Goal: Information Seeking & Learning: Learn about a topic

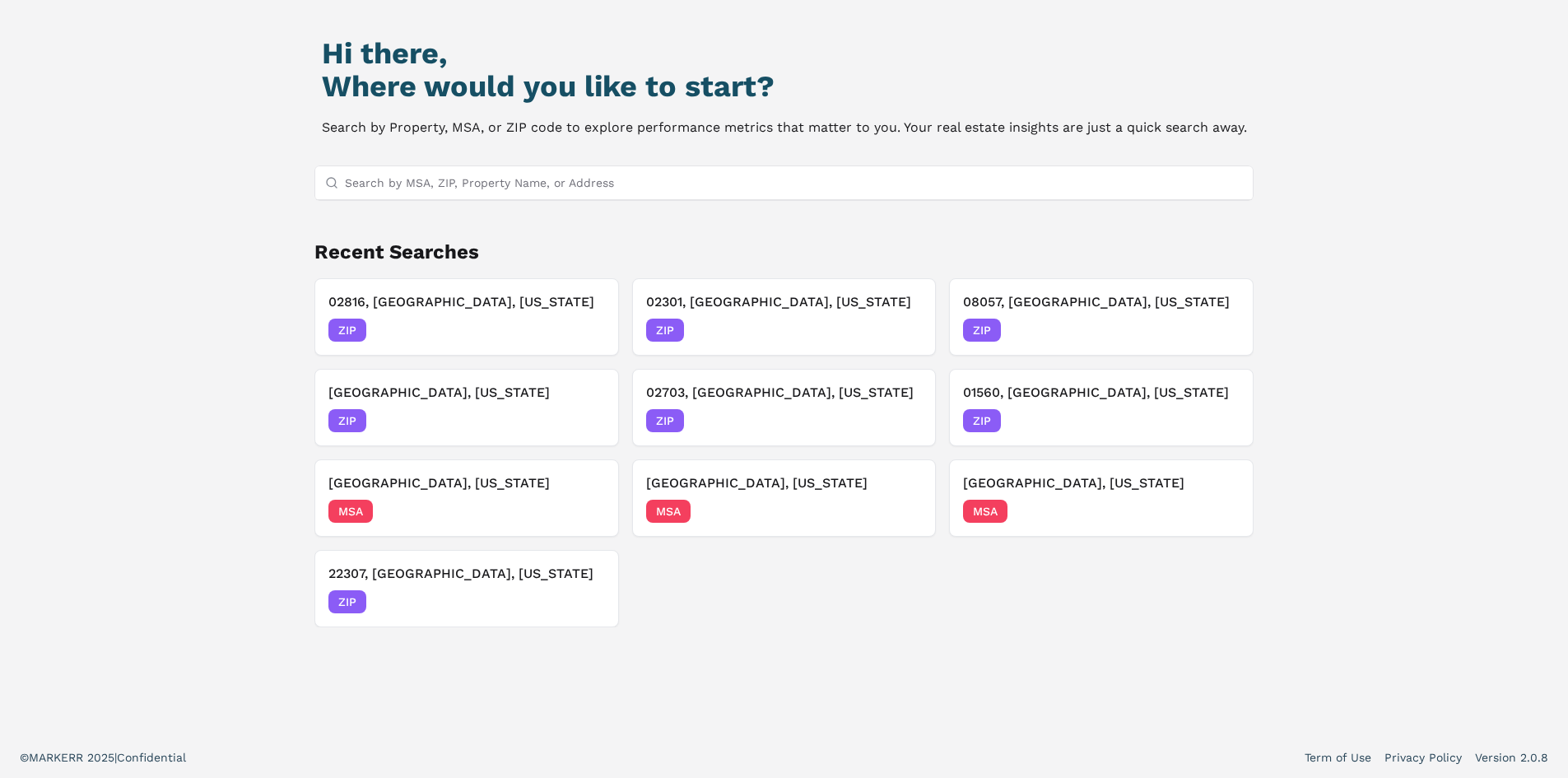
scroll to position [142, 0]
drag, startPoint x: 57, startPoint y: 286, endPoint x: 60, endPoint y: 332, distance: 46.1
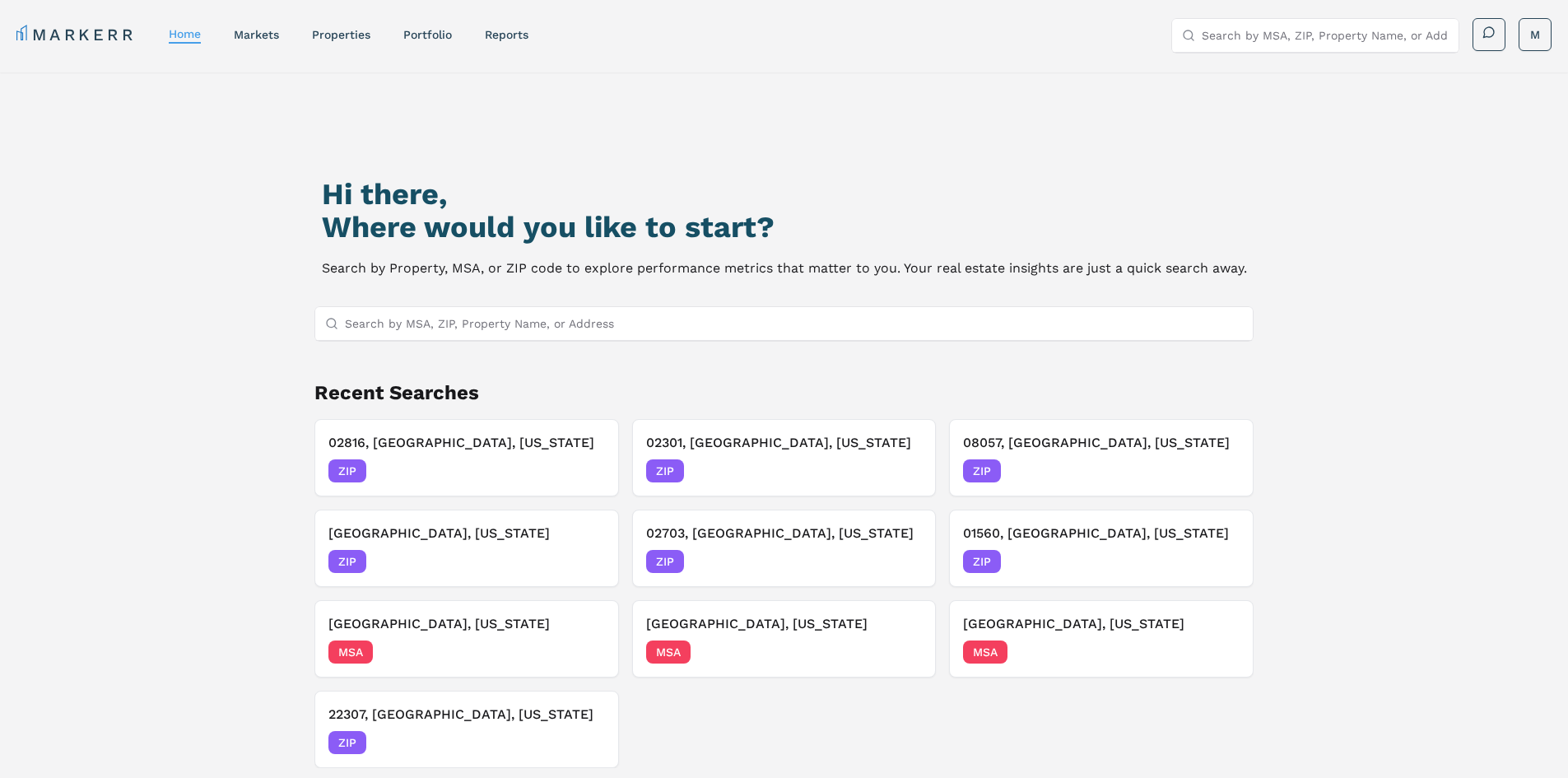
drag, startPoint x: 117, startPoint y: 442, endPoint x: 131, endPoint y: 262, distance: 180.5
click at [512, 321] on input "Search by MSA, ZIP, Property Name, or Address" at bounding box center [795, 323] width 899 height 33
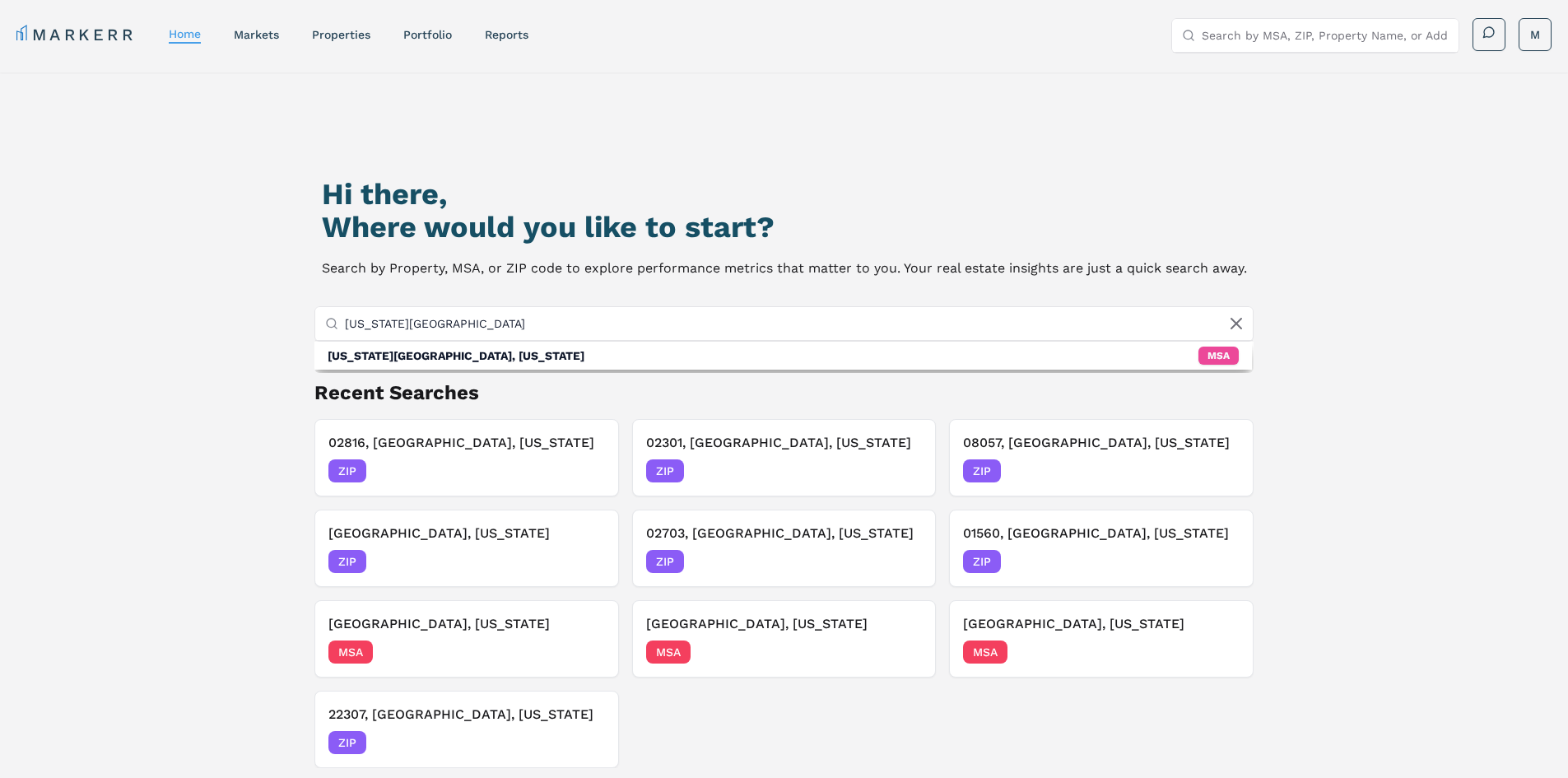
click at [420, 321] on input "[US_STATE][GEOGRAPHIC_DATA]" at bounding box center [795, 323] width 899 height 33
type input "[US_STATE][GEOGRAPHIC_DATA]"
click at [278, 298] on div "Hi there, Where would you like to start? Search by Property, MSA, or ZIP code t…" at bounding box center [784, 488] width 1098 height 778
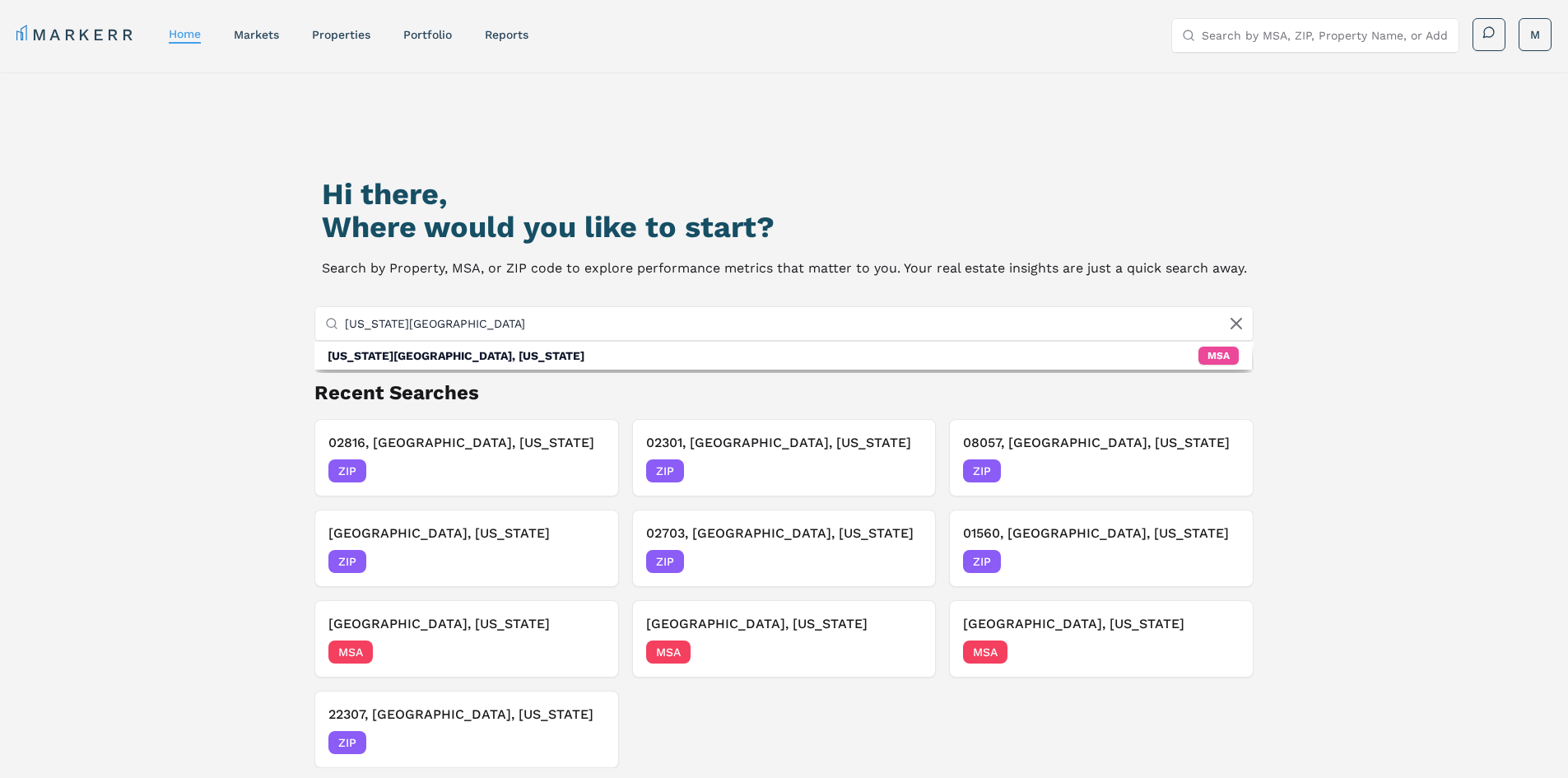
click at [432, 331] on input "[US_STATE][GEOGRAPHIC_DATA]" at bounding box center [795, 323] width 899 height 33
click at [272, 29] on link "markets" at bounding box center [257, 34] width 46 height 13
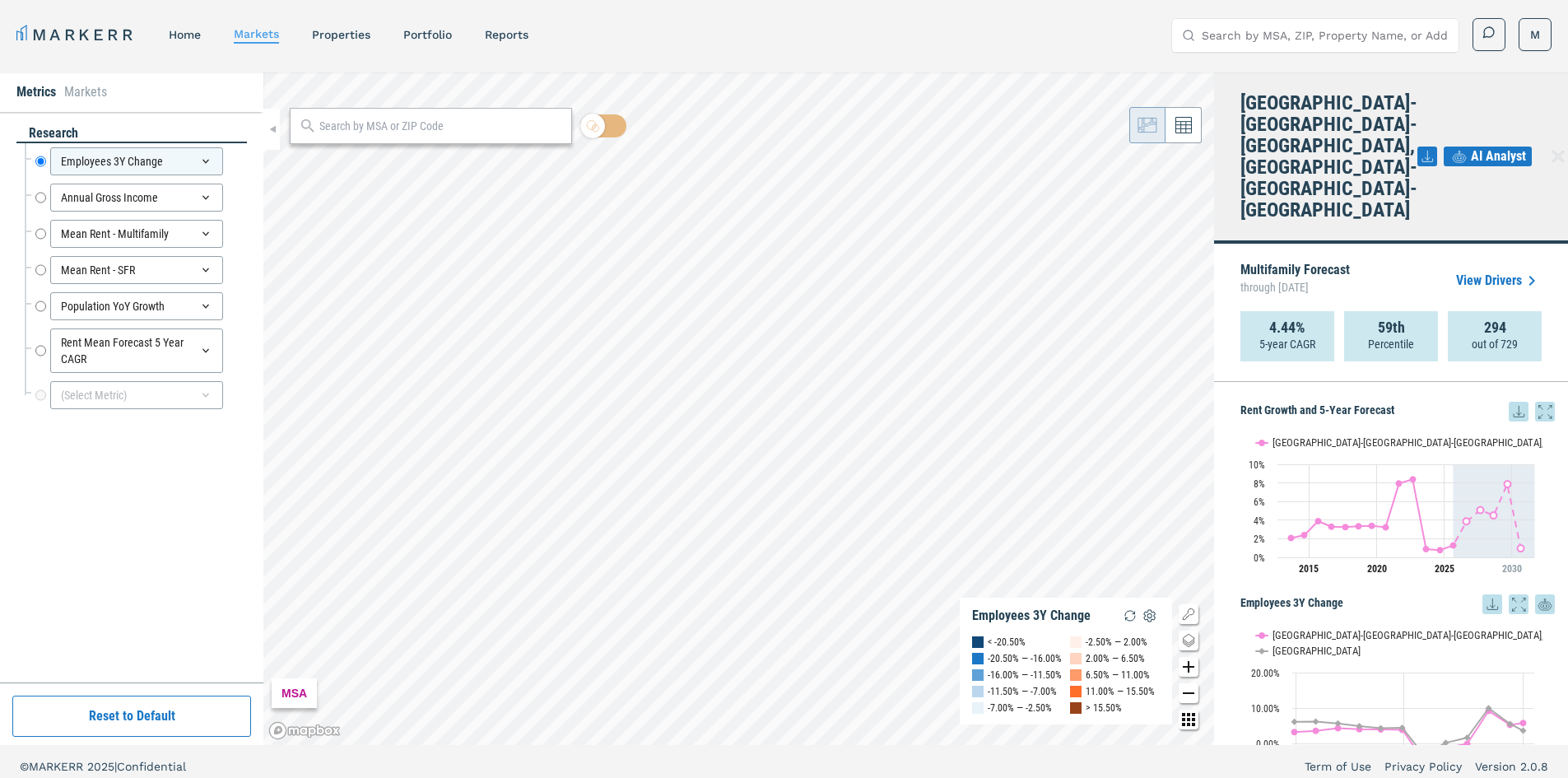
click at [989, 623] on div "MSA Employees 3Y Change < -20.50% -20.50% — -16.00% -16.00% — -11.50% -11.50% —…" at bounding box center [738, 409] width 950 height 673
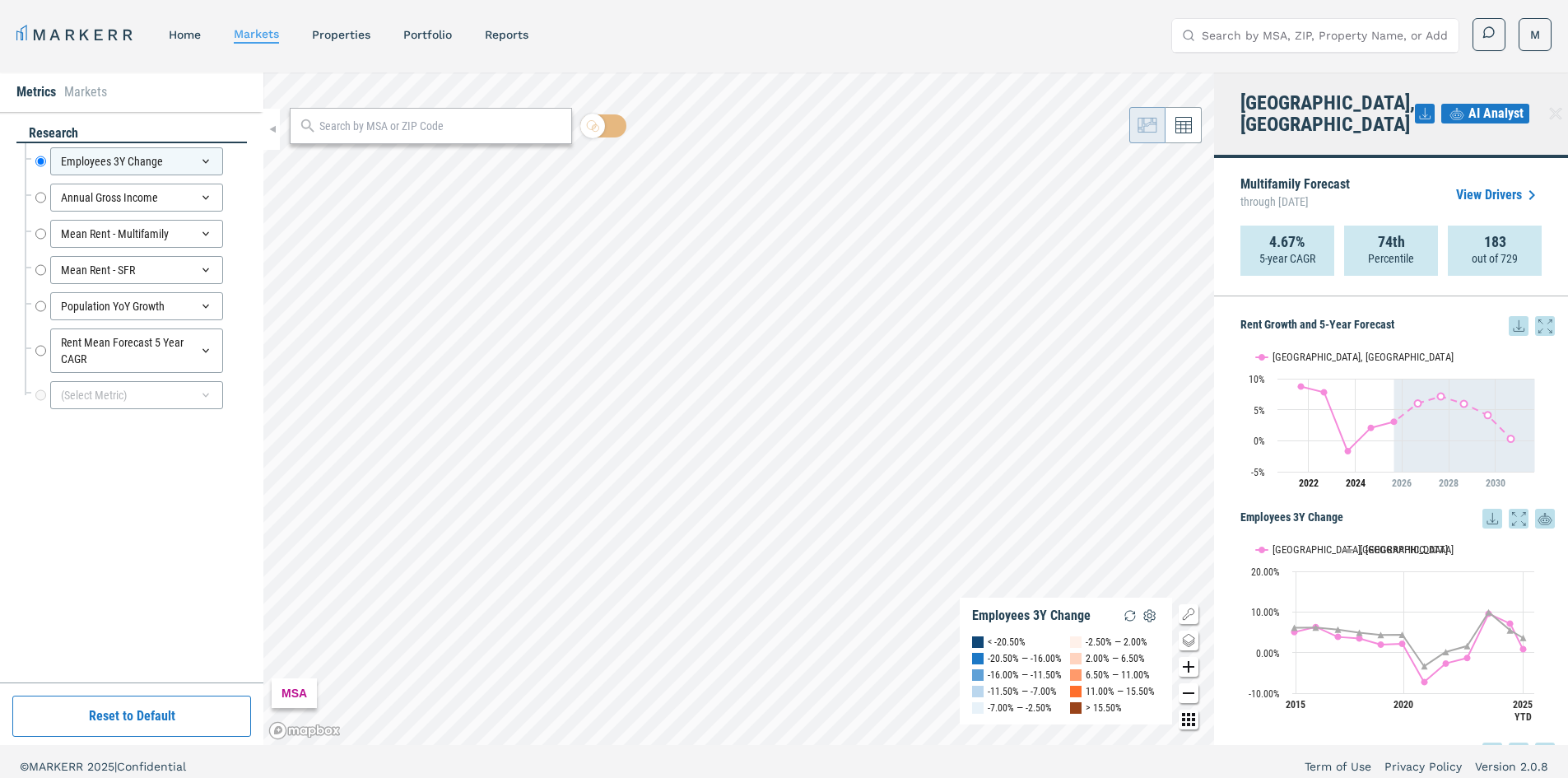
click at [859, 755] on div "MARKERR home markets properties Portfolio reports Search by MSA, ZIP, Property …" at bounding box center [784, 393] width 1568 height 788
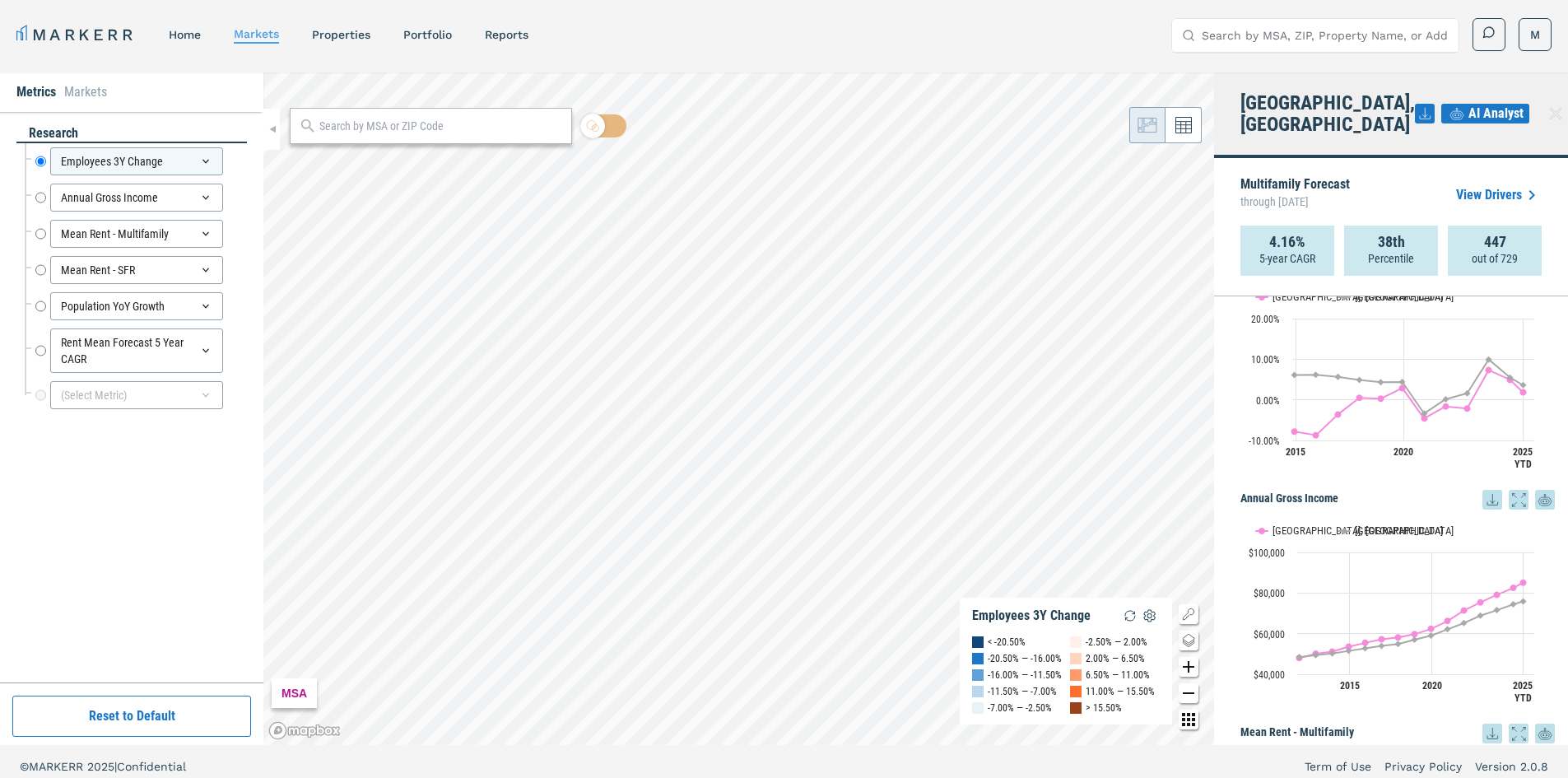
drag, startPoint x: 1416, startPoint y: 321, endPoint x: 1411, endPoint y: 409, distance: 88.1
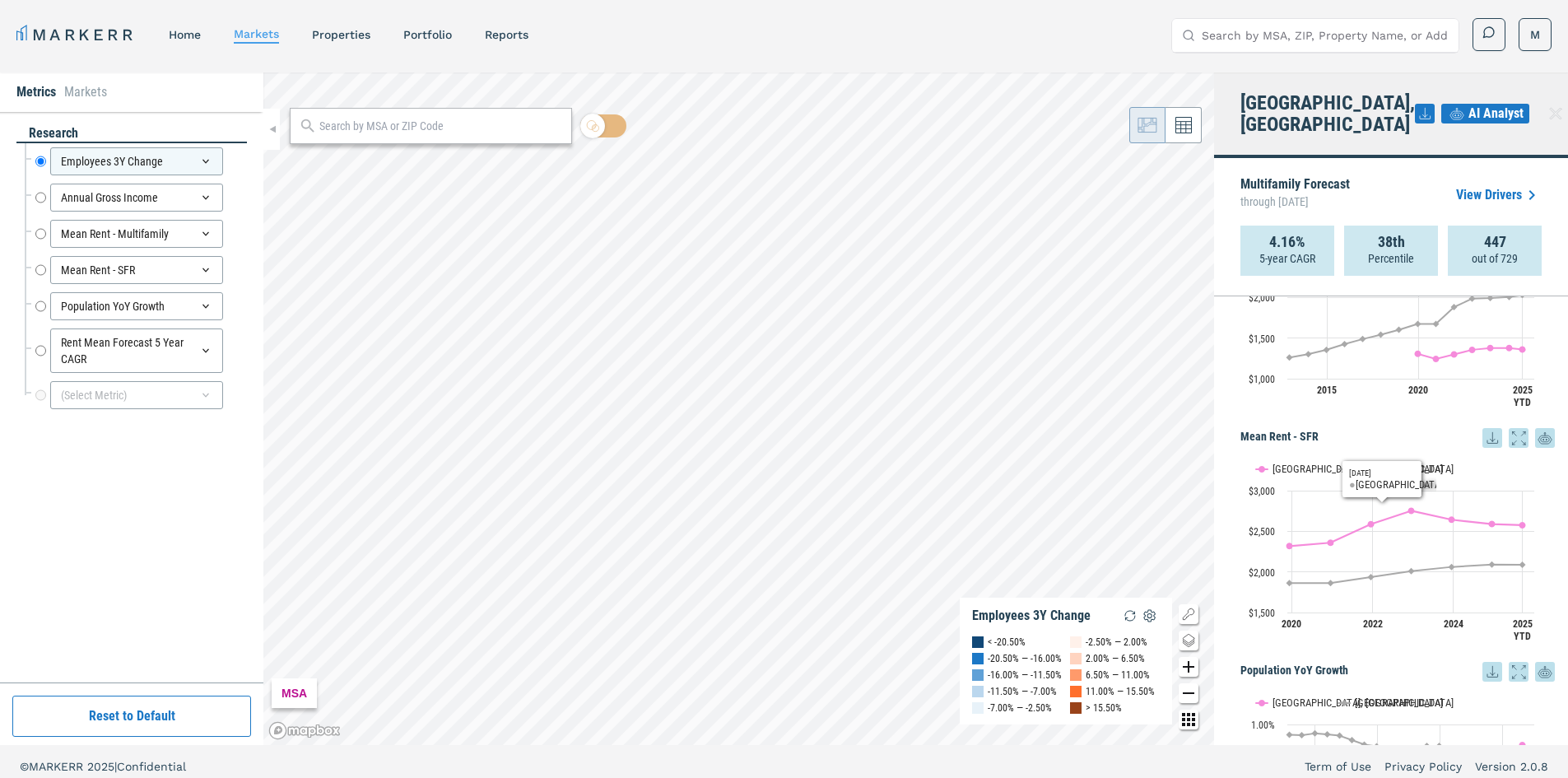
drag, startPoint x: 1395, startPoint y: 436, endPoint x: 1387, endPoint y: 536, distance: 100.3
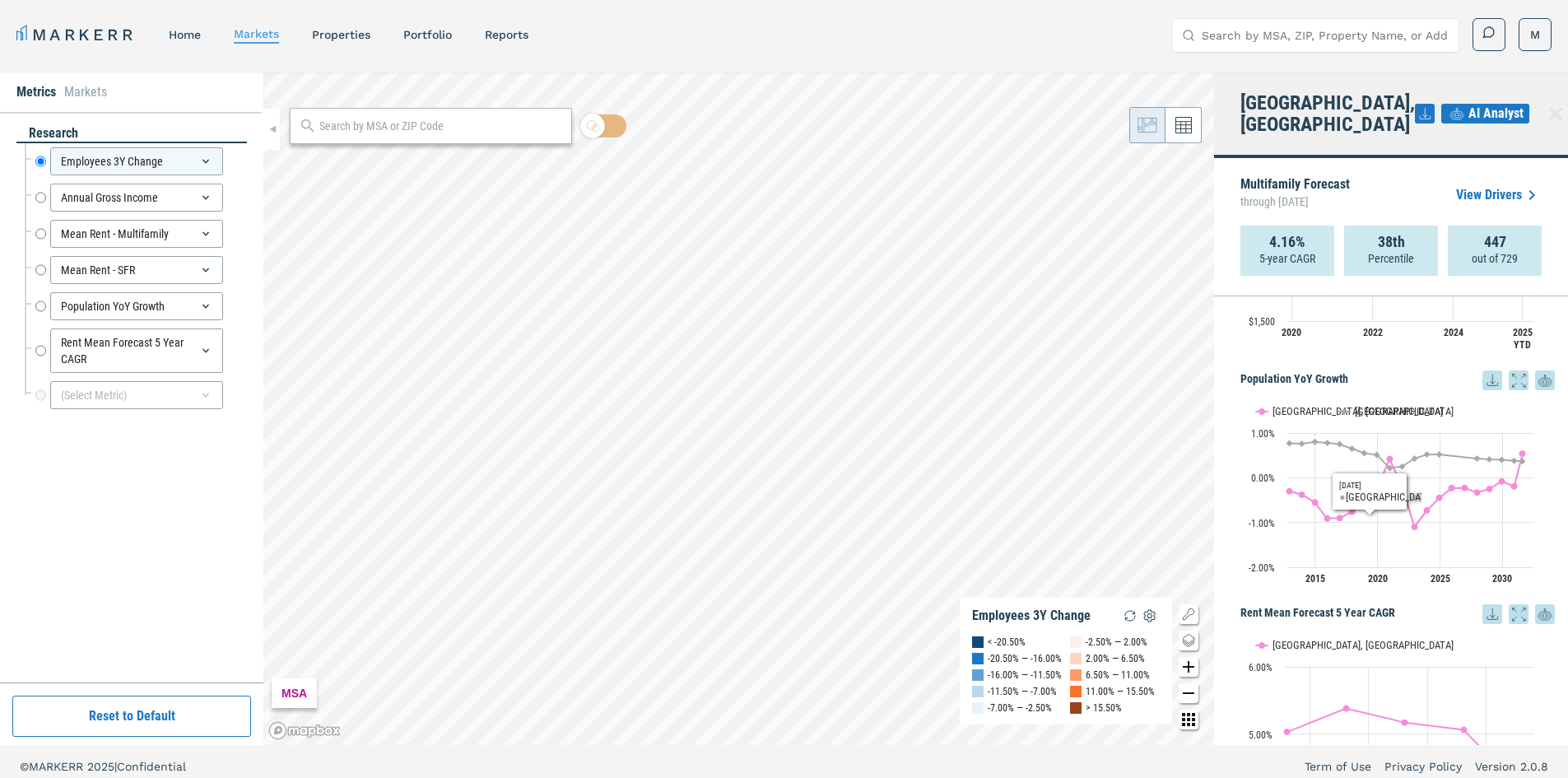
scroll to position [1162, 0]
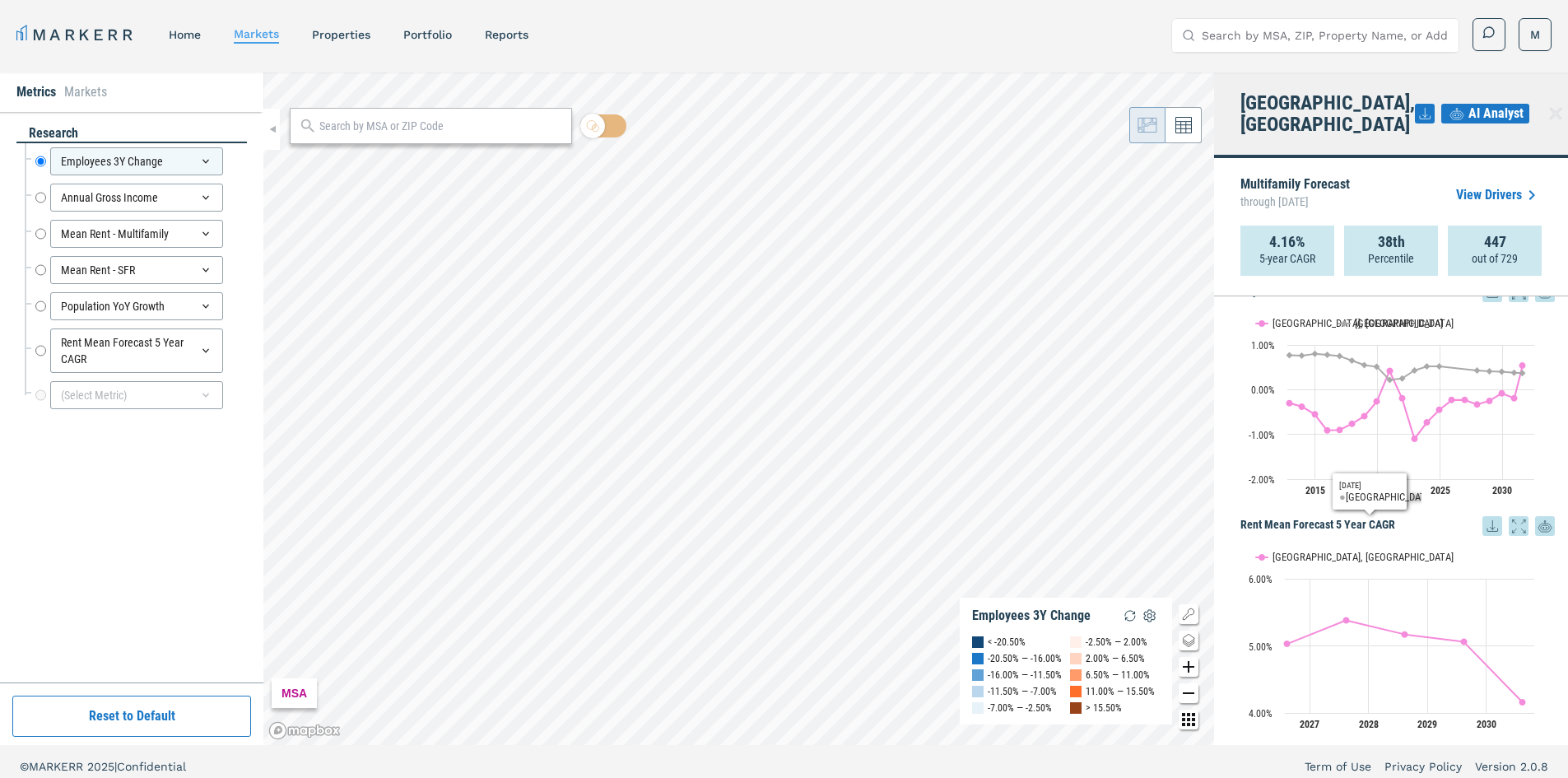
drag, startPoint x: 1357, startPoint y: 417, endPoint x: 1370, endPoint y: 544, distance: 127.7
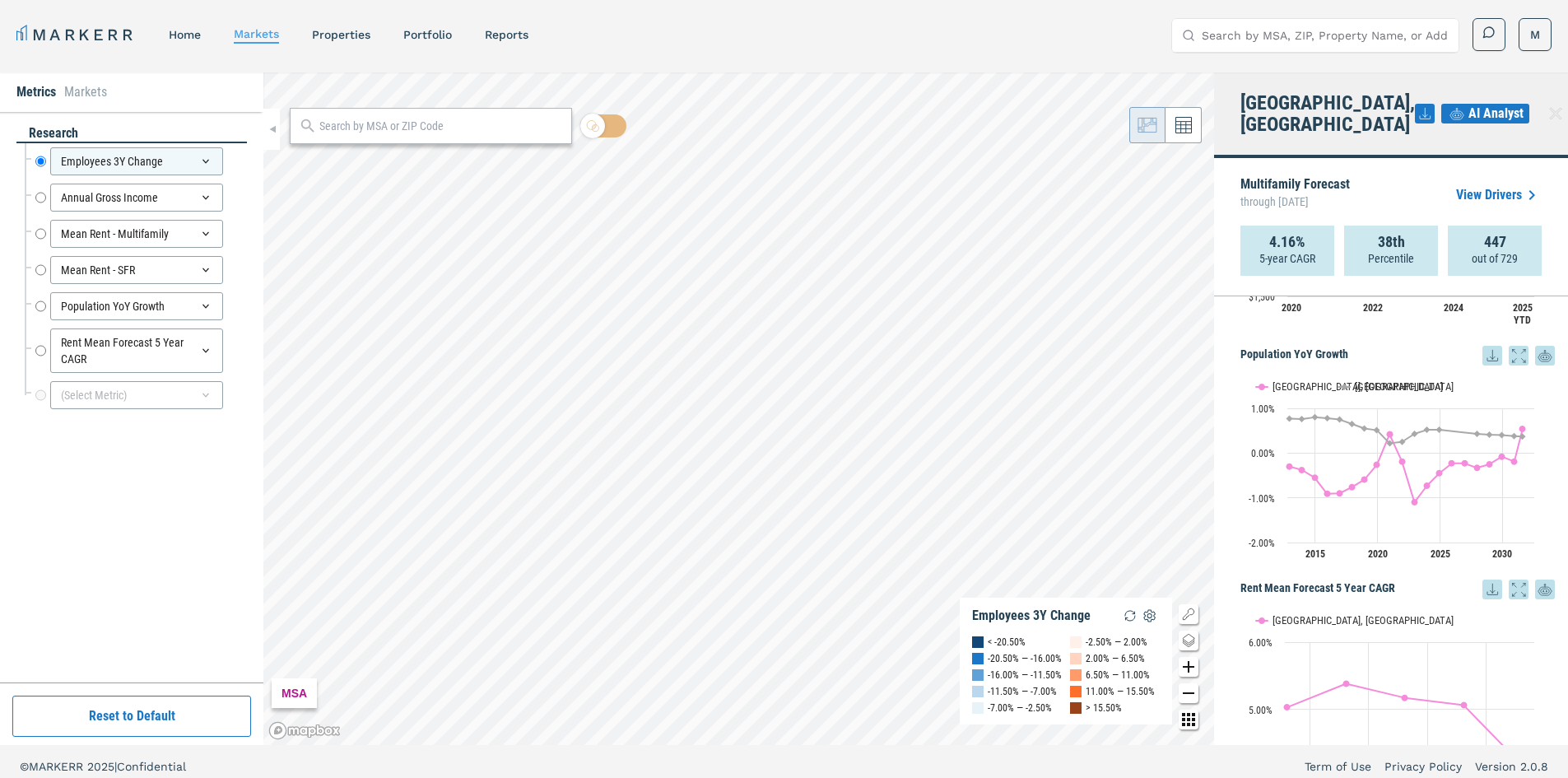
drag, startPoint x: 1367, startPoint y: 537, endPoint x: 1367, endPoint y: 525, distance: 12.0
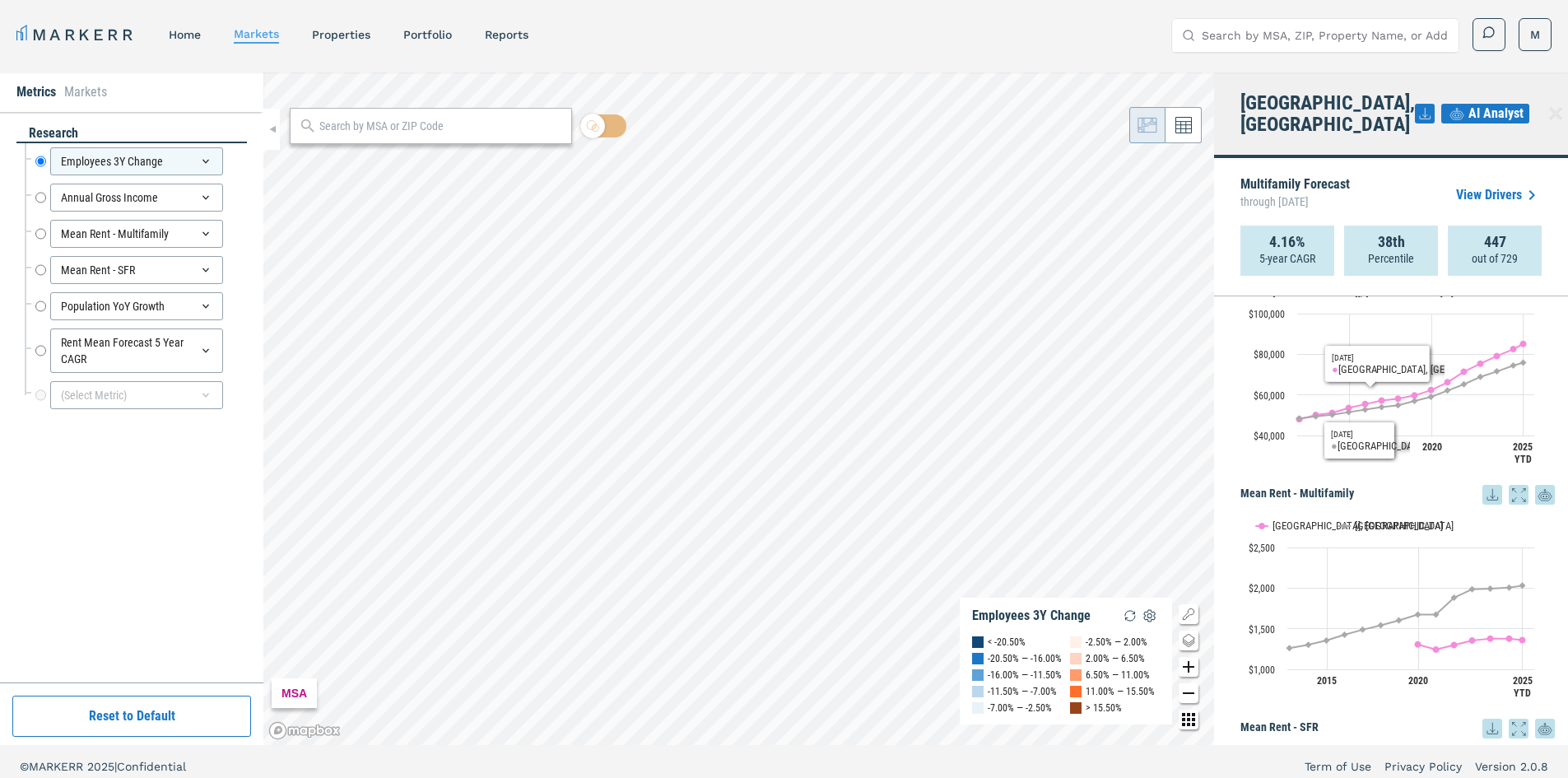
scroll to position [0, 0]
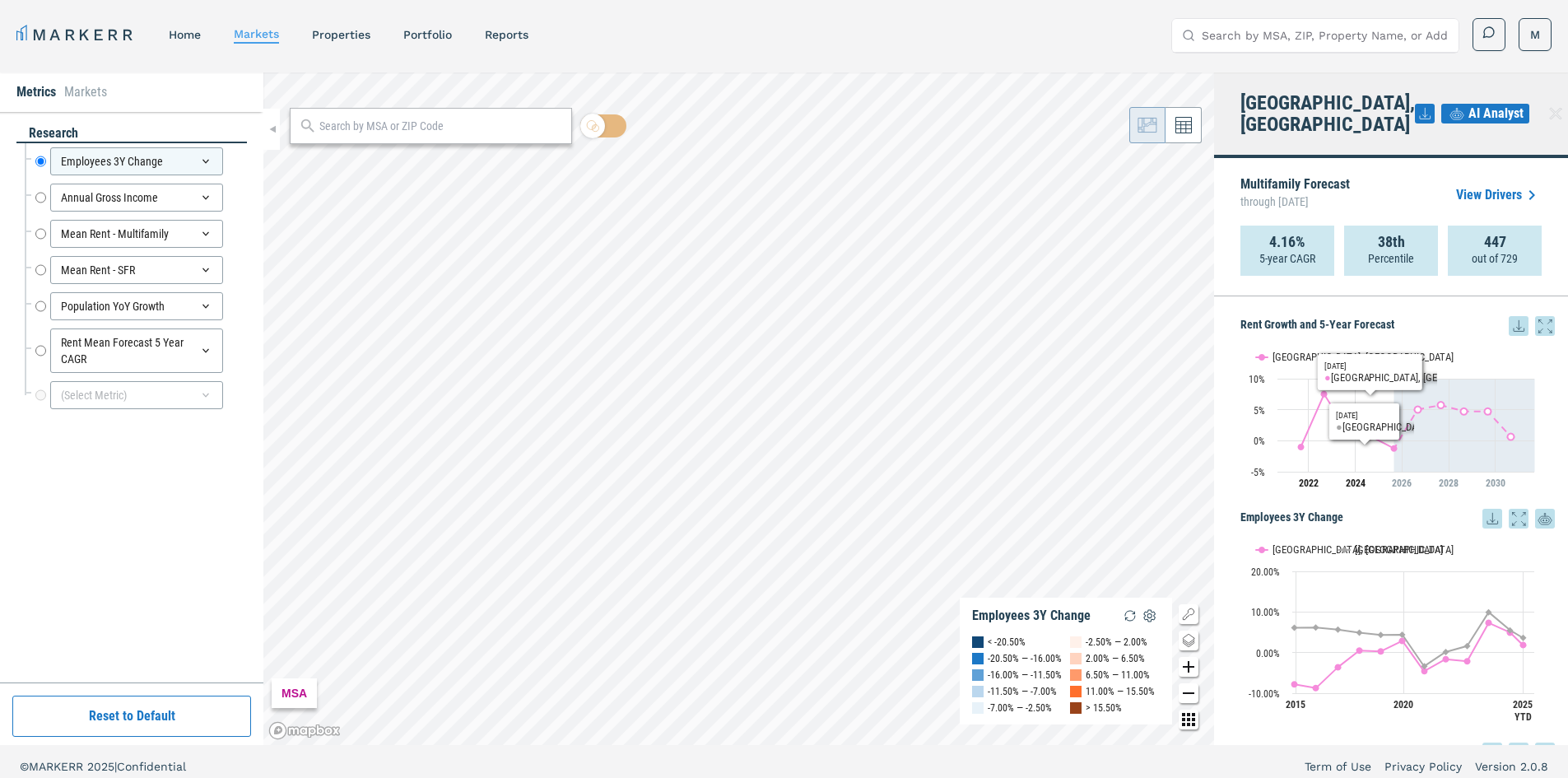
drag, startPoint x: 1371, startPoint y: 580, endPoint x: 1363, endPoint y: 395, distance: 185.2
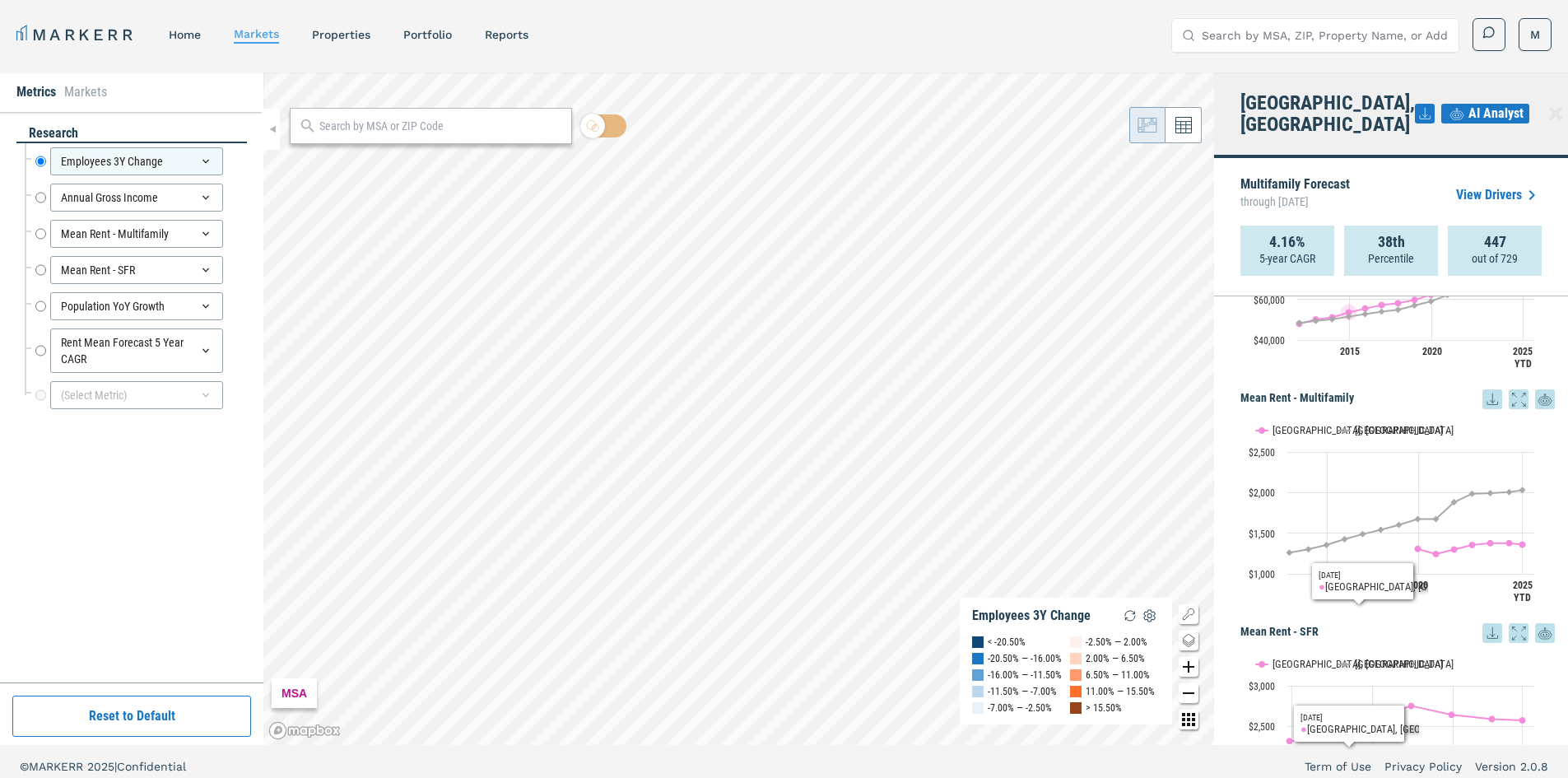
scroll to position [1162, 0]
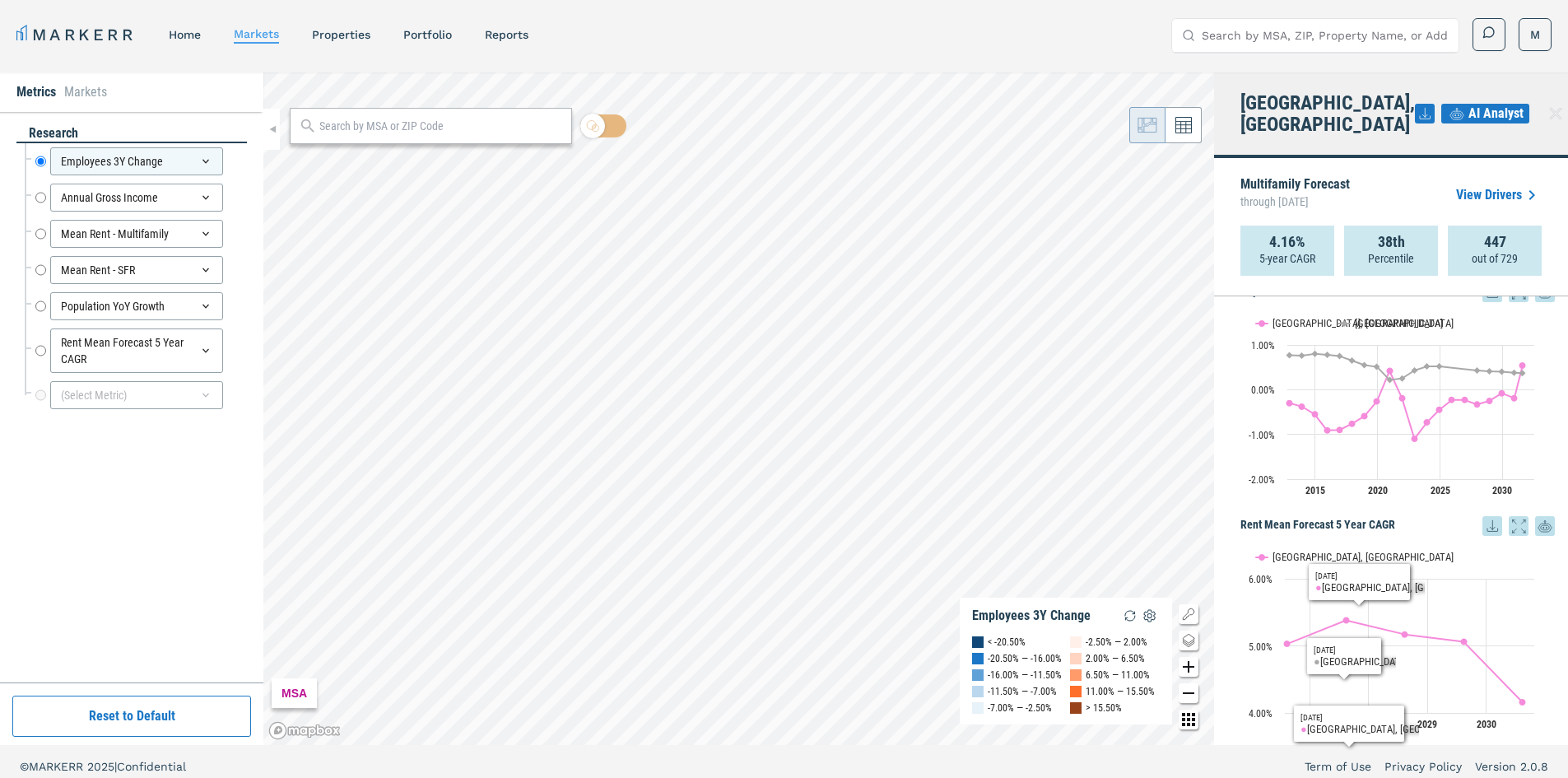
drag, startPoint x: 1348, startPoint y: 500, endPoint x: 1346, endPoint y: 693, distance: 193.0
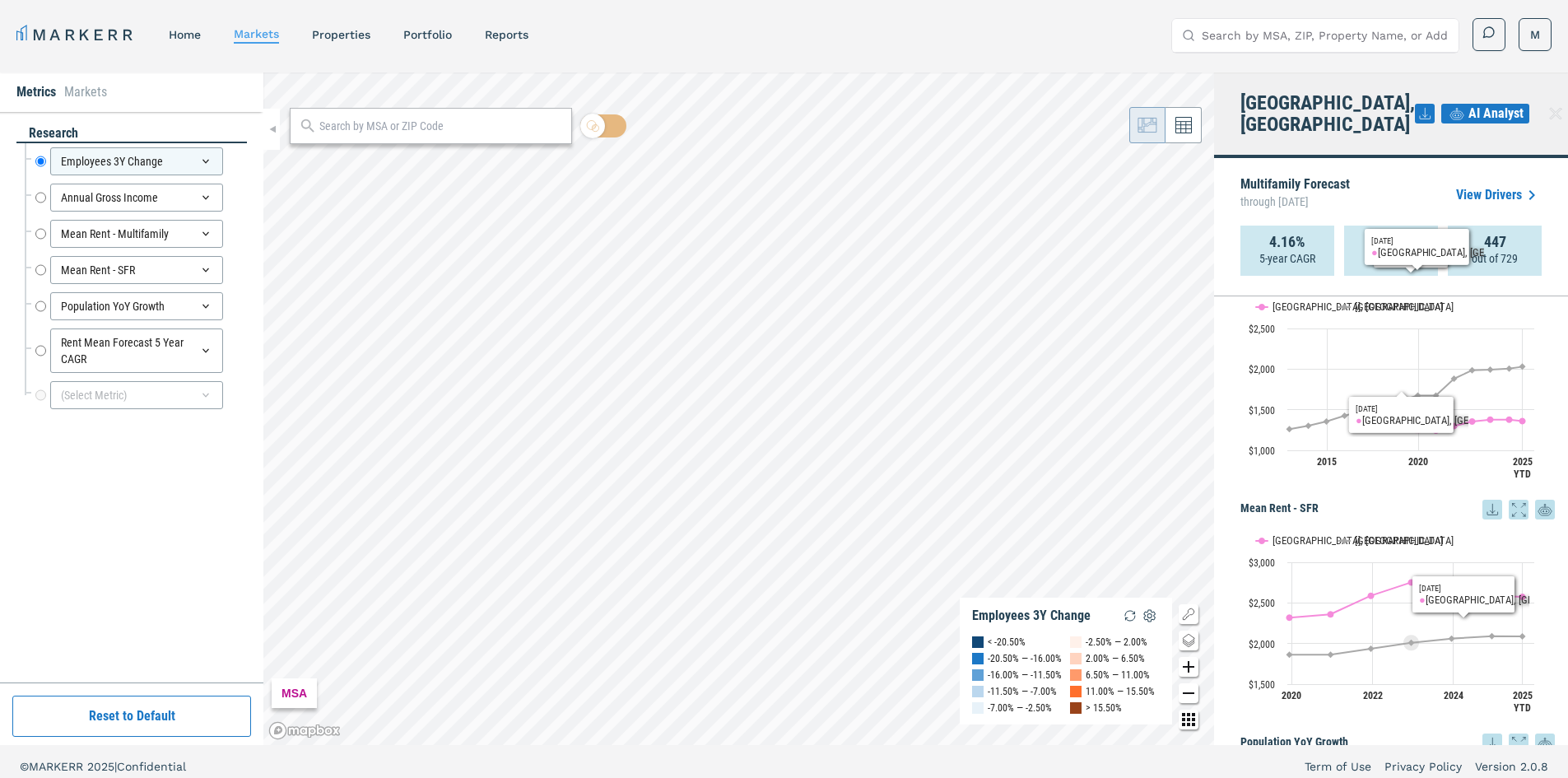
scroll to position [0, 0]
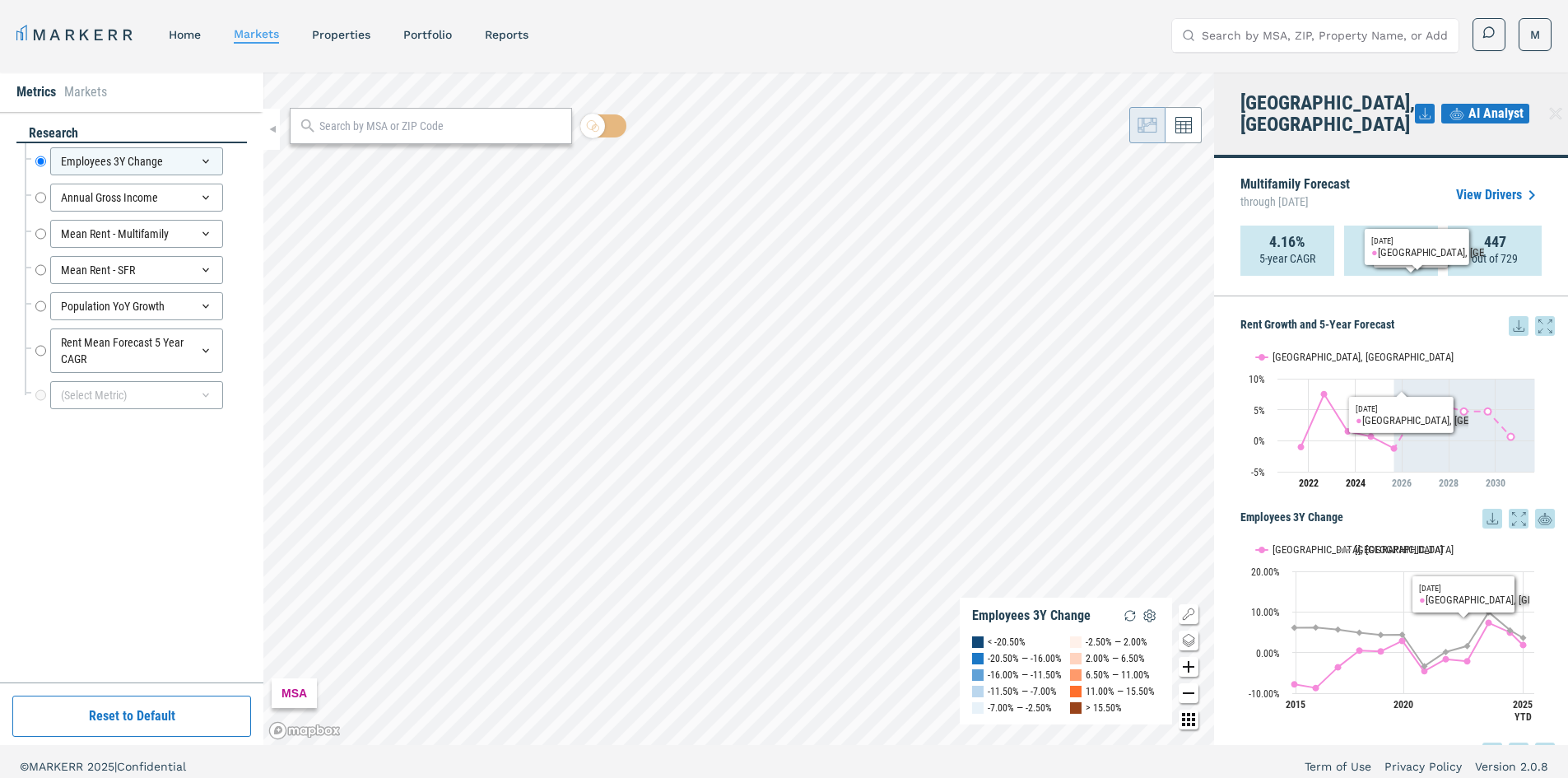
drag, startPoint x: 1420, startPoint y: 529, endPoint x: 1389, endPoint y: 294, distance: 237.0
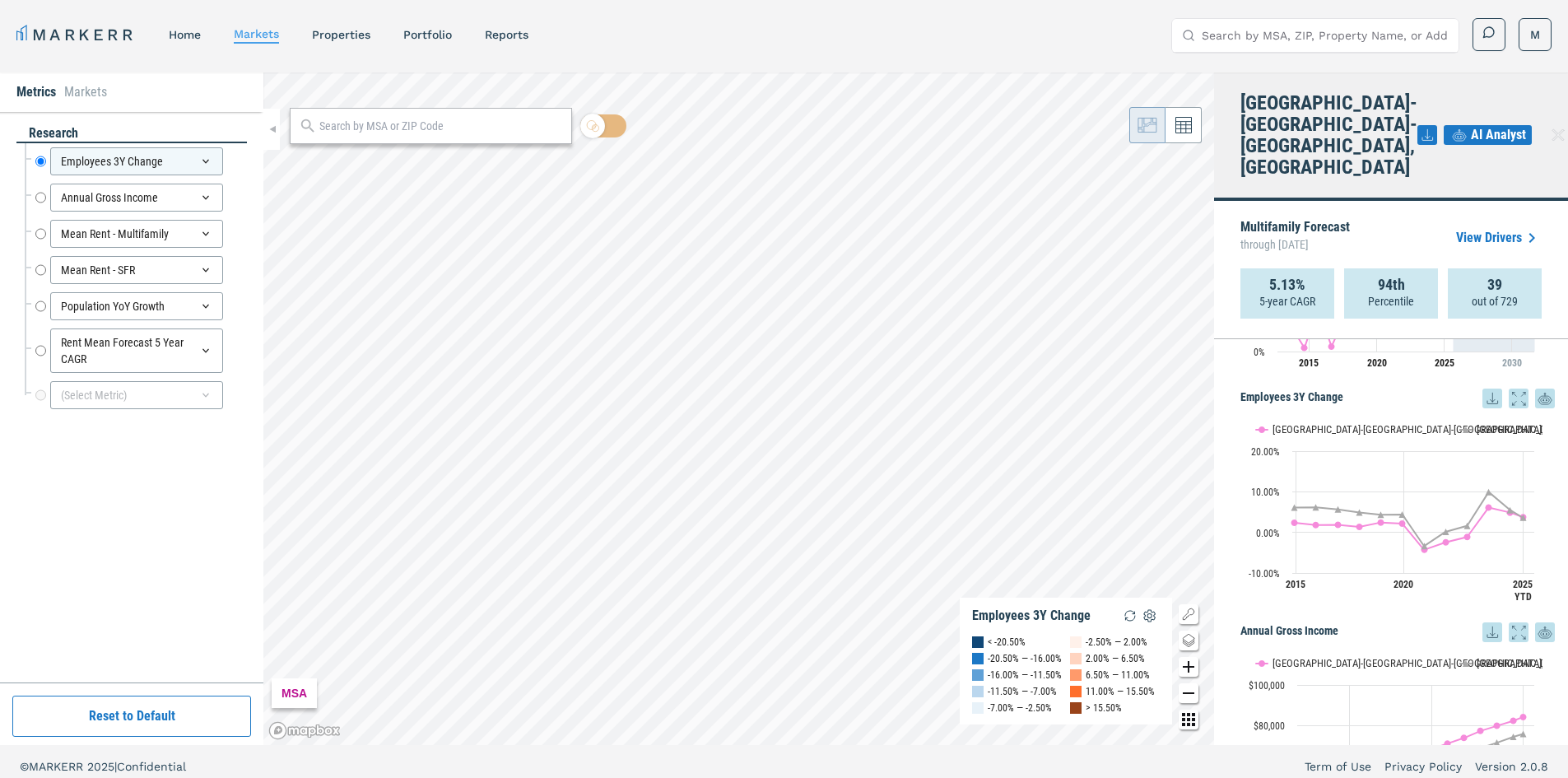
drag, startPoint x: 1269, startPoint y: 356, endPoint x: 1265, endPoint y: 426, distance: 70.1
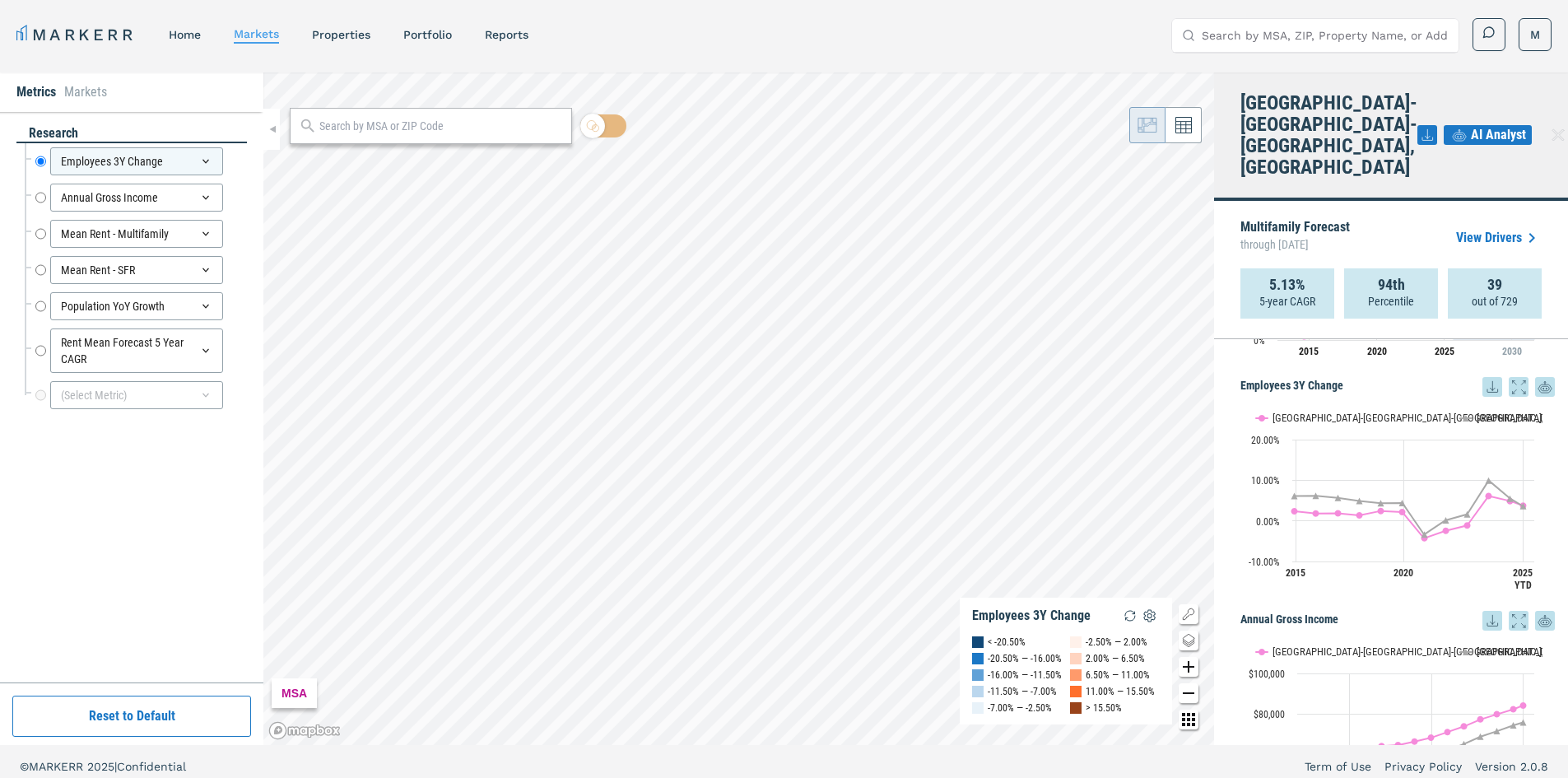
scroll to position [170, 0]
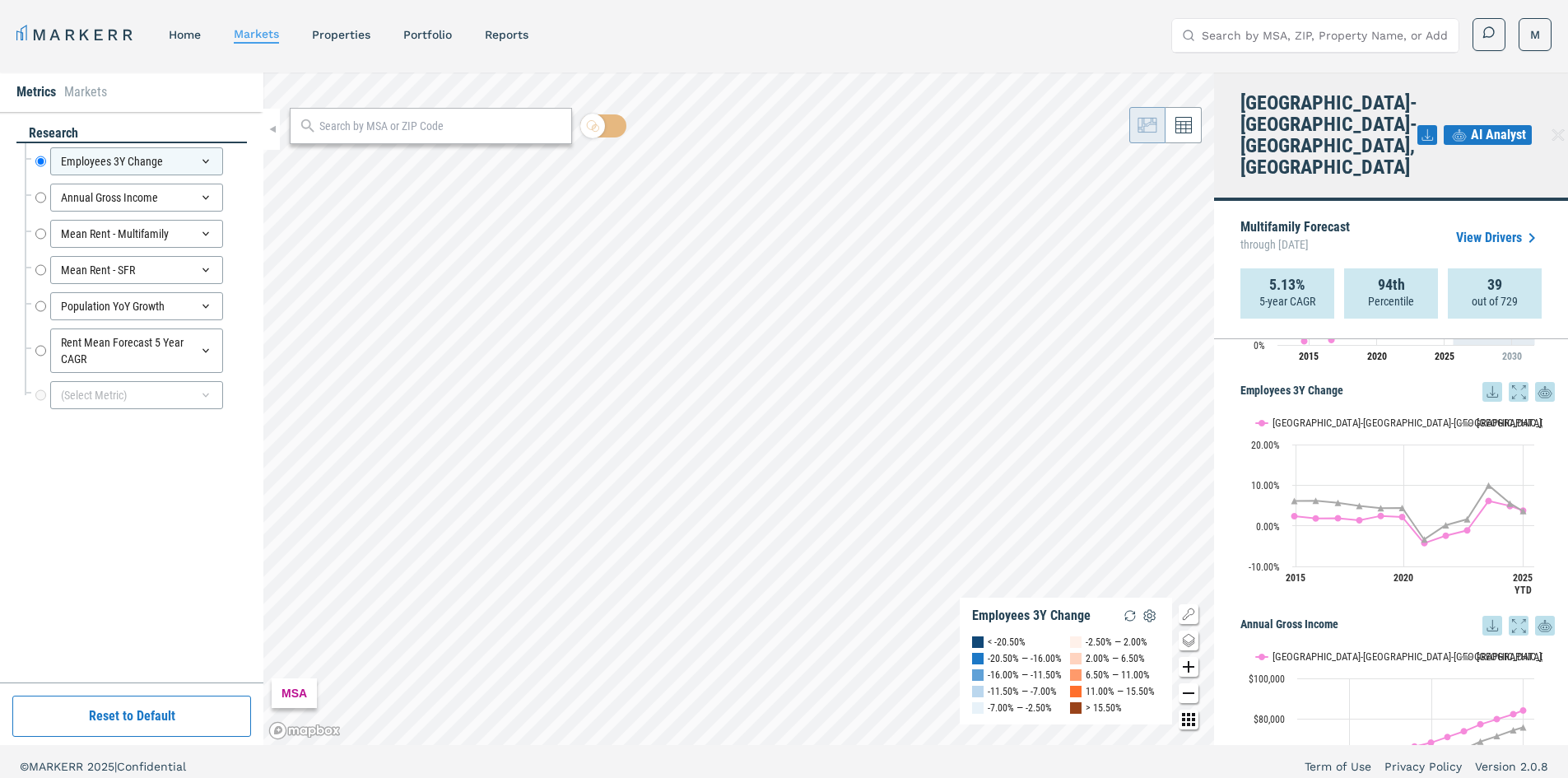
drag, startPoint x: 1256, startPoint y: 448, endPoint x: 1254, endPoint y: 429, distance: 19.1
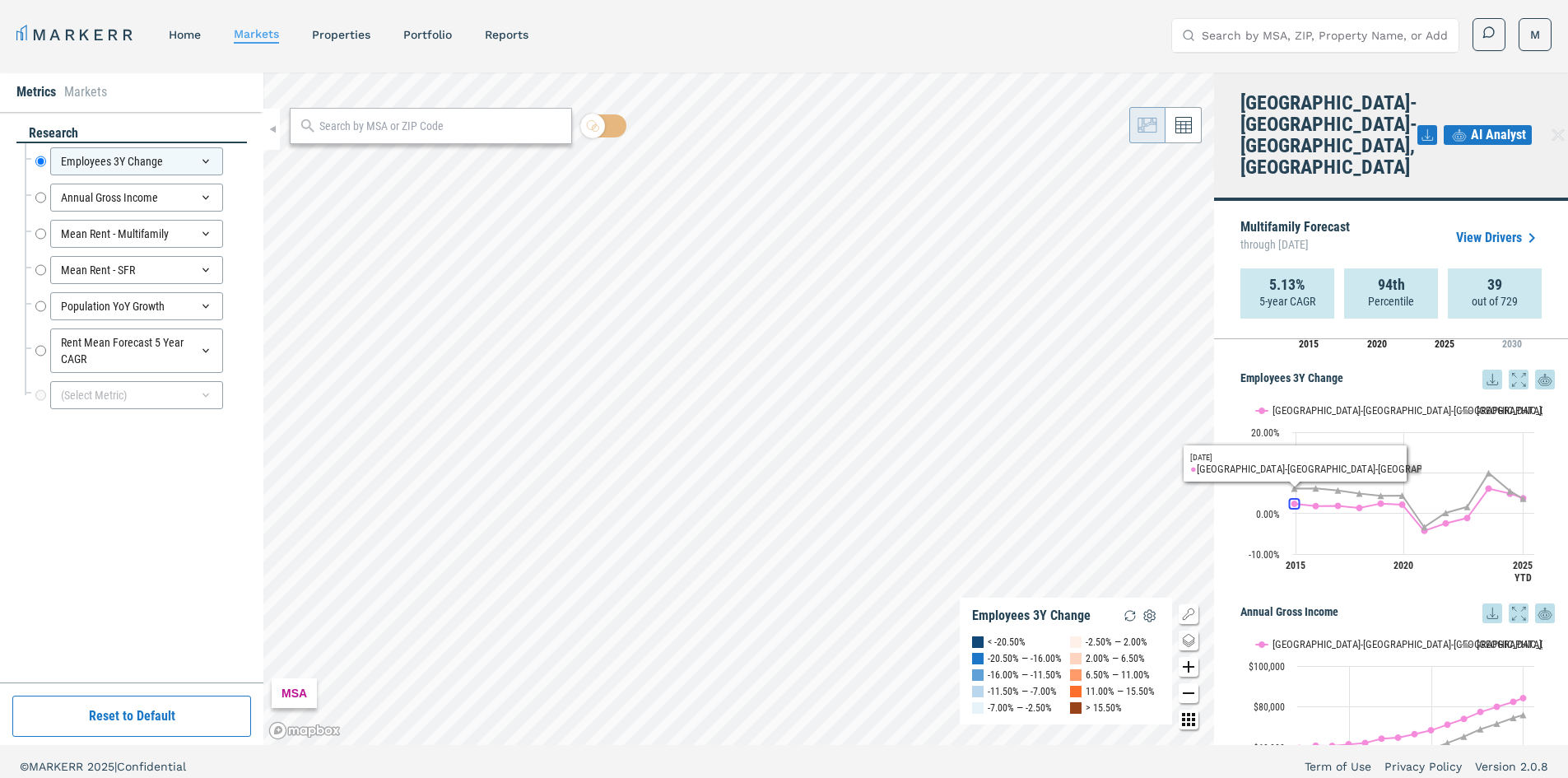
scroll to position [203, 0]
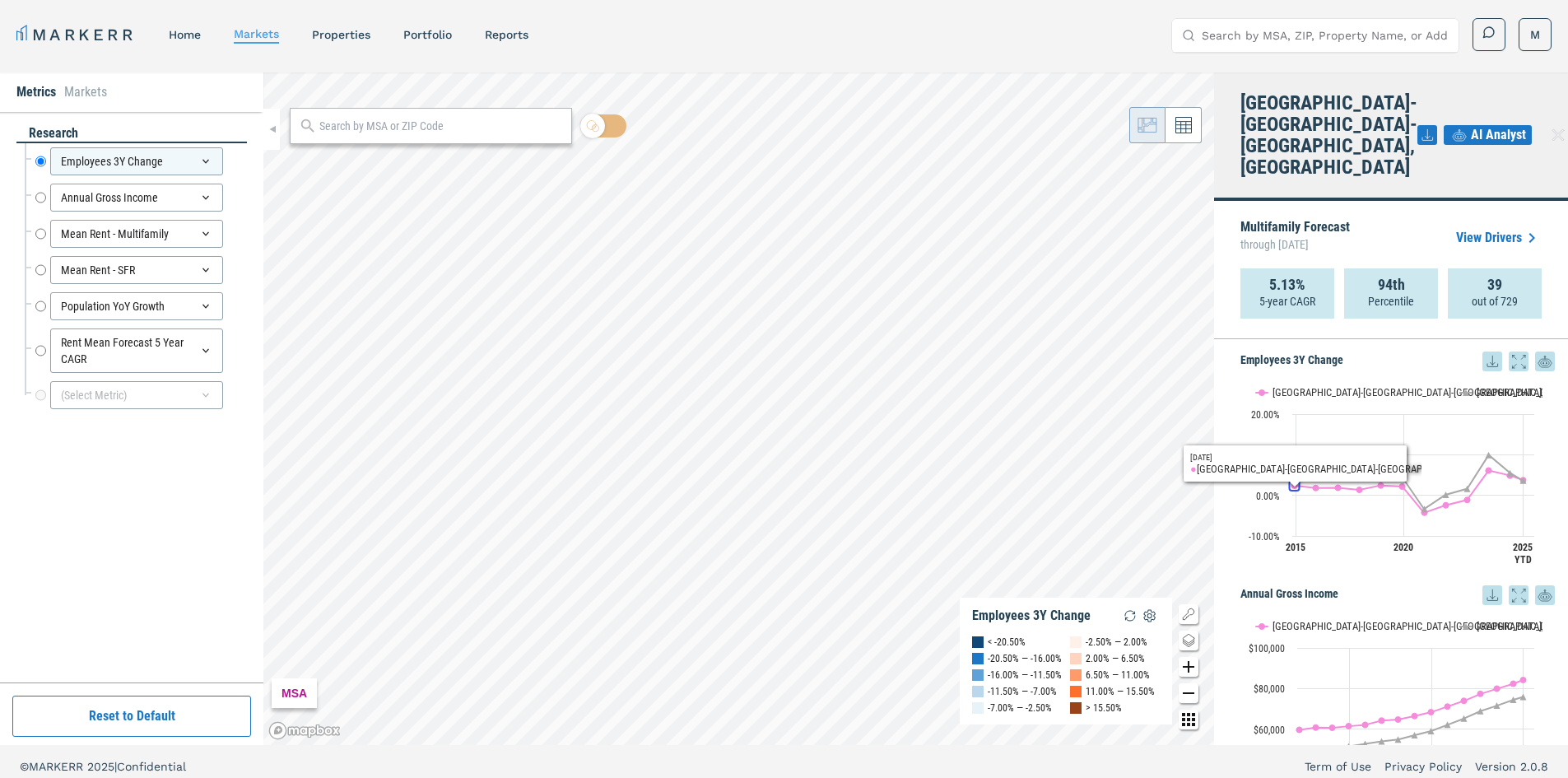
drag, startPoint x: 1245, startPoint y: 587, endPoint x: 1254, endPoint y: 612, distance: 26.6
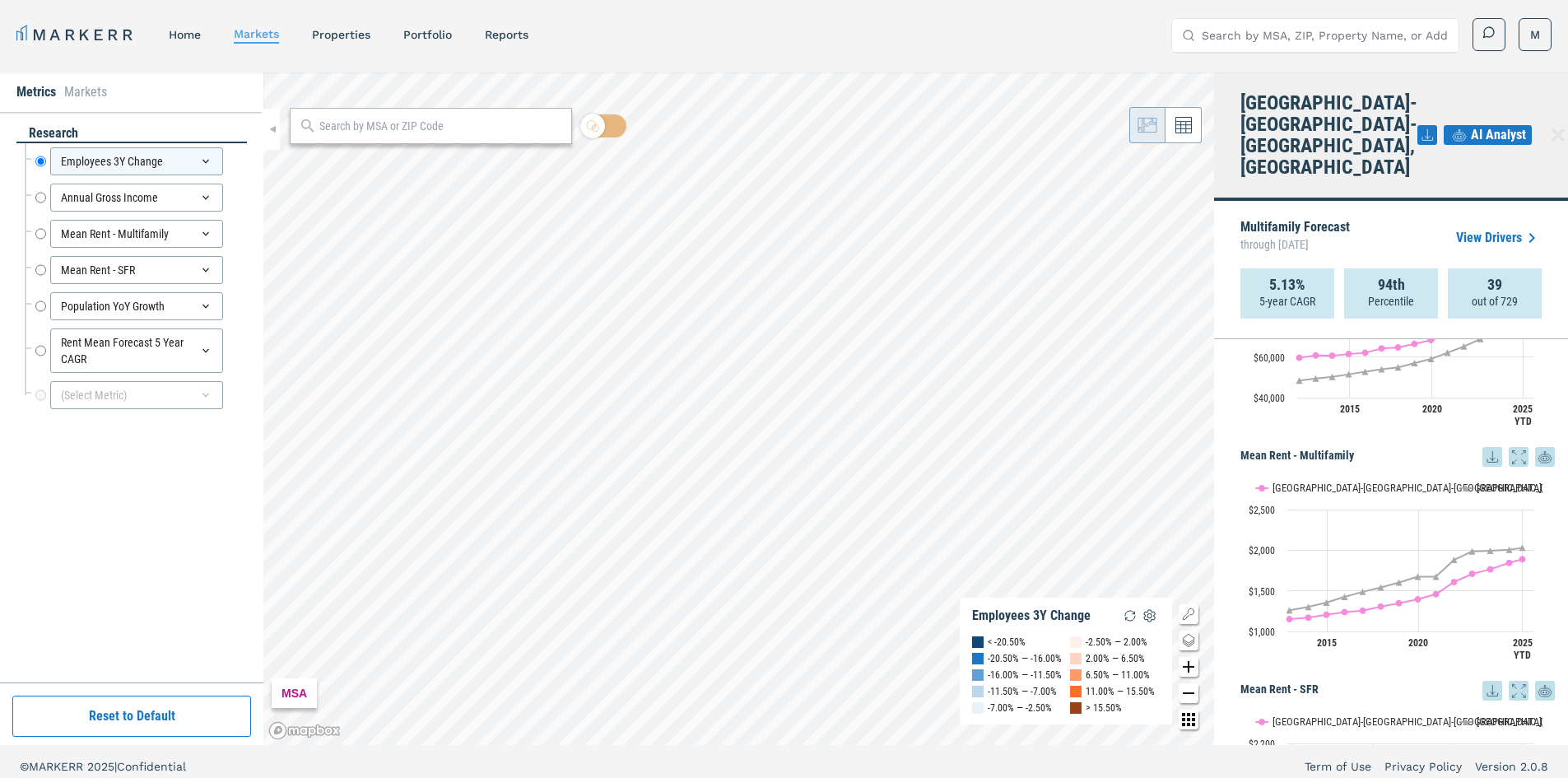
drag, startPoint x: 1548, startPoint y: 647, endPoint x: 1548, endPoint y: 711, distance: 64.0
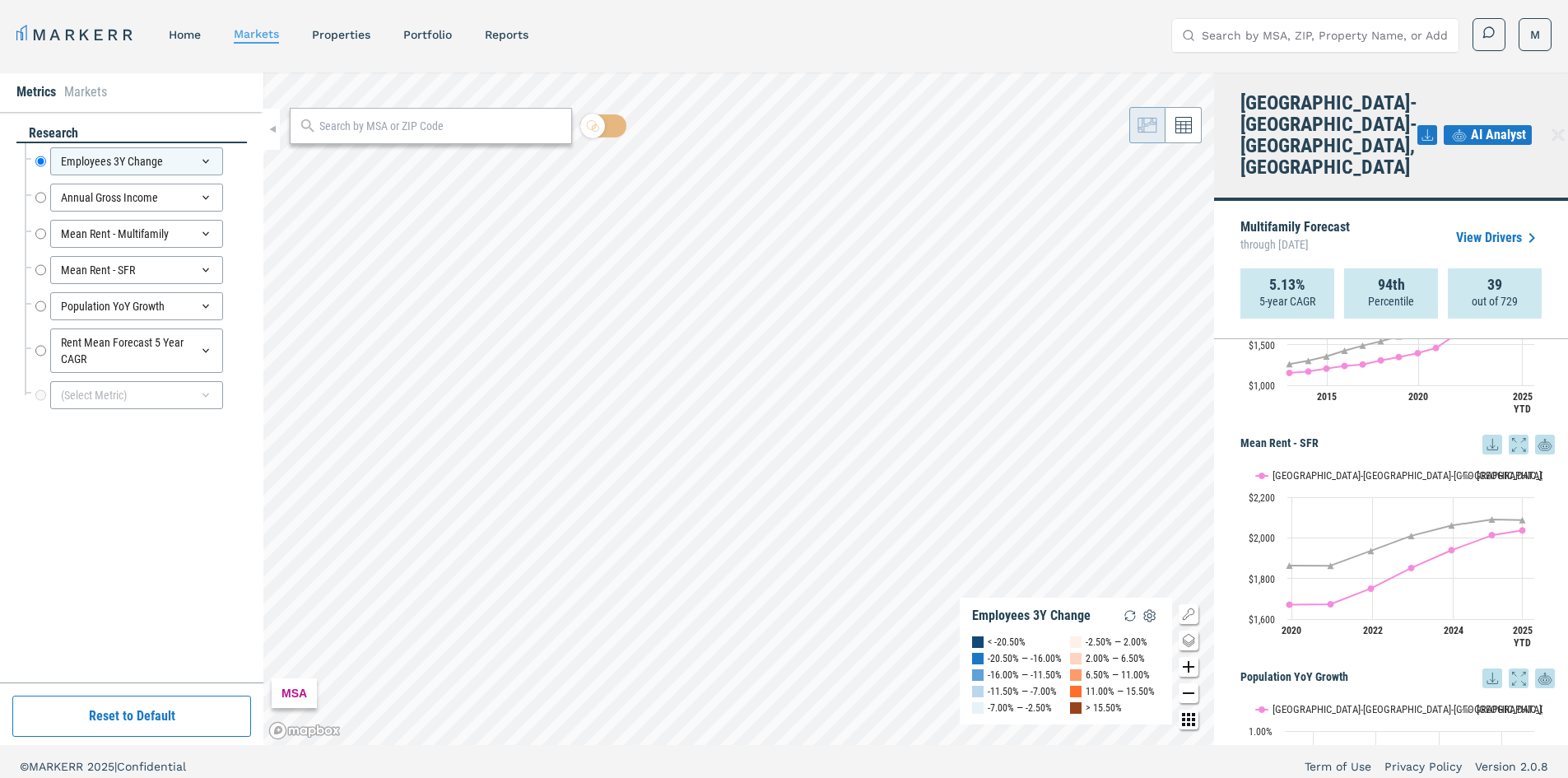
drag, startPoint x: 1550, startPoint y: 648, endPoint x: 1548, endPoint y: 702, distance: 54.0
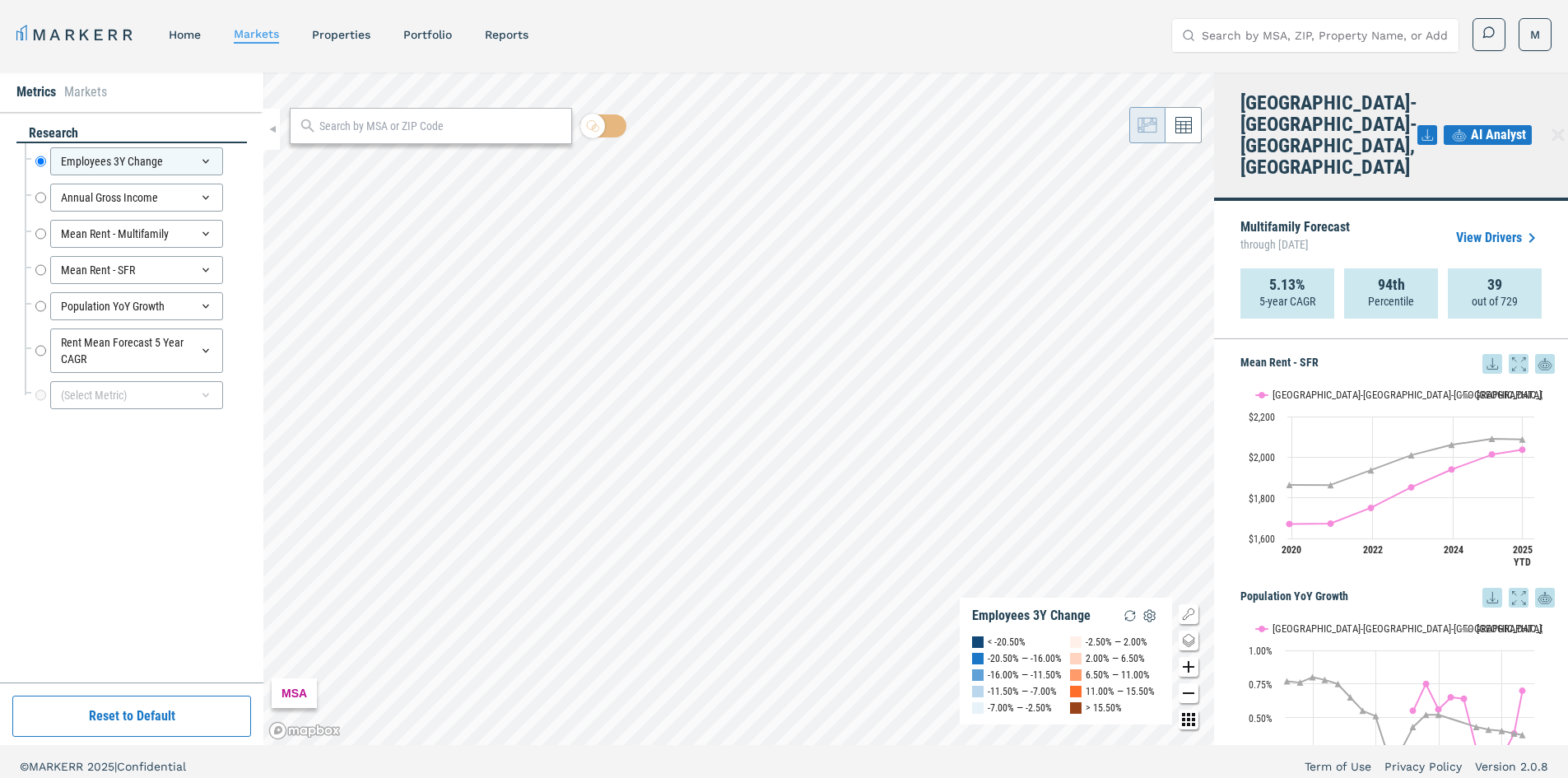
scroll to position [955, 0]
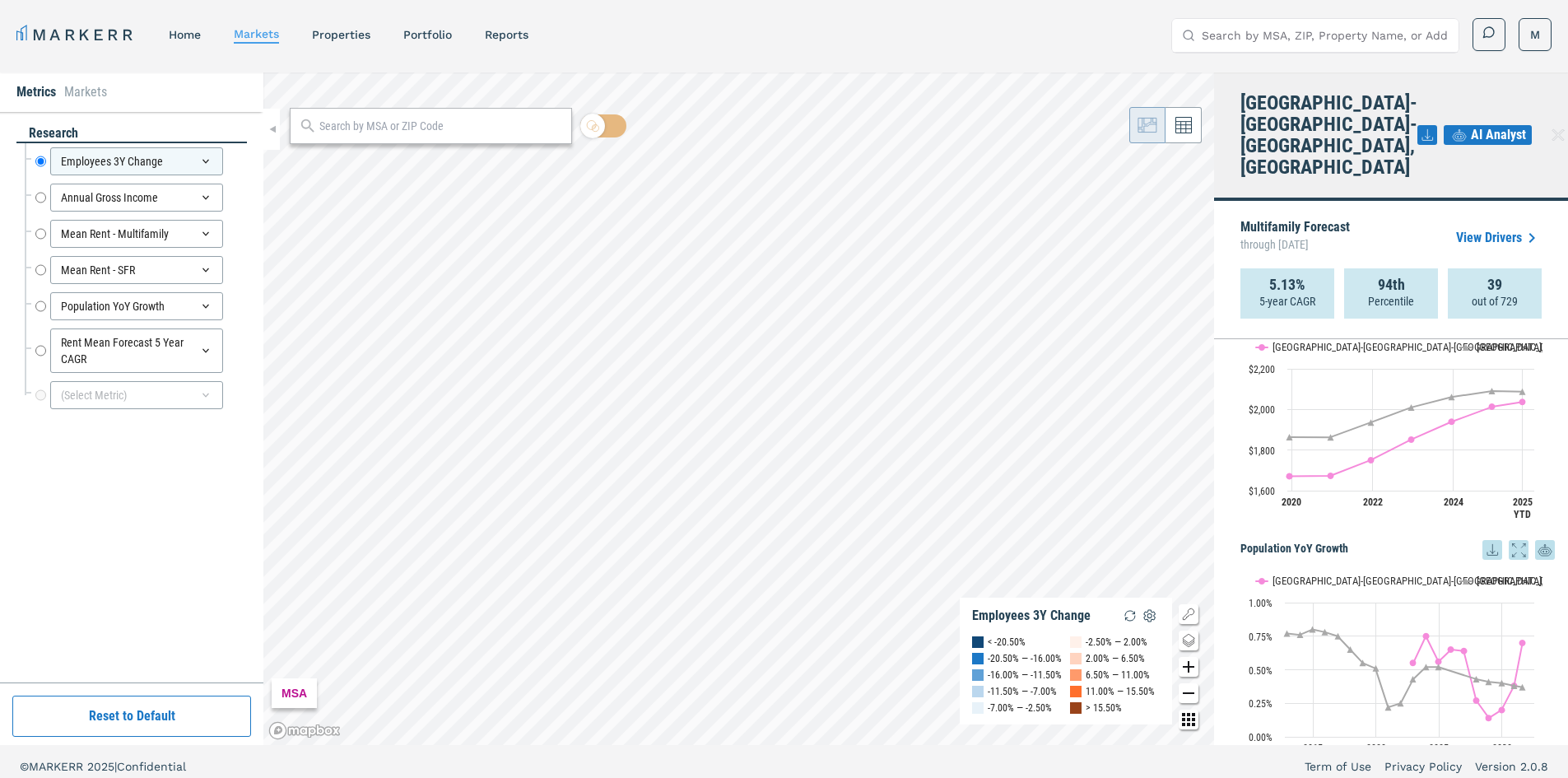
drag, startPoint x: 1539, startPoint y: 555, endPoint x: 1533, endPoint y: 611, distance: 56.3
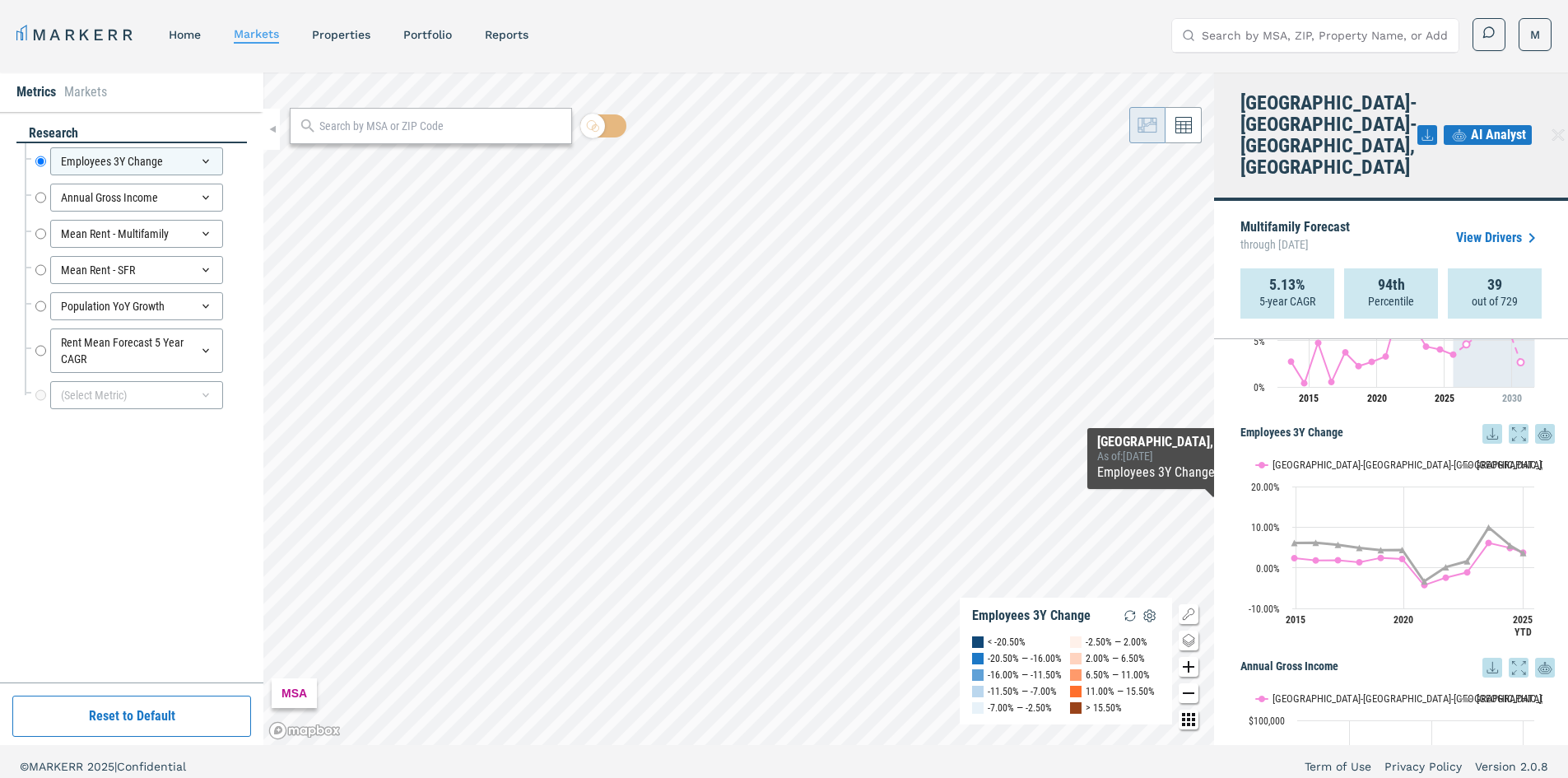
drag, startPoint x: 1347, startPoint y: 525, endPoint x: 1346, endPoint y: 462, distance: 63.0
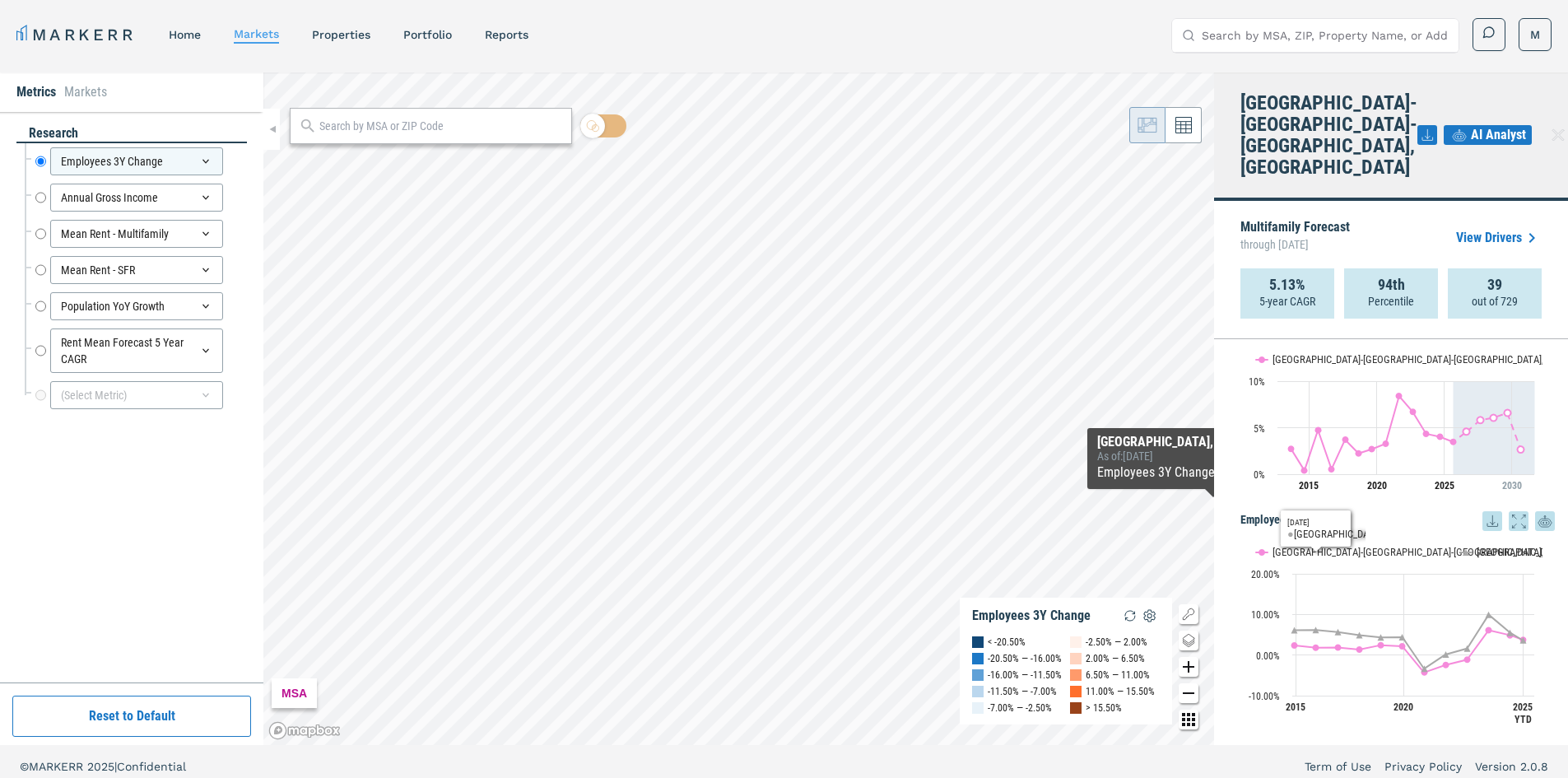
scroll to position [0, 0]
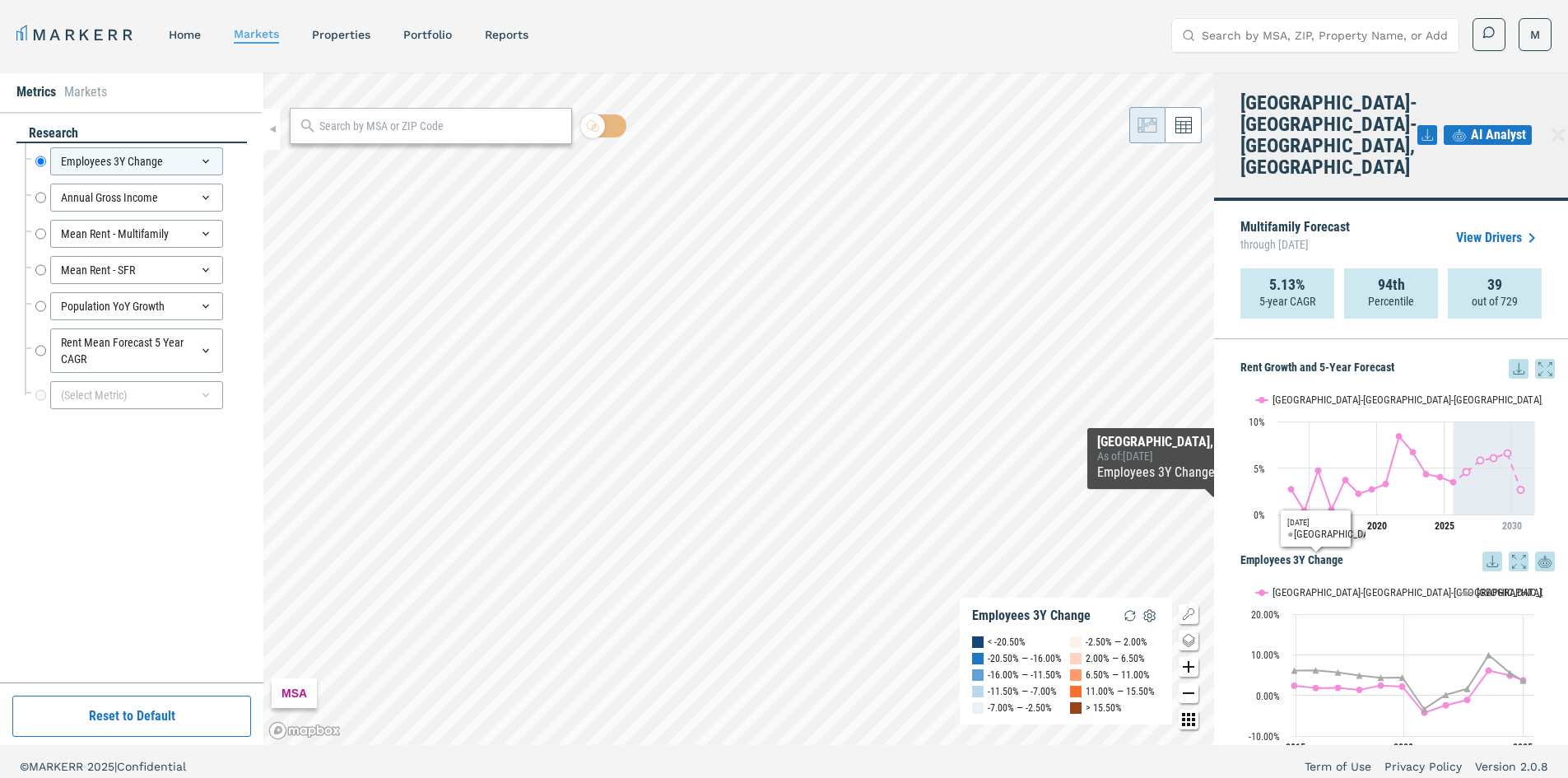
drag, startPoint x: 1231, startPoint y: 488, endPoint x: 1248, endPoint y: 425, distance: 65.3
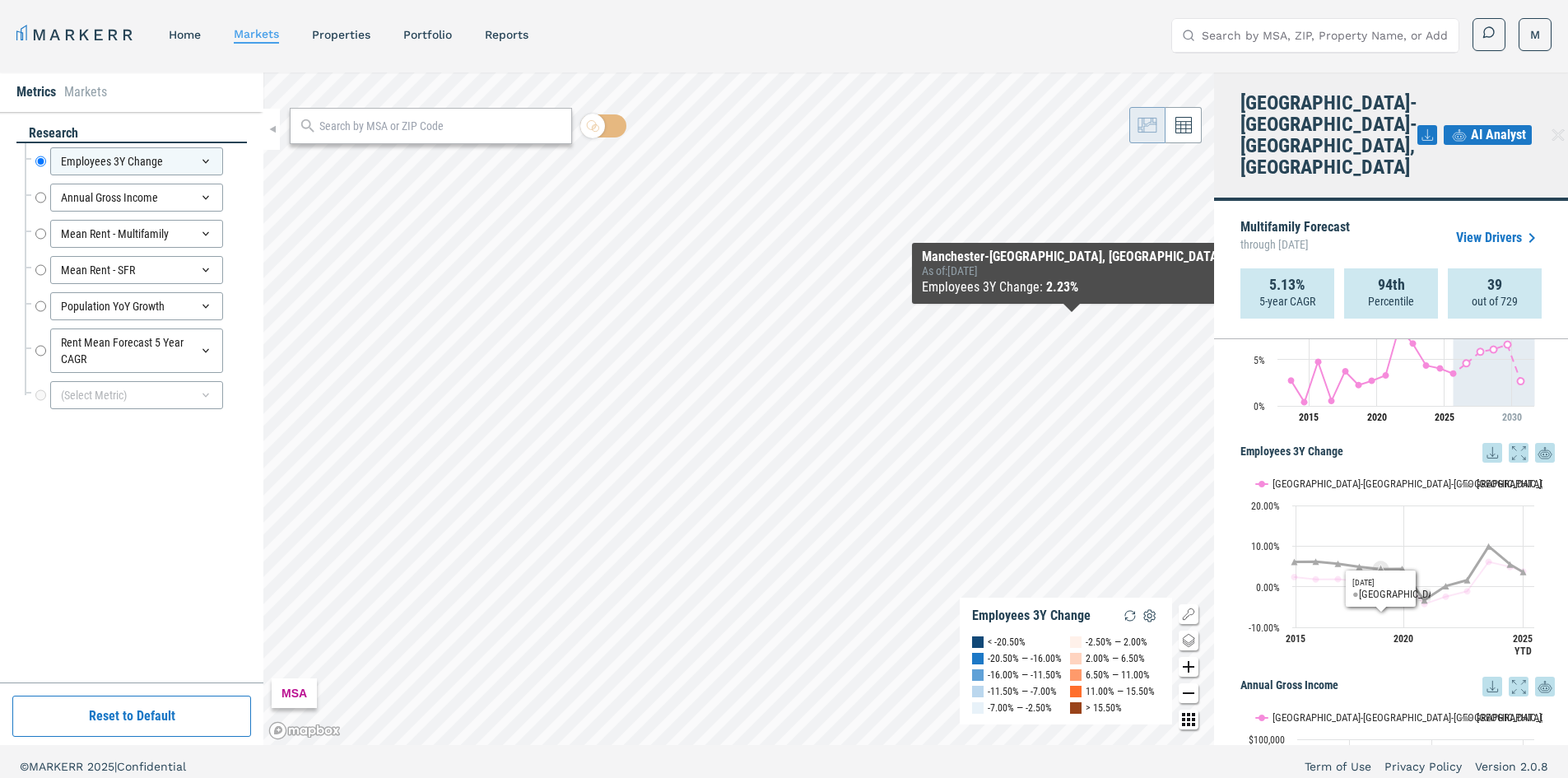
drag, startPoint x: 1375, startPoint y: 559, endPoint x: 1379, endPoint y: 595, distance: 36.2
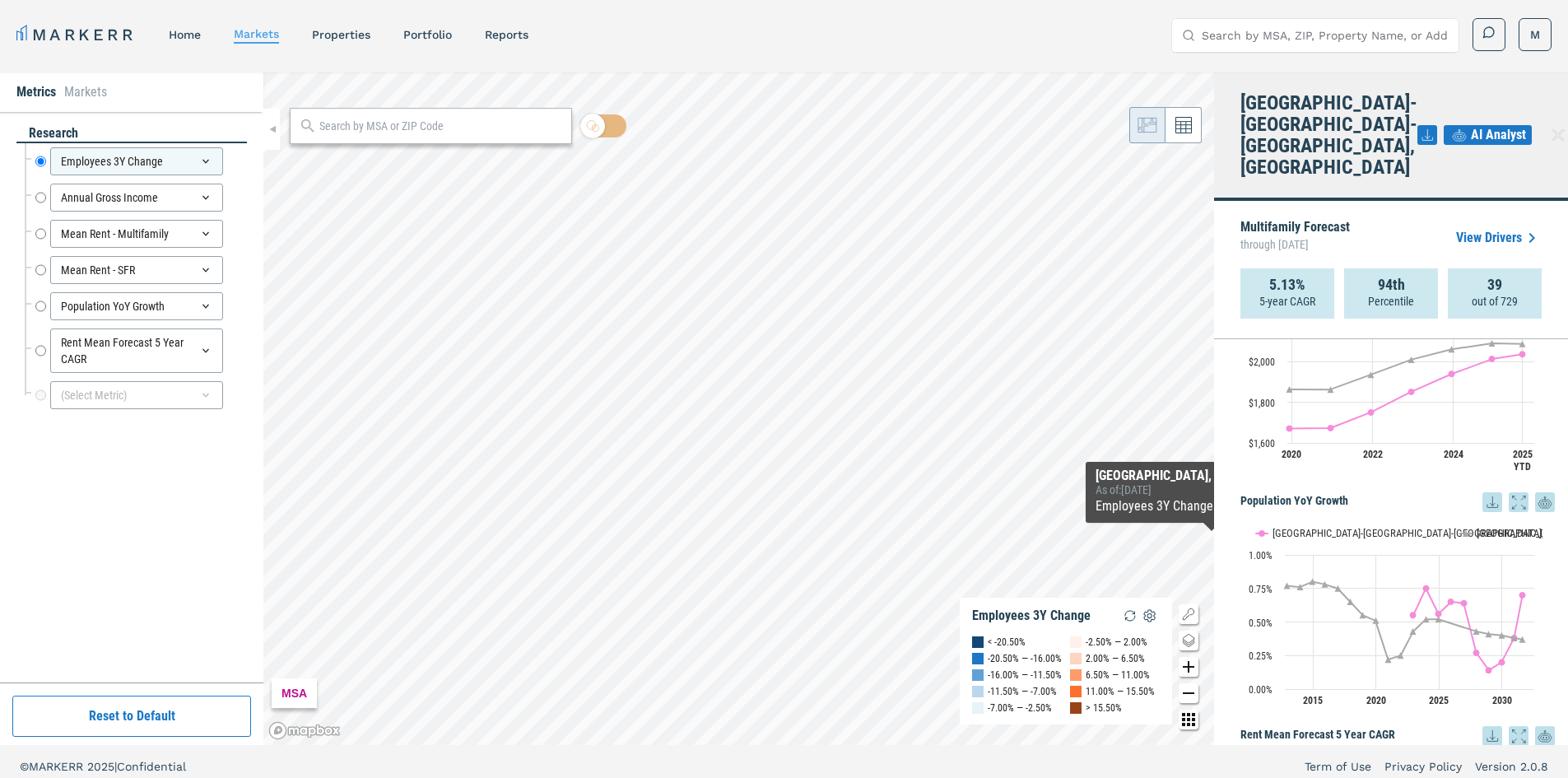
scroll to position [1008, 0]
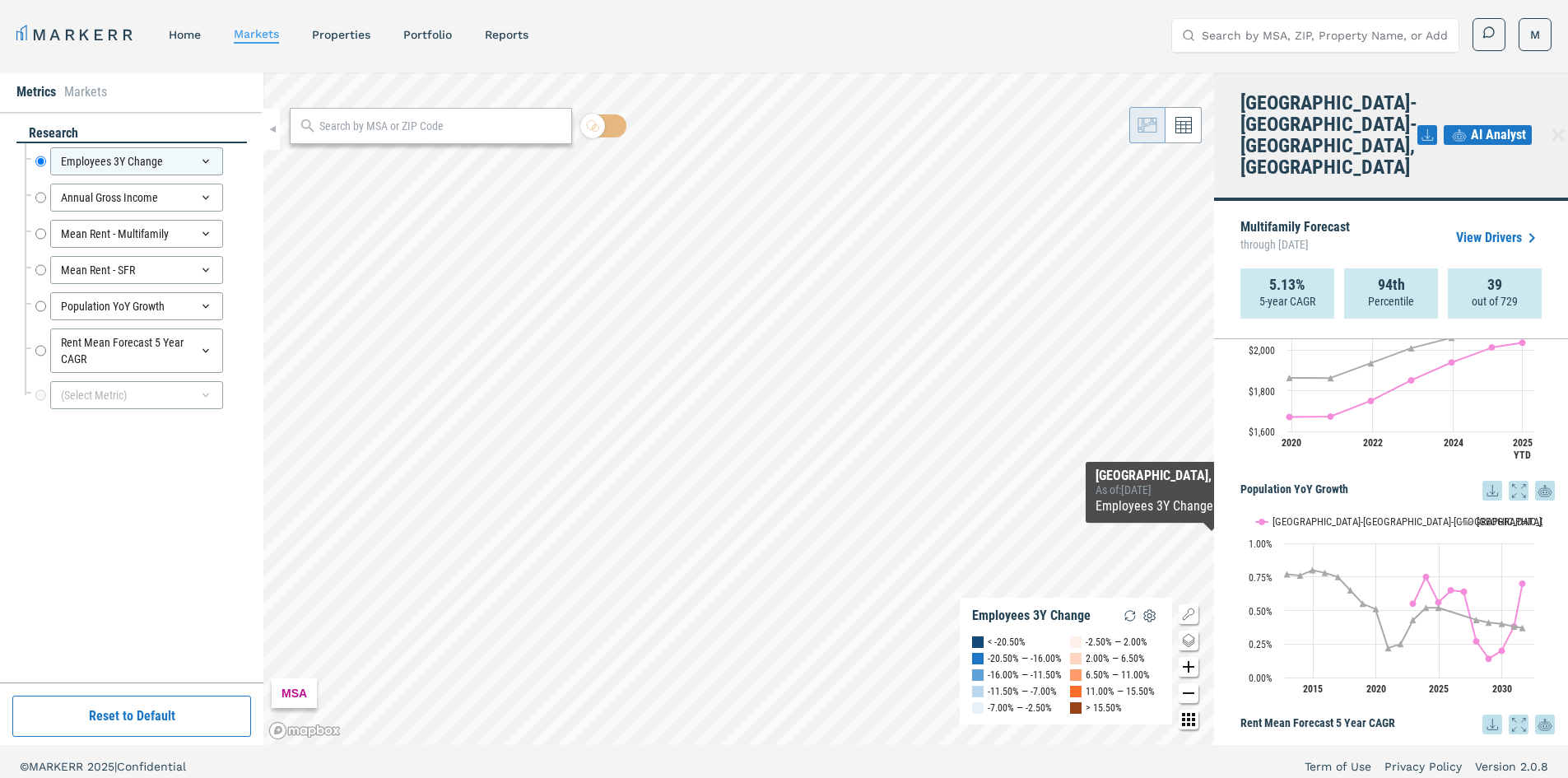
drag, startPoint x: 1228, startPoint y: 466, endPoint x: 1255, endPoint y: 498, distance: 41.9
click at [1511, 479] on icon at bounding box center [1518, 489] width 20 height 20
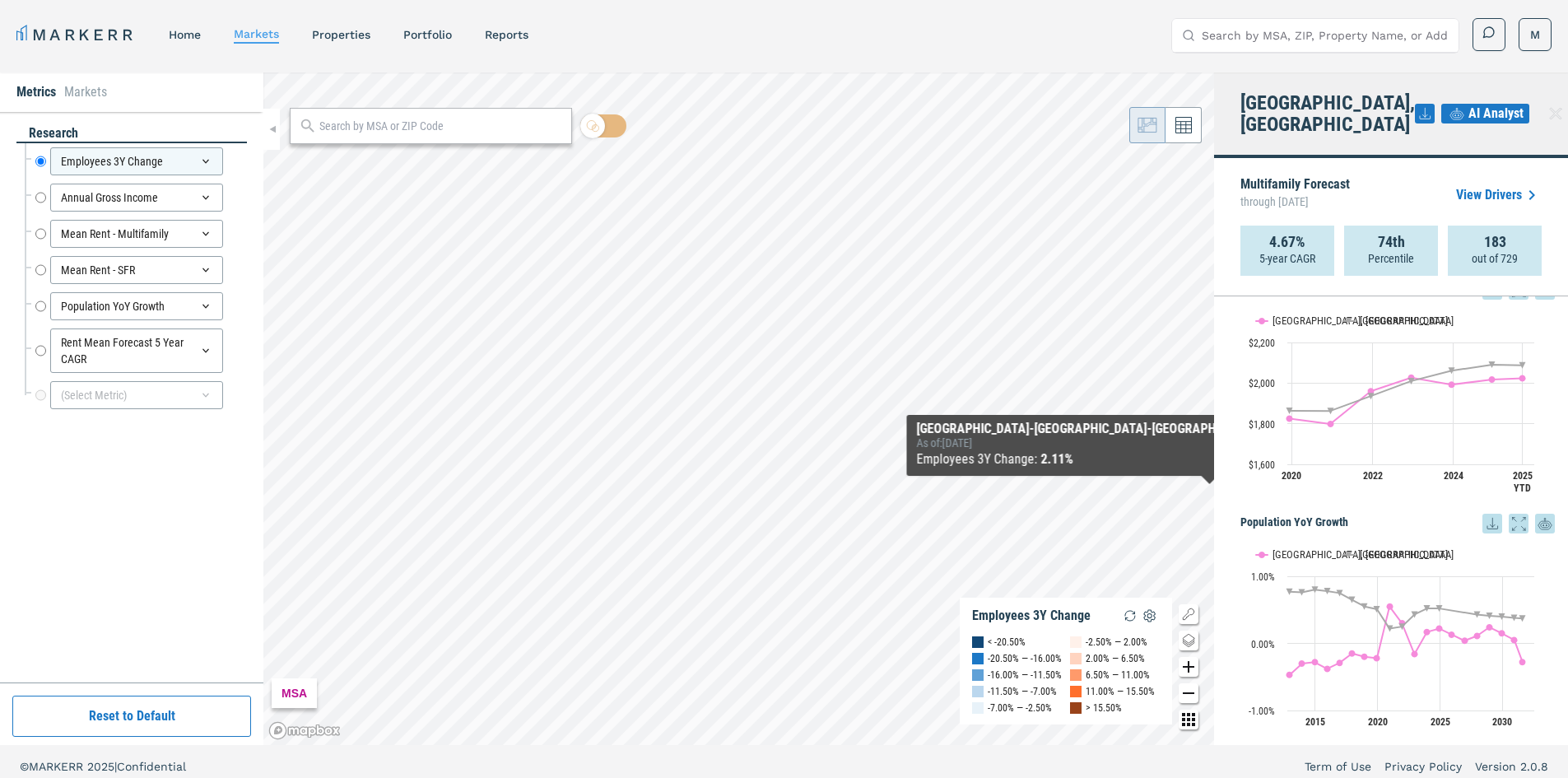
drag, startPoint x: 1244, startPoint y: 514, endPoint x: 1242, endPoint y: 550, distance: 36.1
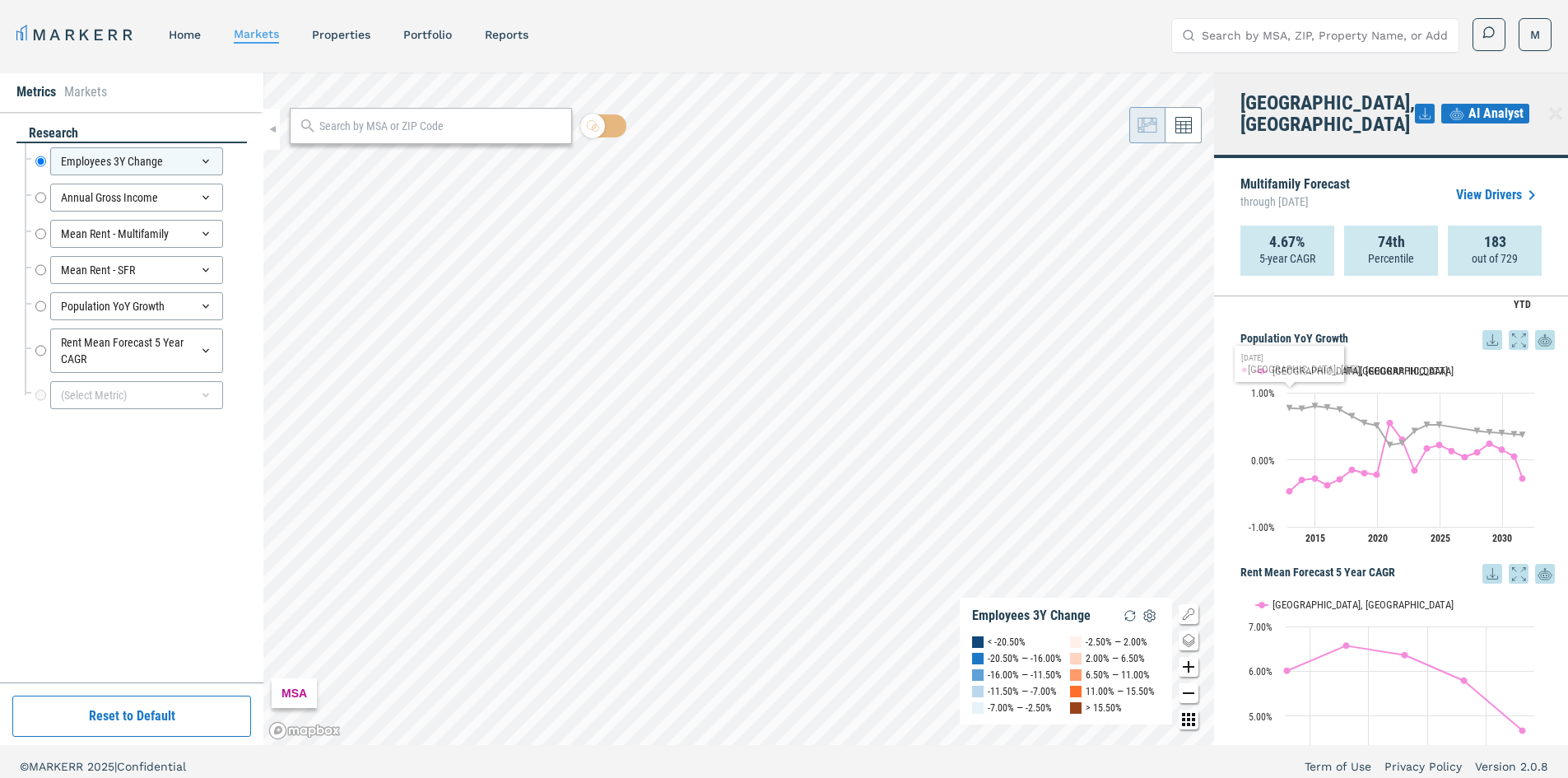
scroll to position [1162, 0]
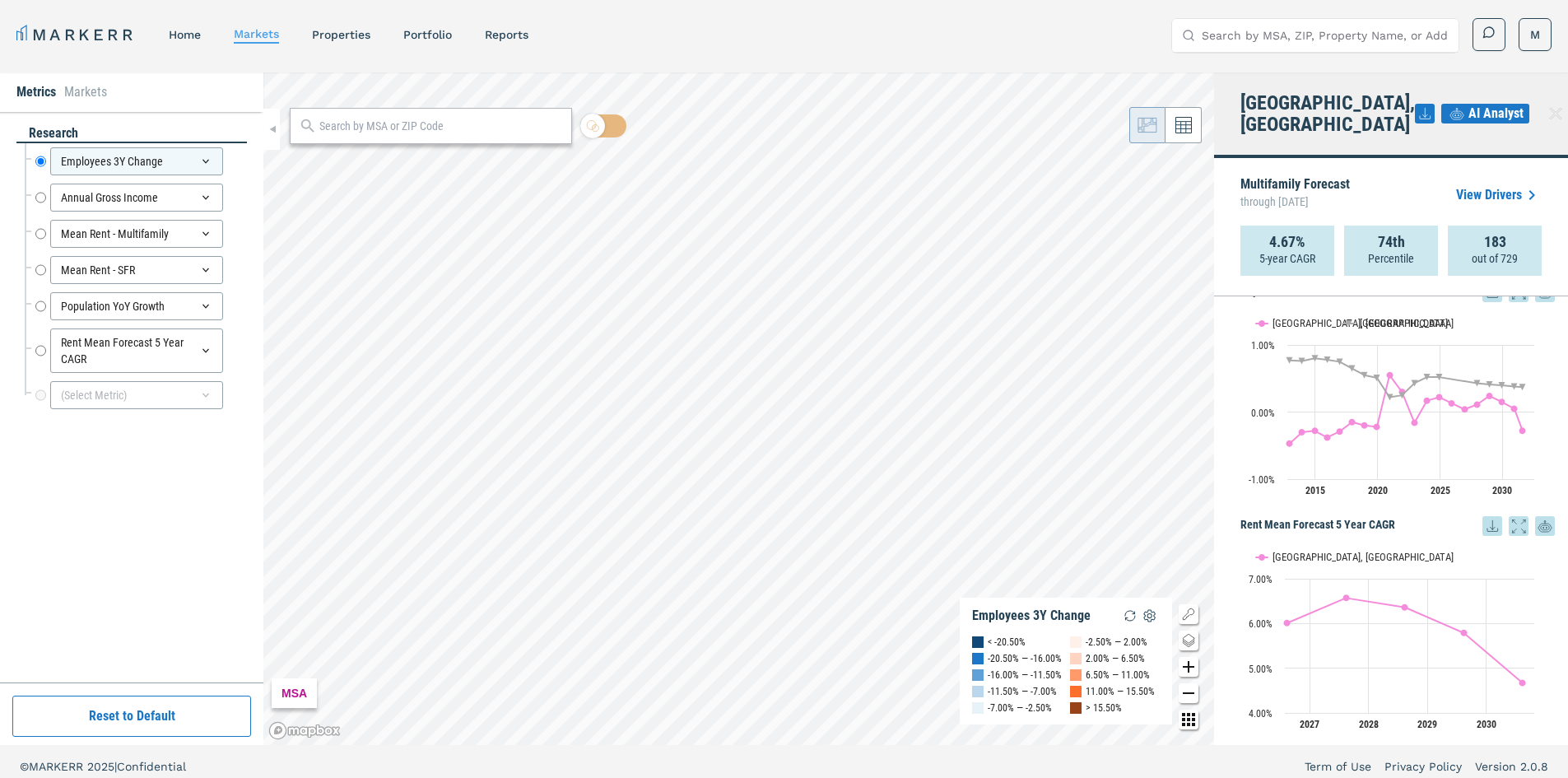
drag, startPoint x: 1235, startPoint y: 530, endPoint x: 1247, endPoint y: 584, distance: 55.3
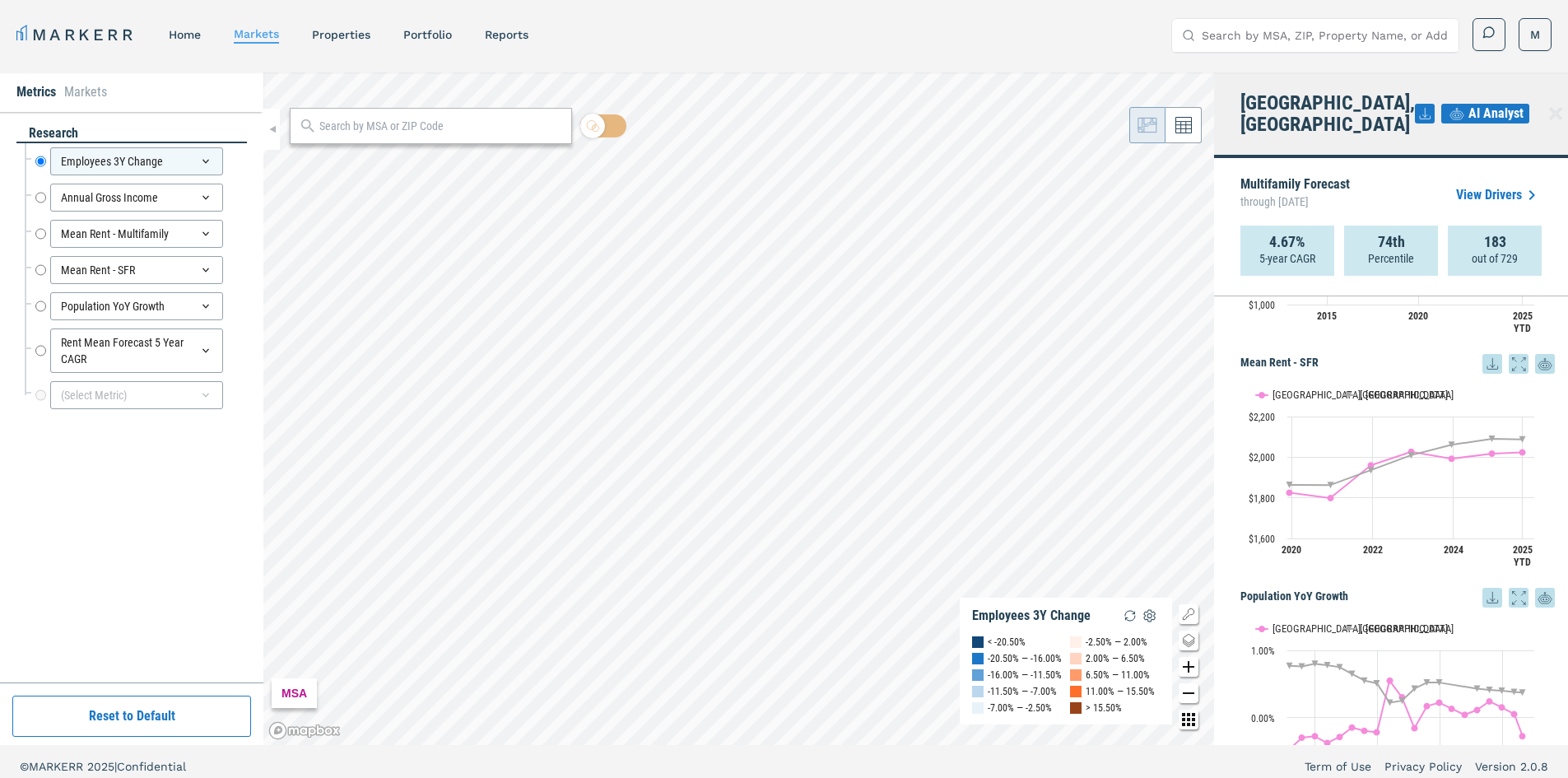
drag, startPoint x: 1247, startPoint y: 584, endPoint x: 1254, endPoint y: 499, distance: 85.3
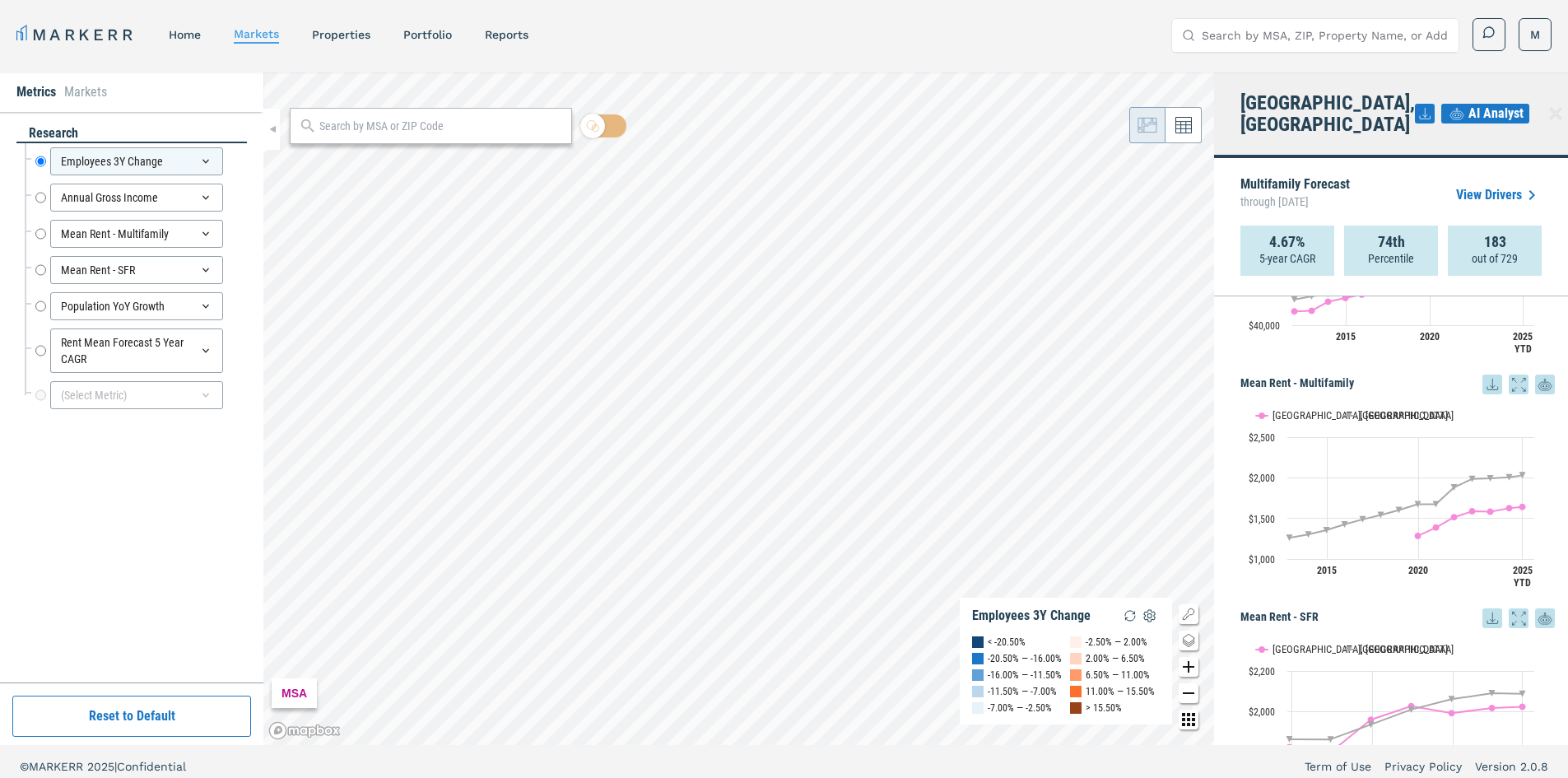
drag, startPoint x: 1242, startPoint y: 525, endPoint x: 1244, endPoint y: 459, distance: 66.0
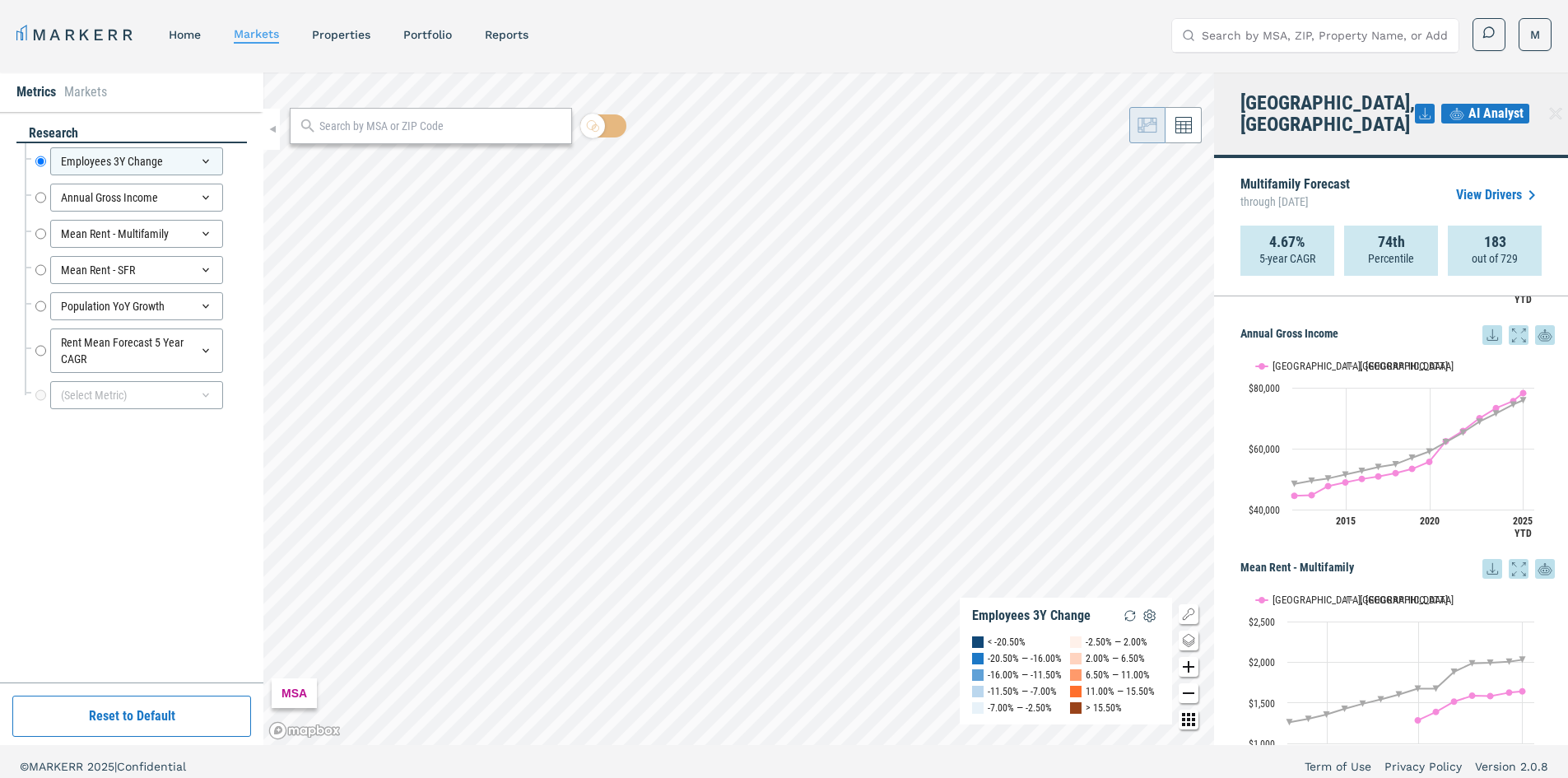
drag, startPoint x: 1244, startPoint y: 459, endPoint x: 1247, endPoint y: 389, distance: 70.1
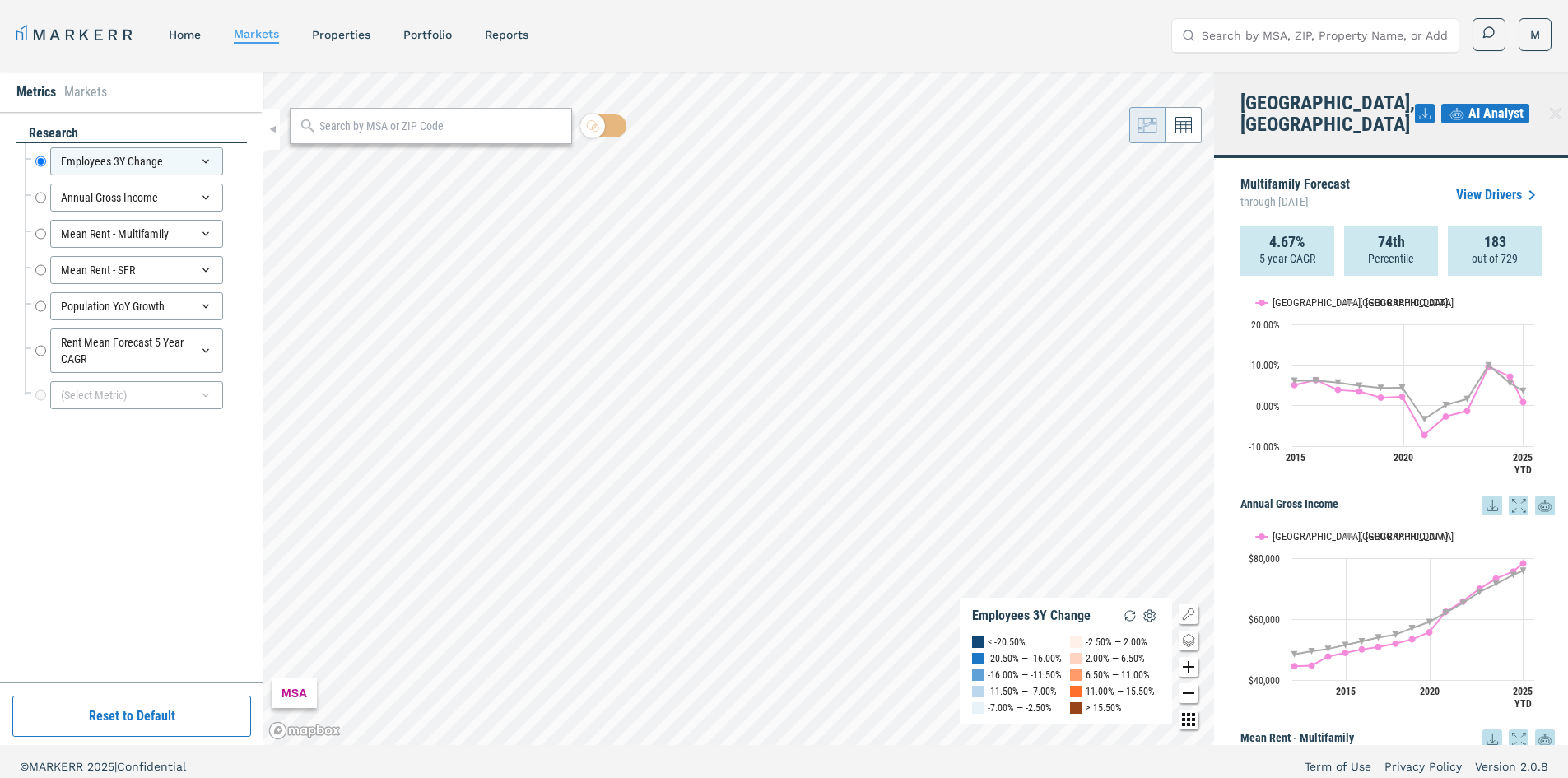
drag, startPoint x: 1245, startPoint y: 472, endPoint x: 1240, endPoint y: 401, distance: 71.2
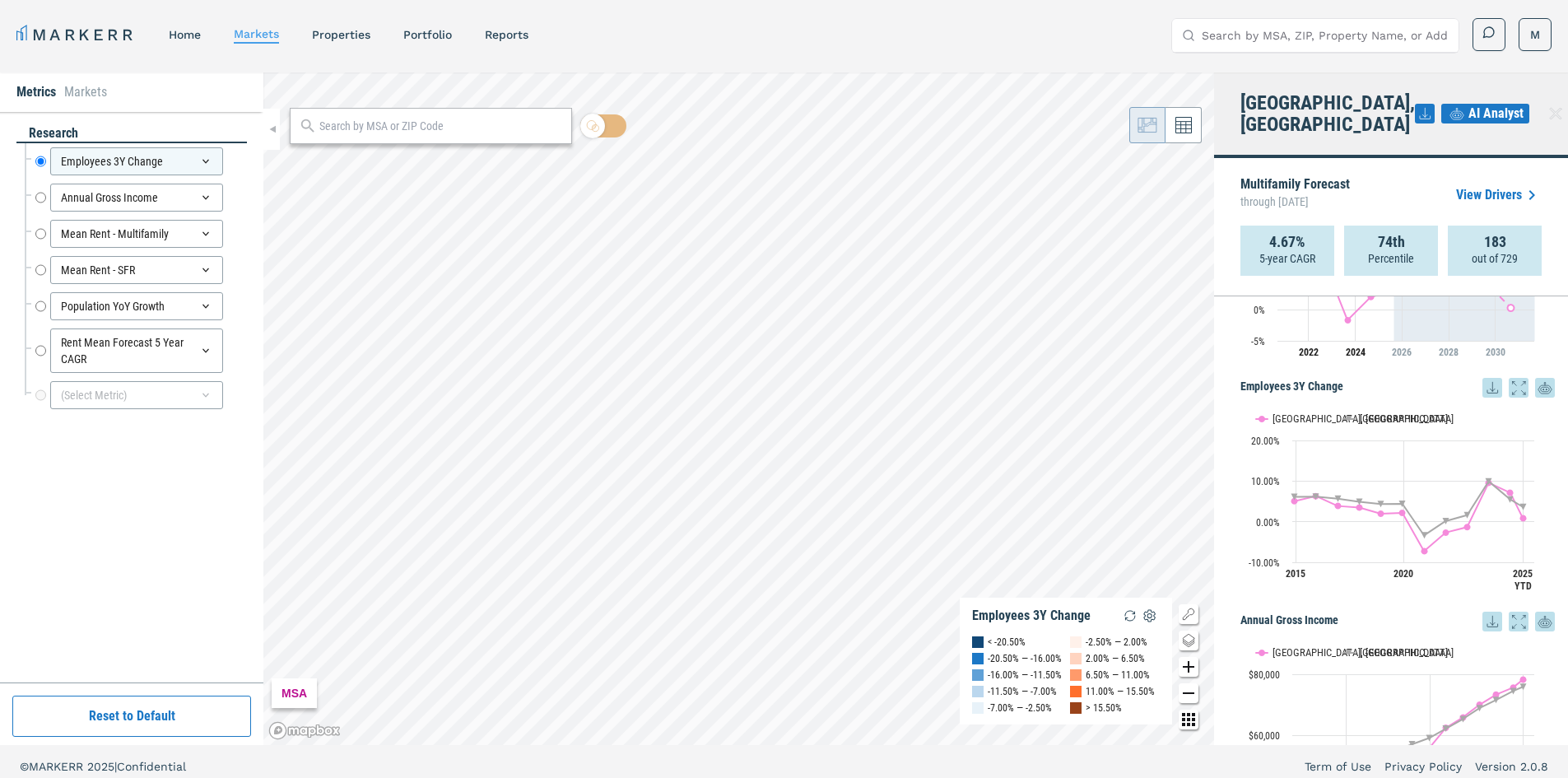
drag, startPoint x: 1237, startPoint y: 480, endPoint x: 1237, endPoint y: 432, distance: 48.0
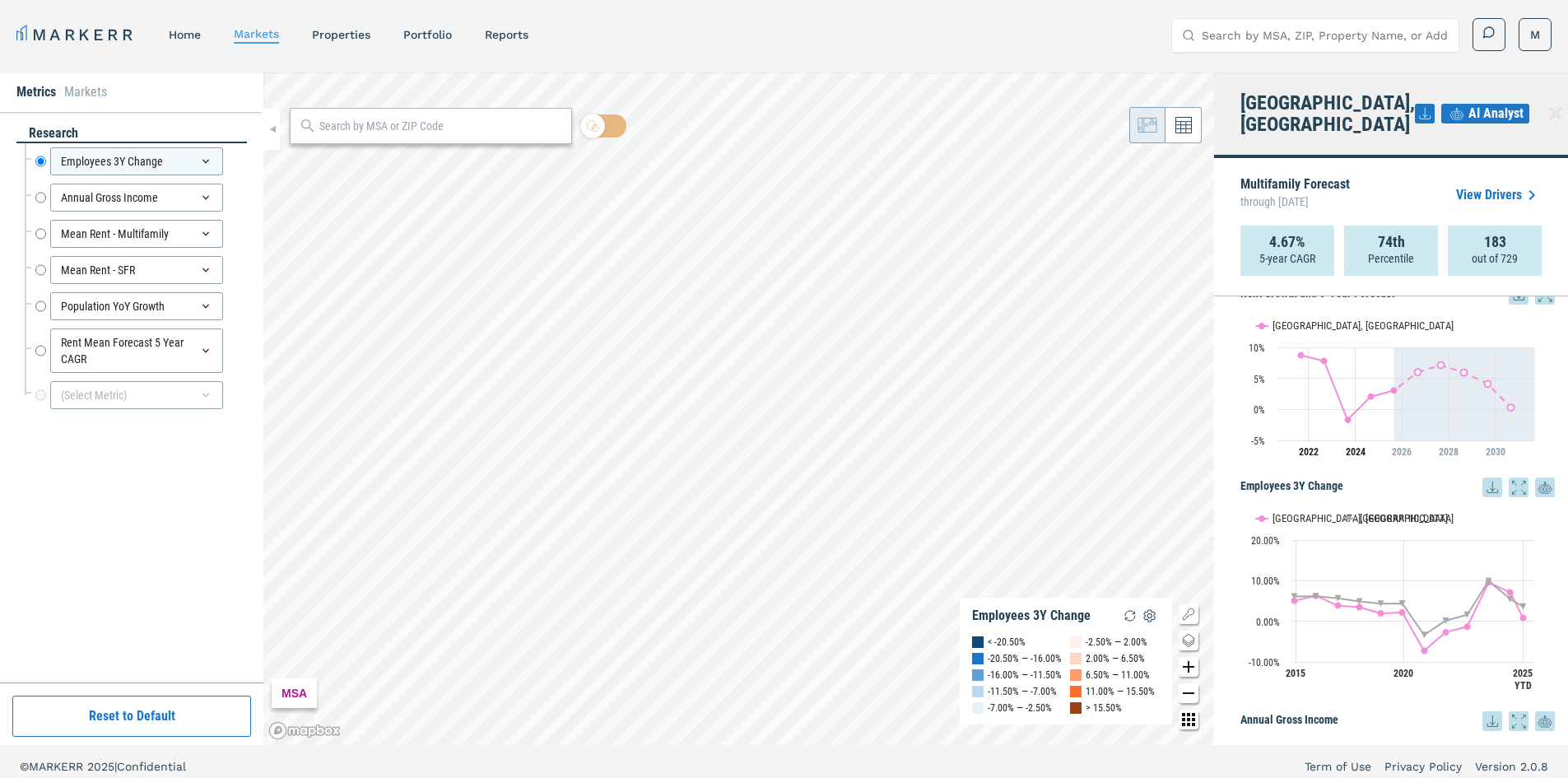
scroll to position [0, 0]
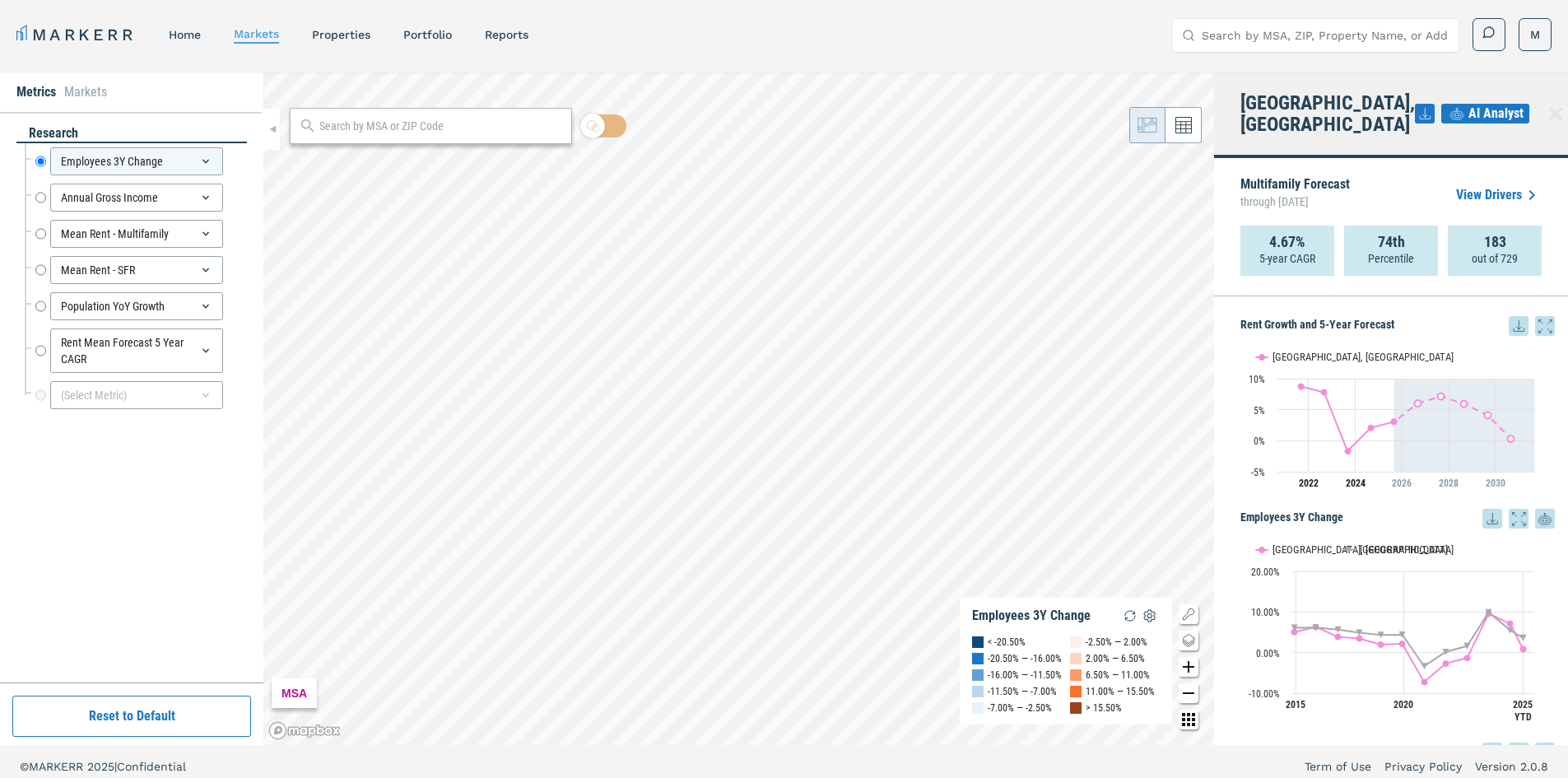
drag, startPoint x: 1254, startPoint y: 512, endPoint x: 1245, endPoint y: 458, distance: 54.7
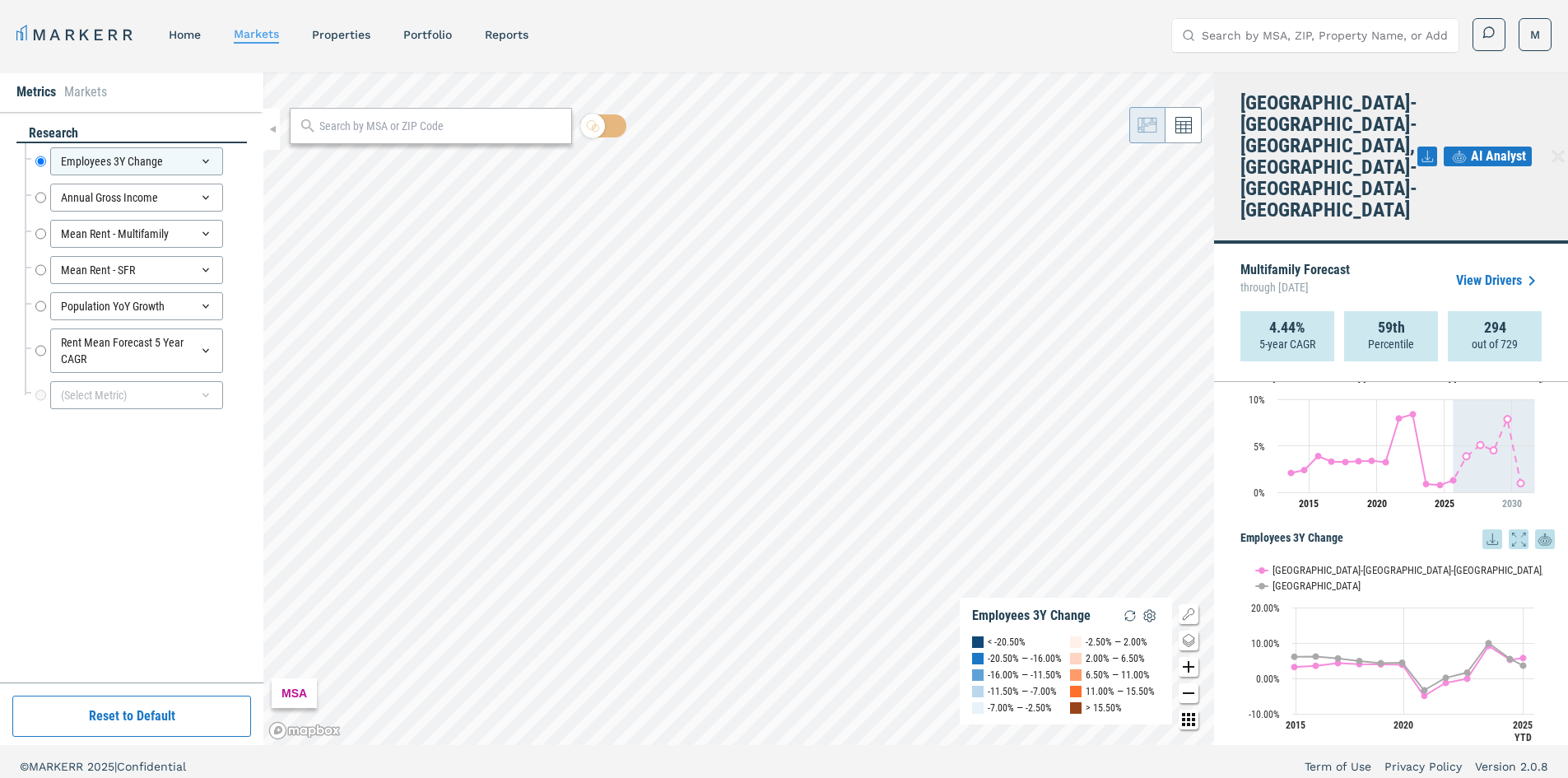
drag, startPoint x: 1245, startPoint y: 583, endPoint x: 1243, endPoint y: 621, distance: 38.1
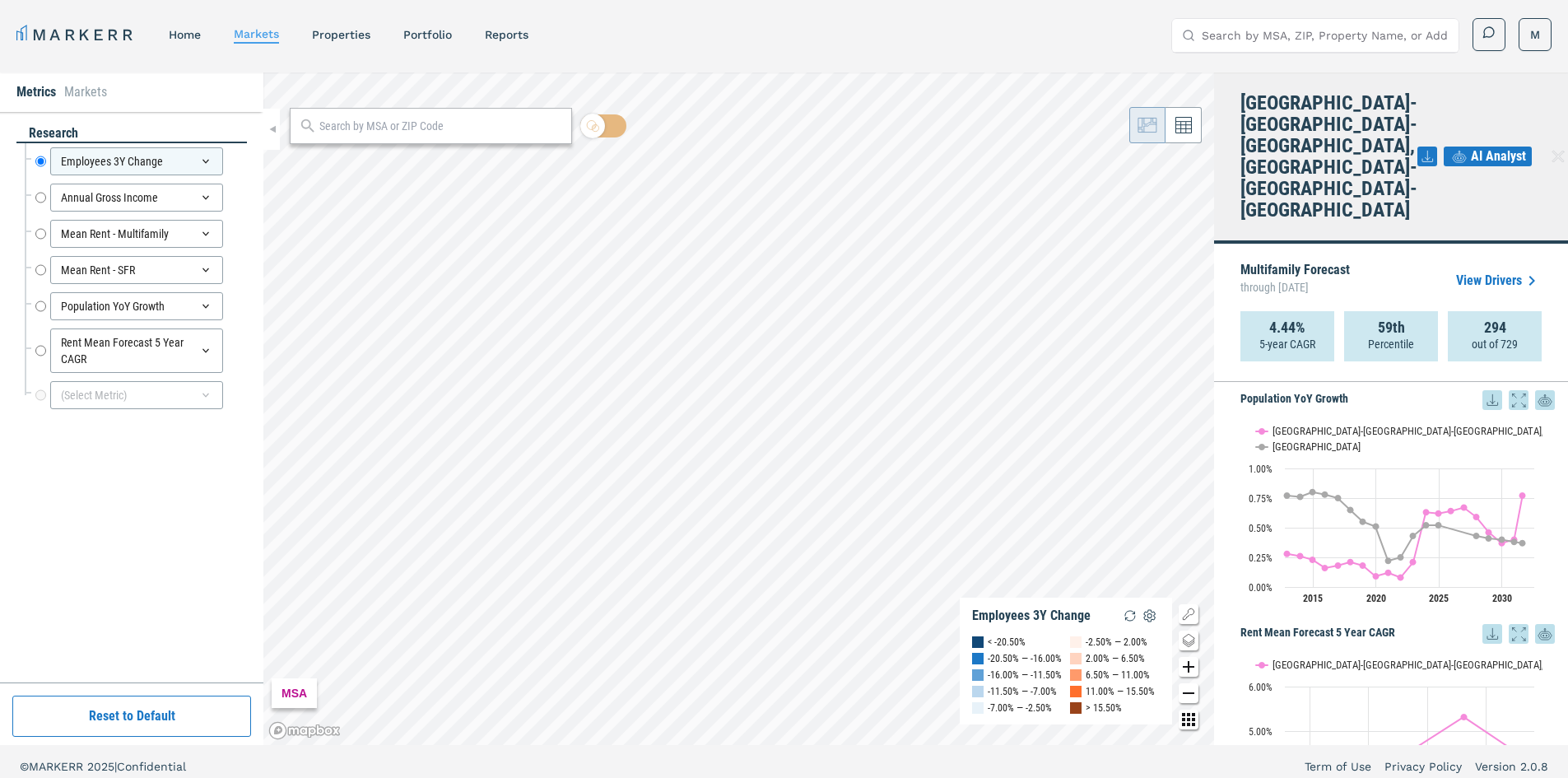
drag, startPoint x: 1241, startPoint y: 511, endPoint x: 1260, endPoint y: 493, distance: 26.2
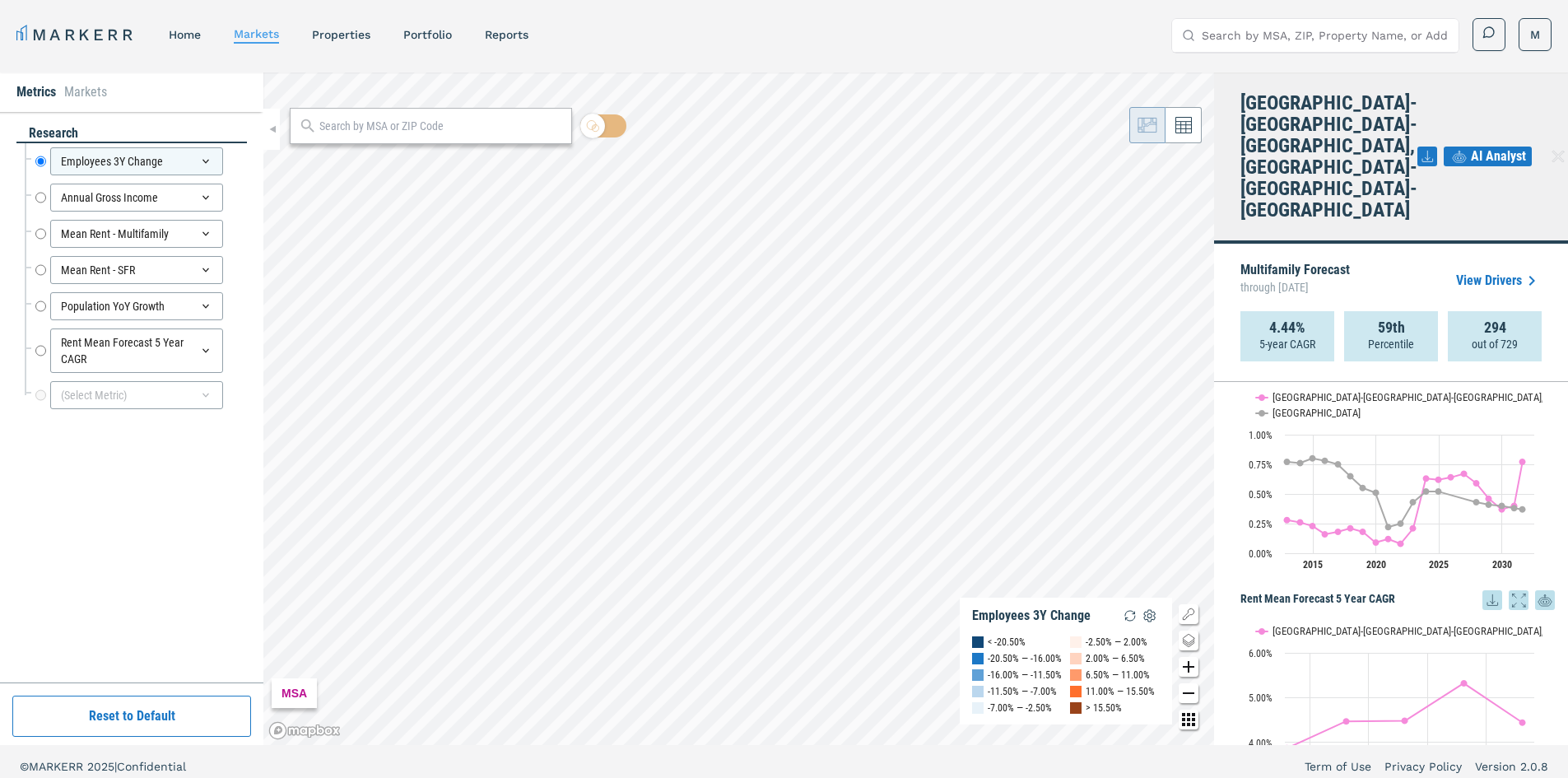
drag, startPoint x: 1234, startPoint y: 402, endPoint x: 1239, endPoint y: 436, distance: 34.4
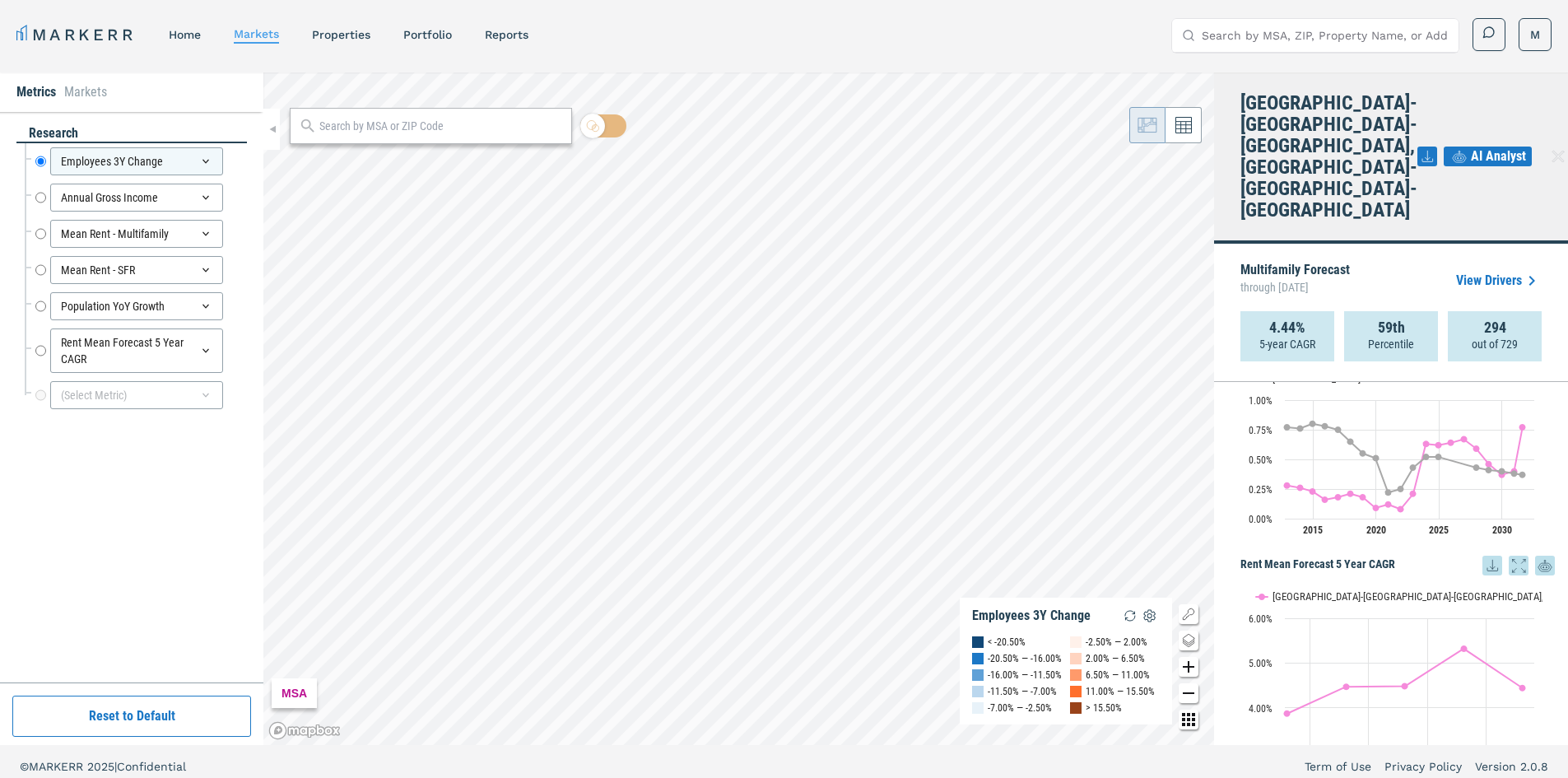
scroll to position [1221, 0]
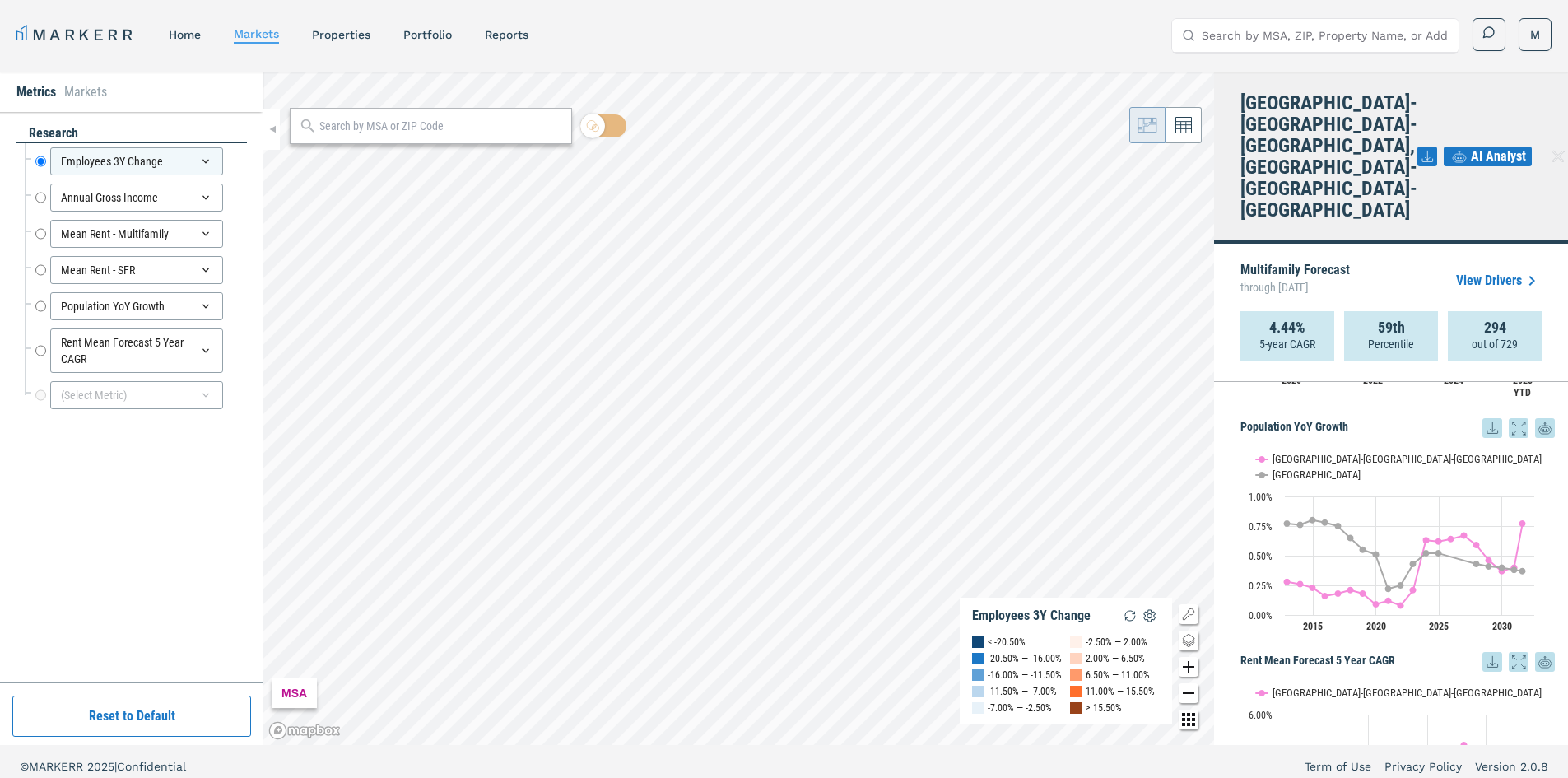
drag, startPoint x: 1239, startPoint y: 503, endPoint x: 1238, endPoint y: 451, distance: 52.0
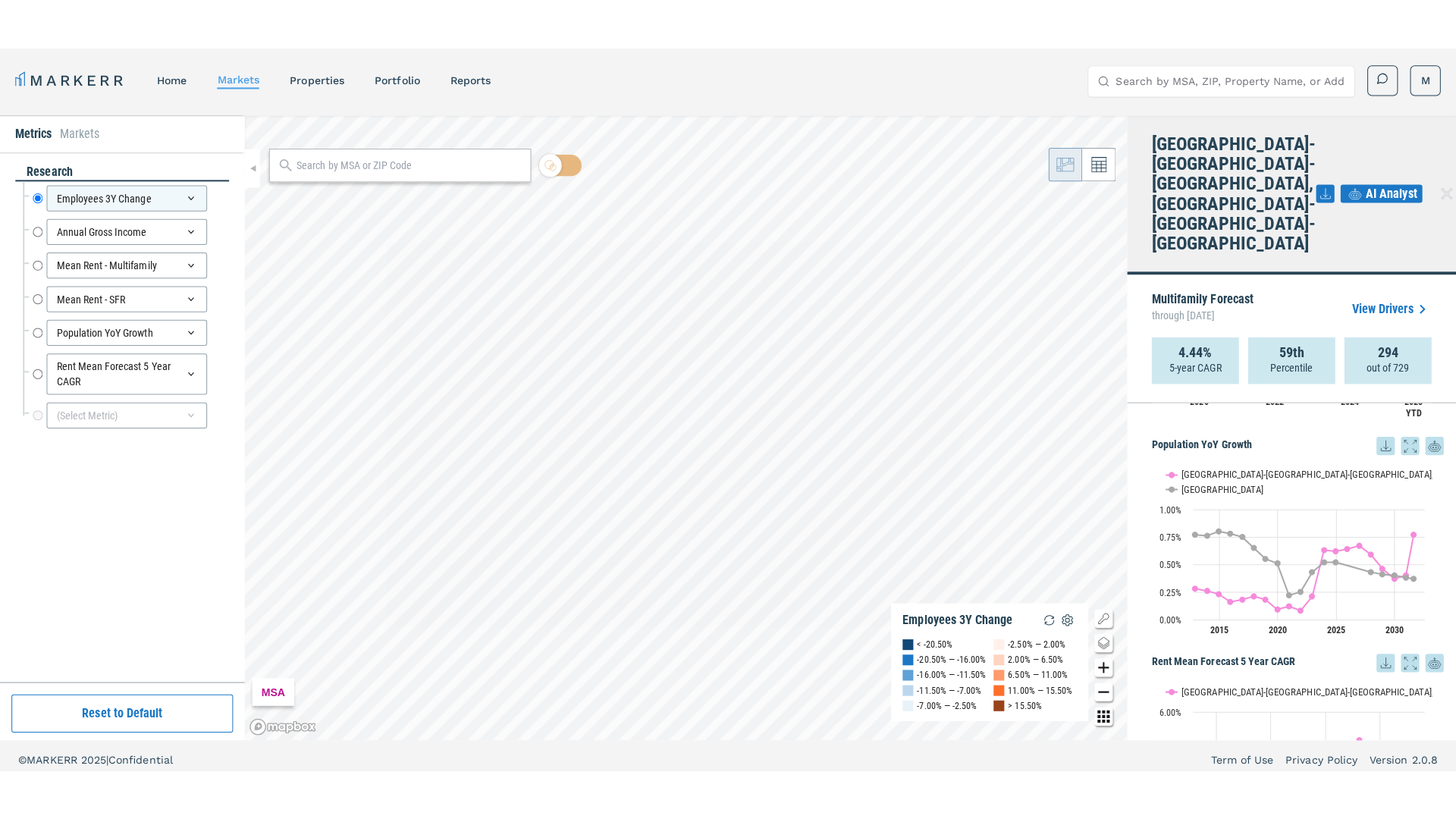
scroll to position [1001, 0]
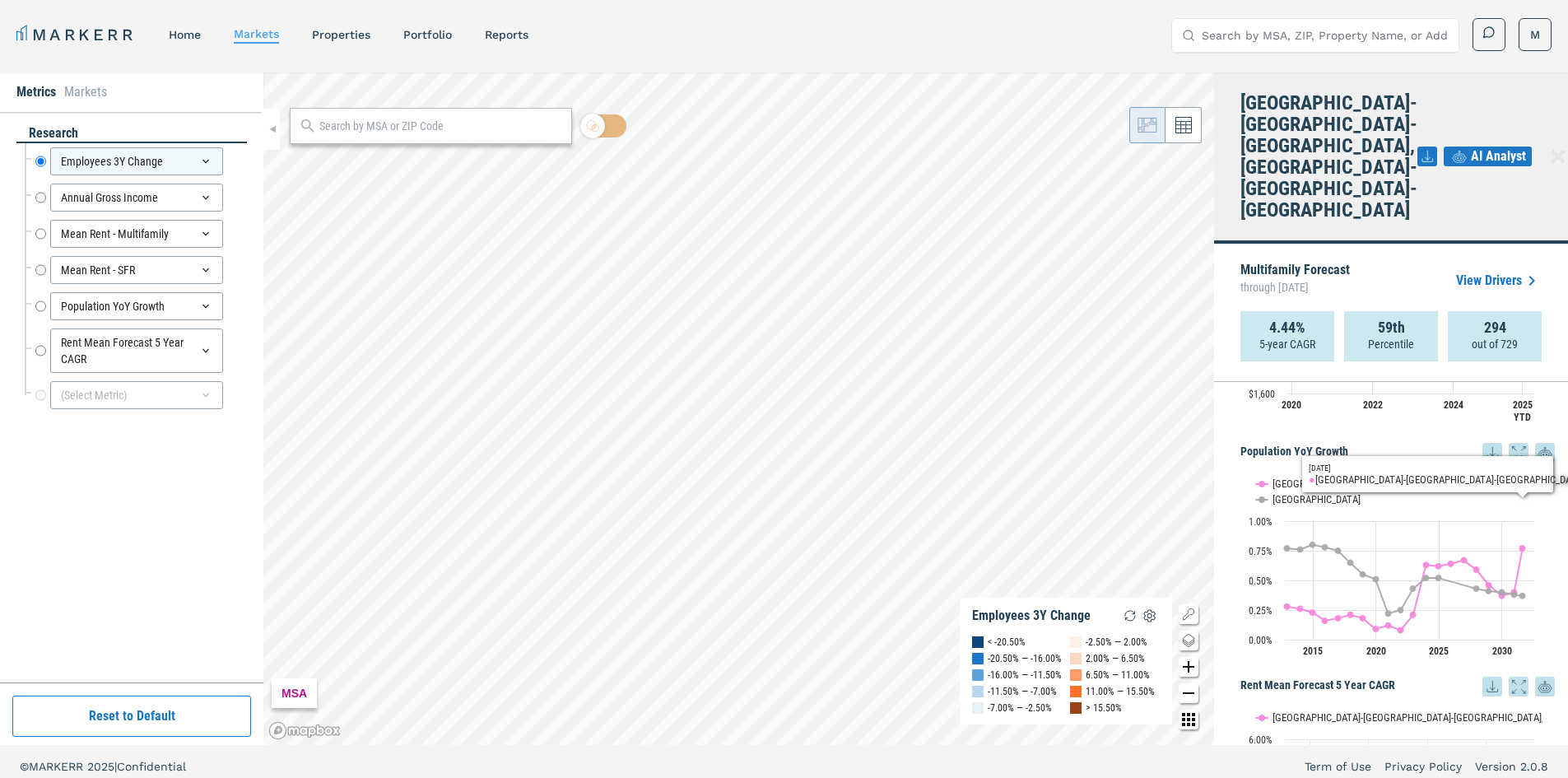
click at [1508, 443] on icon at bounding box center [1518, 453] width 20 height 20
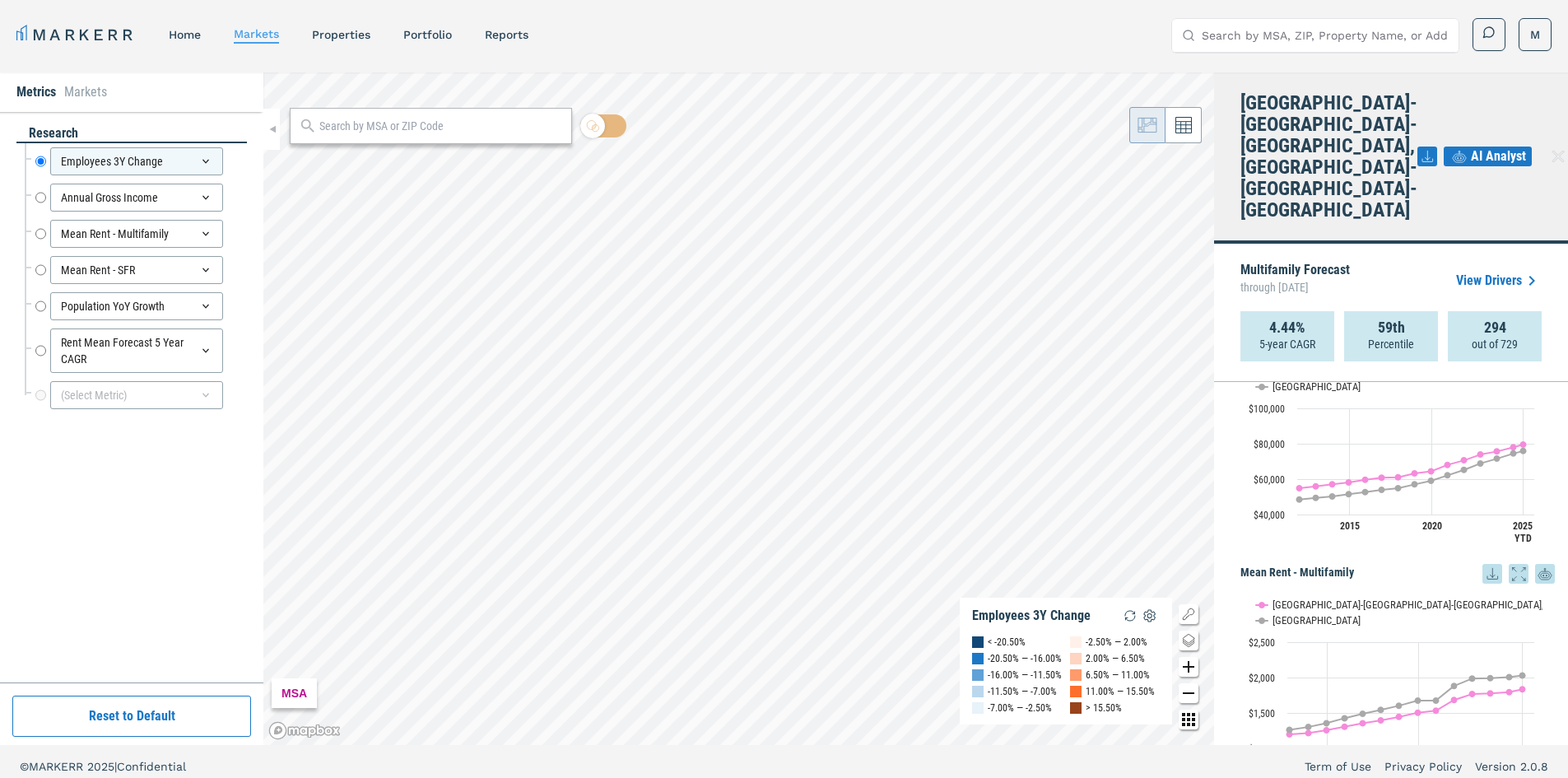
drag, startPoint x: 1243, startPoint y: 550, endPoint x: 1247, endPoint y: 444, distance: 106.1
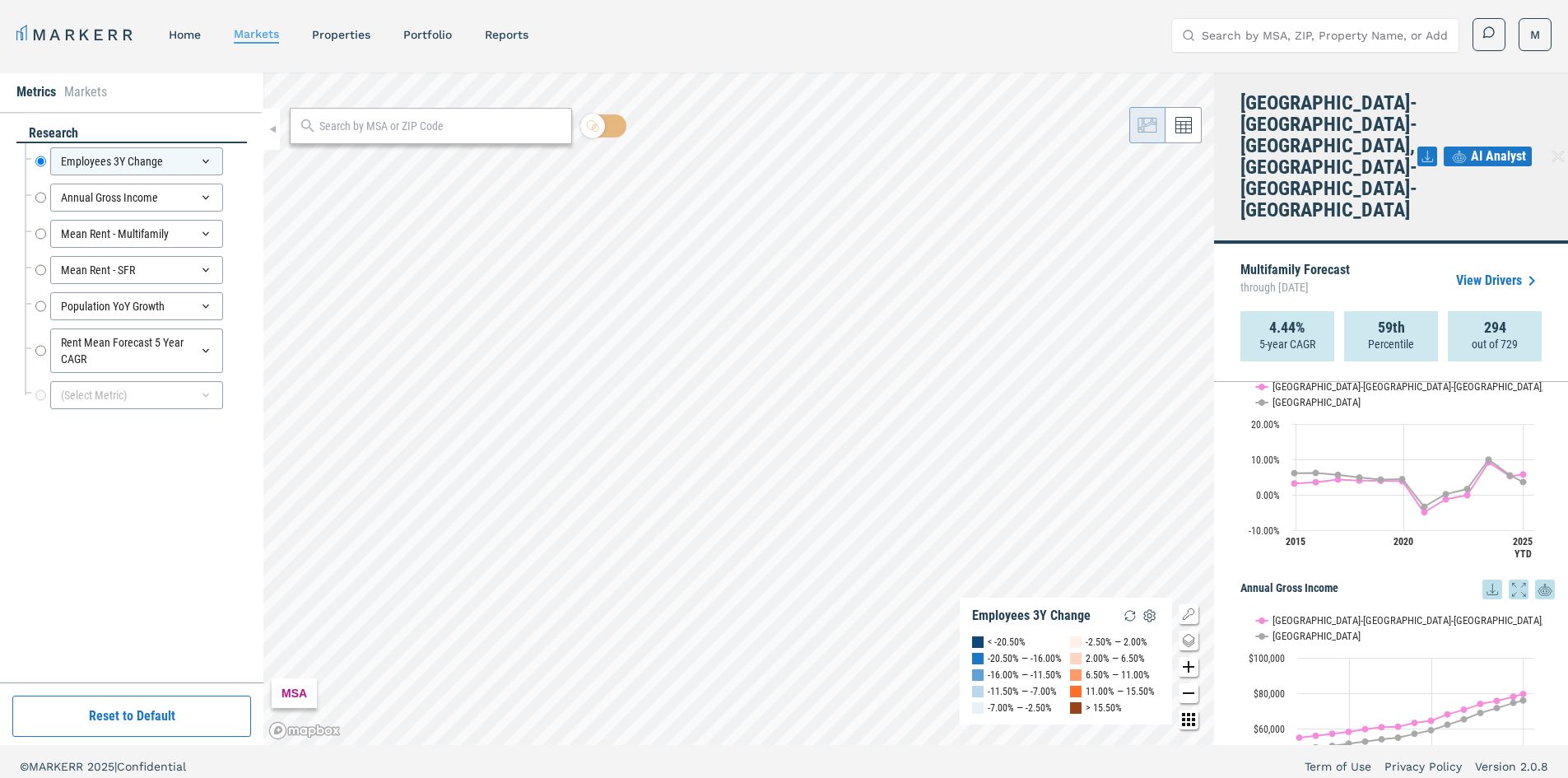
drag, startPoint x: 1239, startPoint y: 513, endPoint x: 1242, endPoint y: 474, distance: 39.1
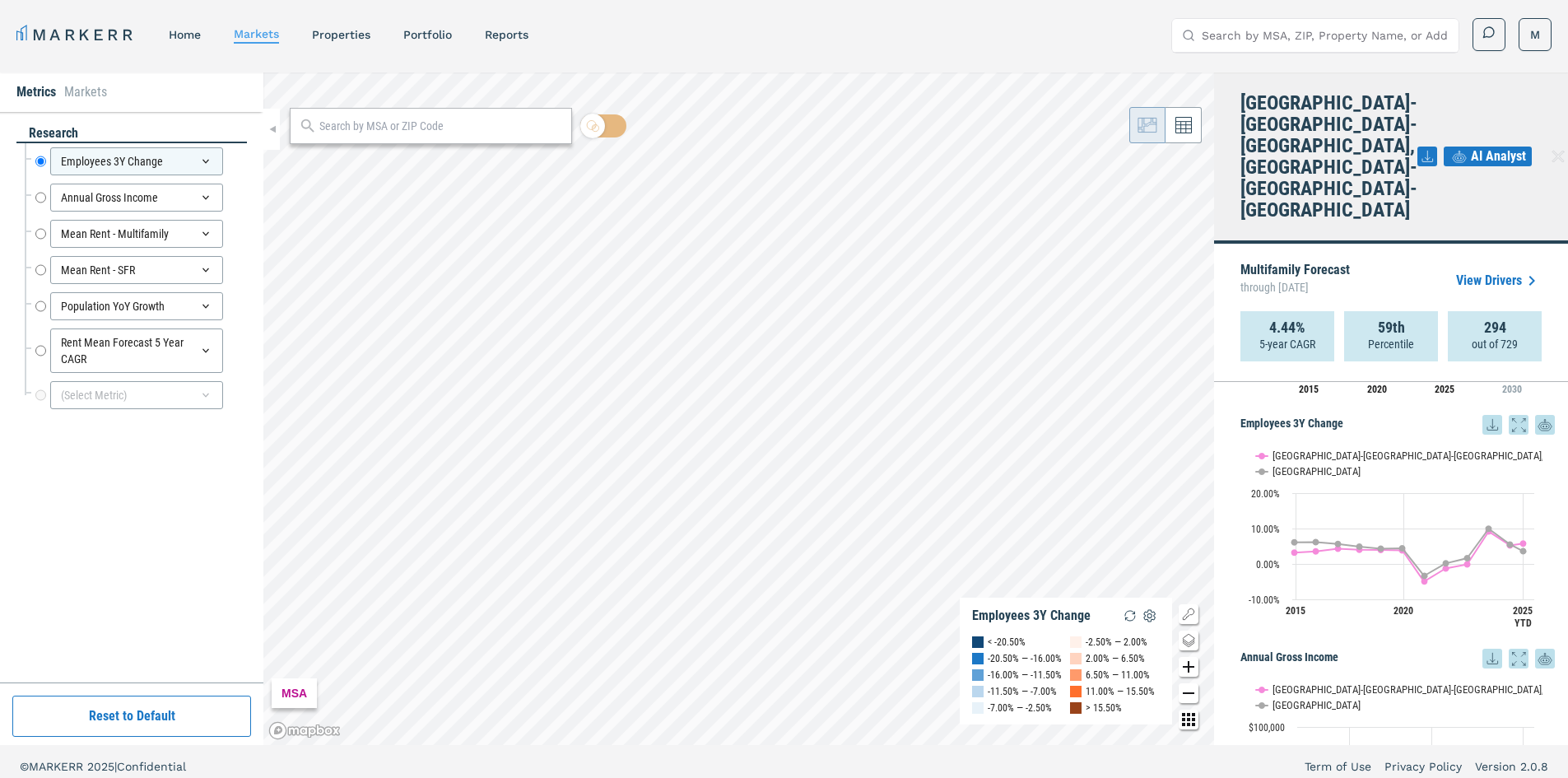
drag, startPoint x: 1235, startPoint y: 534, endPoint x: 1243, endPoint y: 473, distance: 61.5
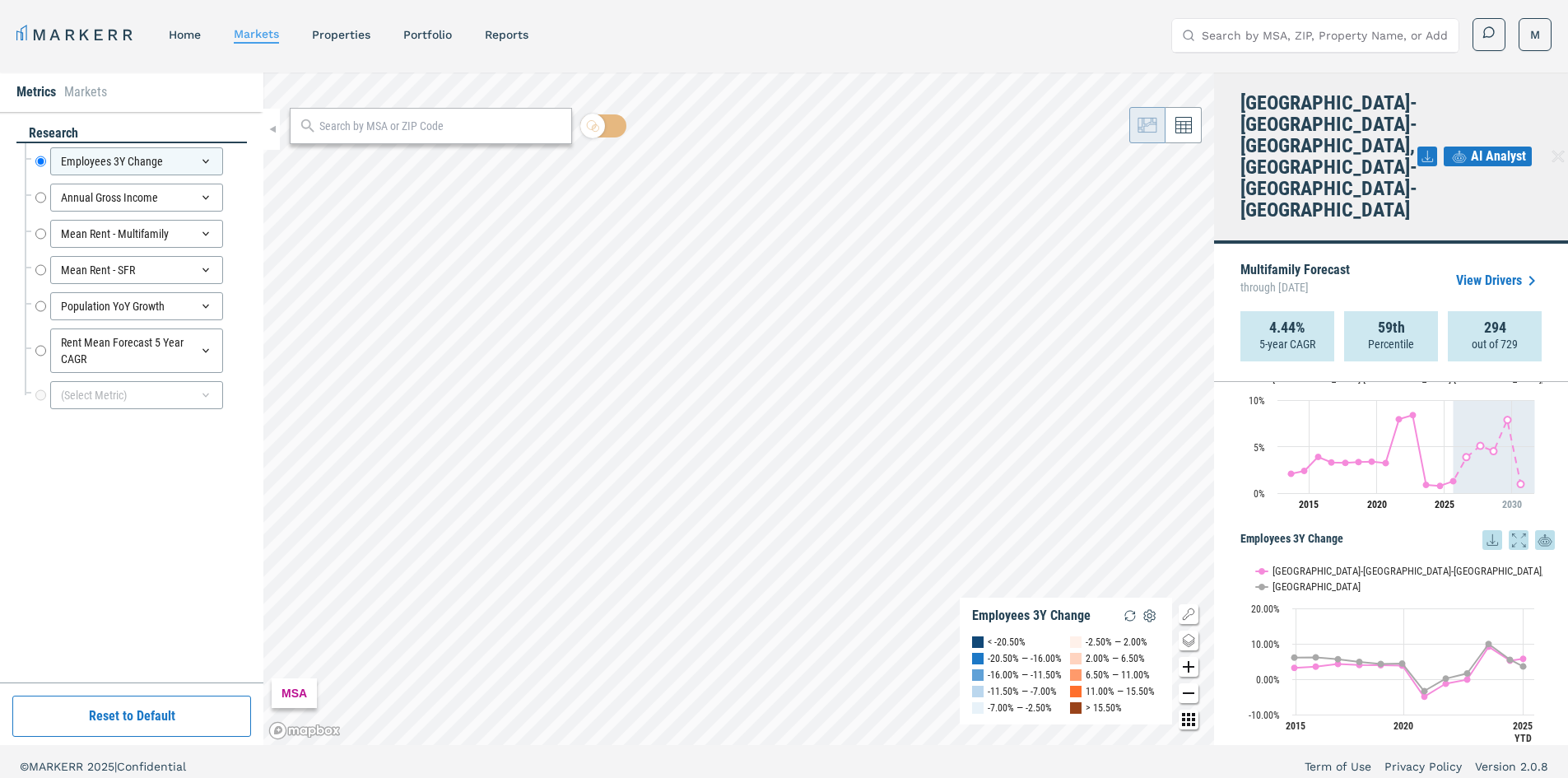
drag, startPoint x: 1239, startPoint y: 494, endPoint x: 1244, endPoint y: 443, distance: 51.2
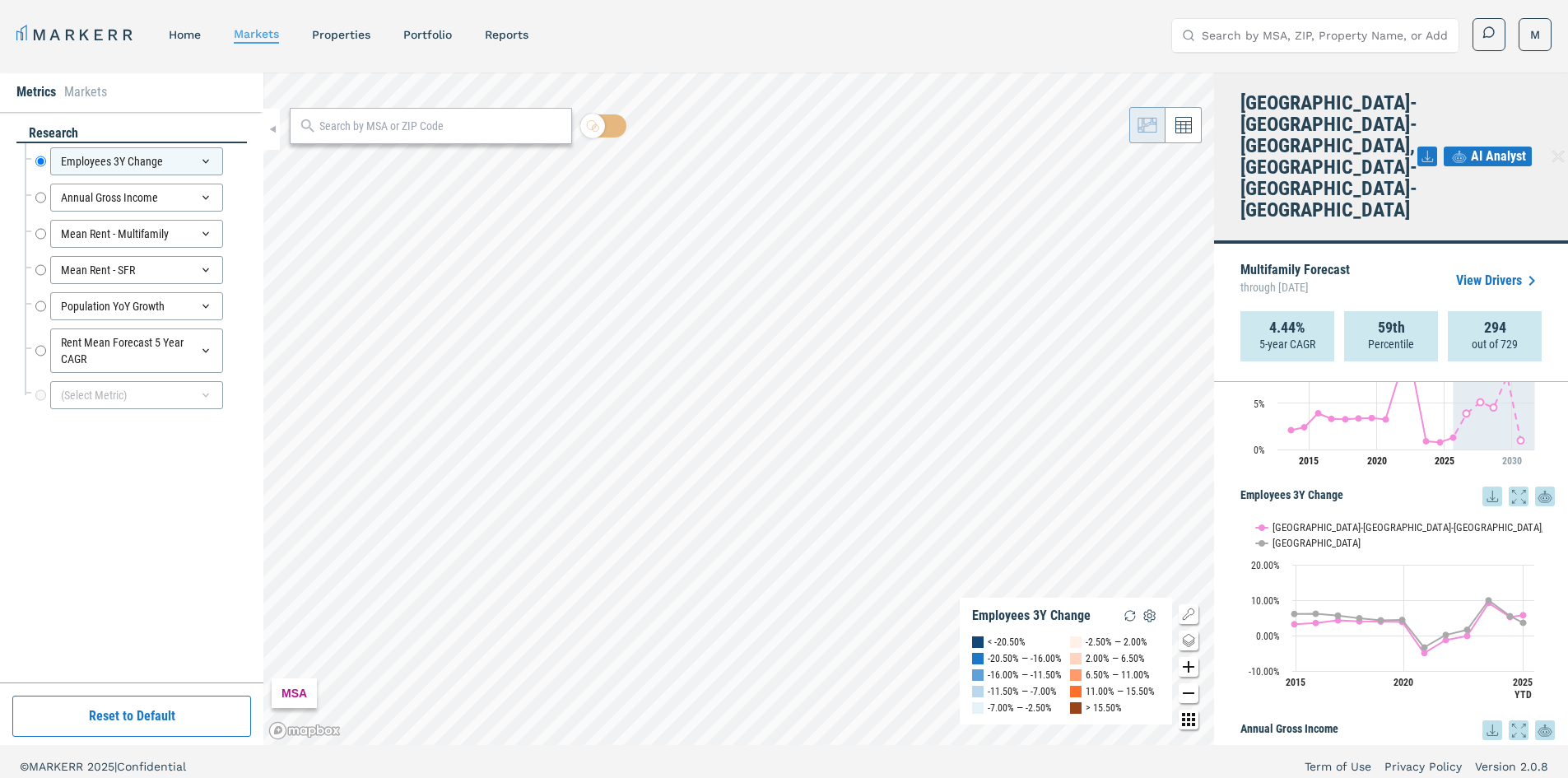
drag, startPoint x: 1242, startPoint y: 481, endPoint x: 1242, endPoint y: 529, distance: 48.0
click at [1508, 482] on icon at bounding box center [1518, 492] width 20 height 20
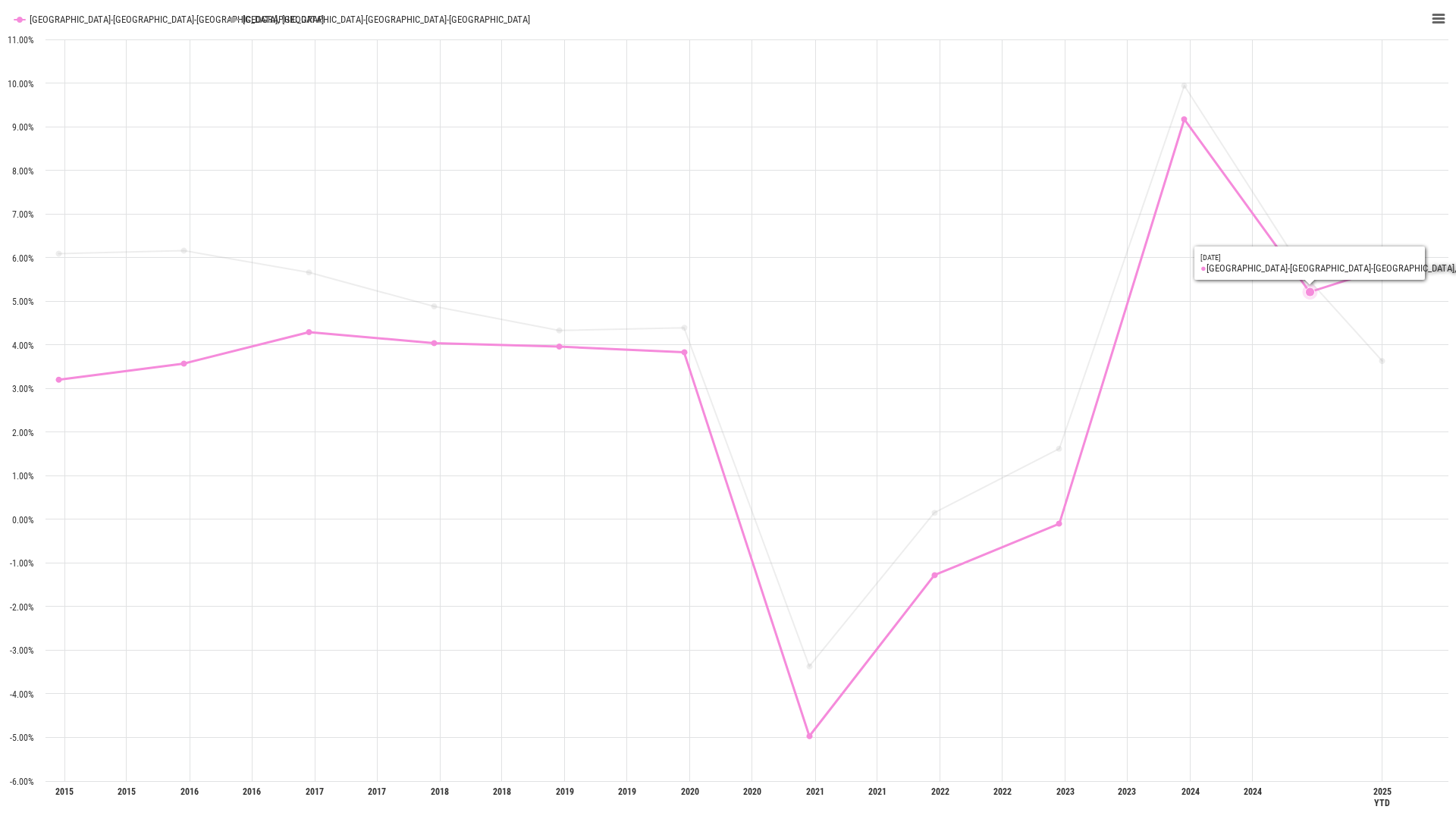
click at [1302, 537] on rect "Interactive chart" at bounding box center [728, 409] width 1456 height 819
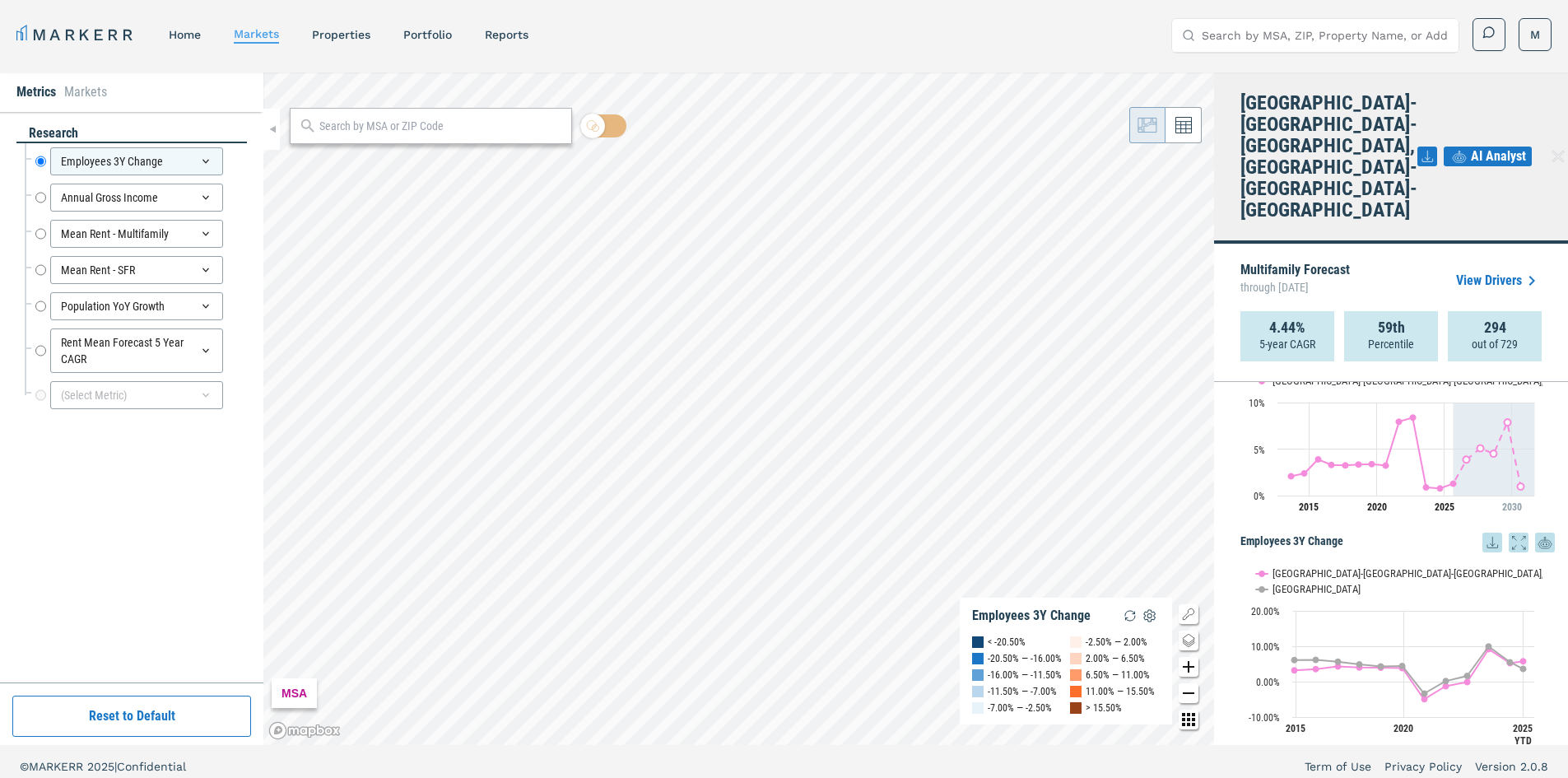
scroll to position [0, 0]
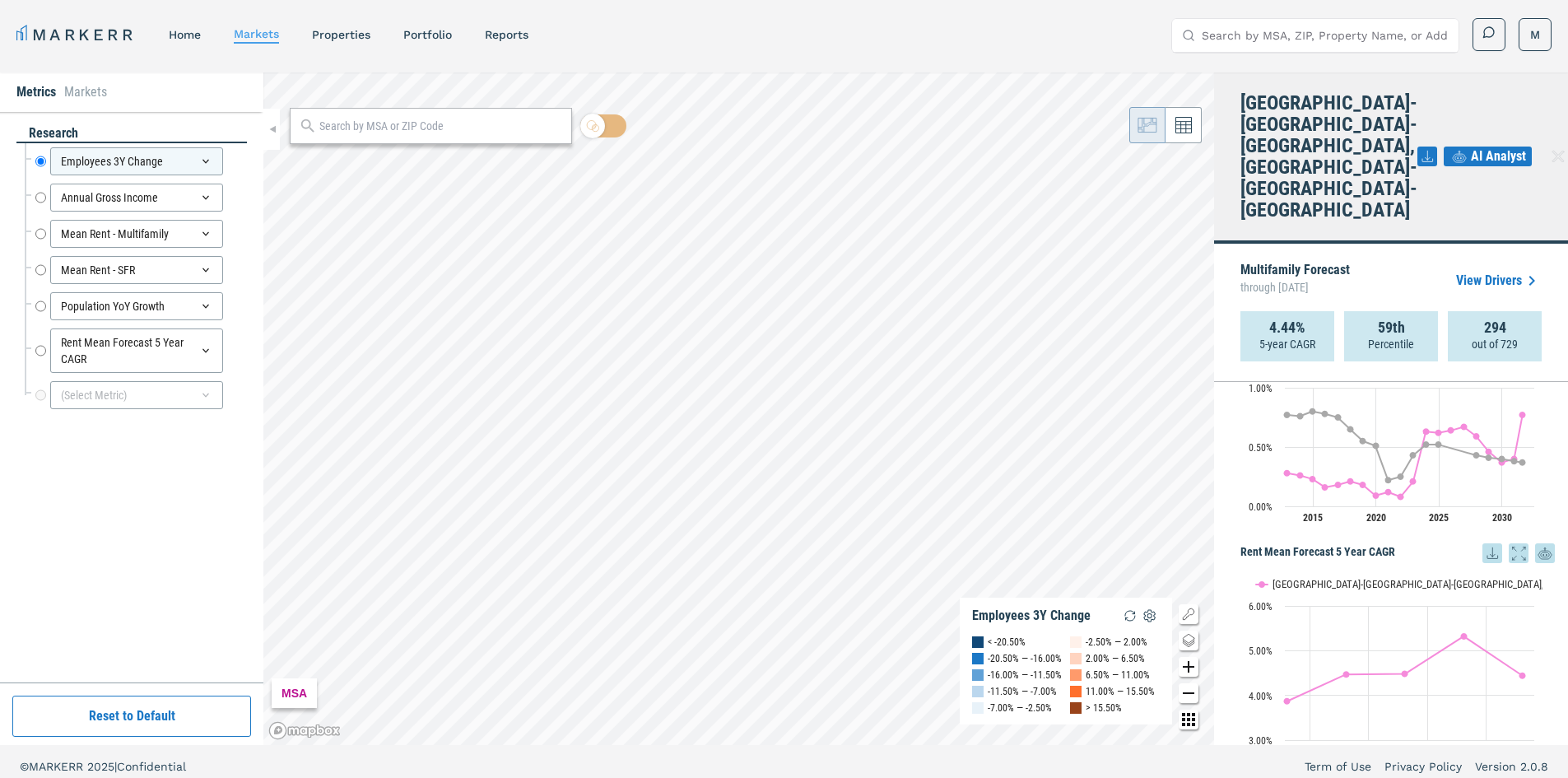
drag, startPoint x: 1233, startPoint y: 462, endPoint x: 1260, endPoint y: 637, distance: 177.1
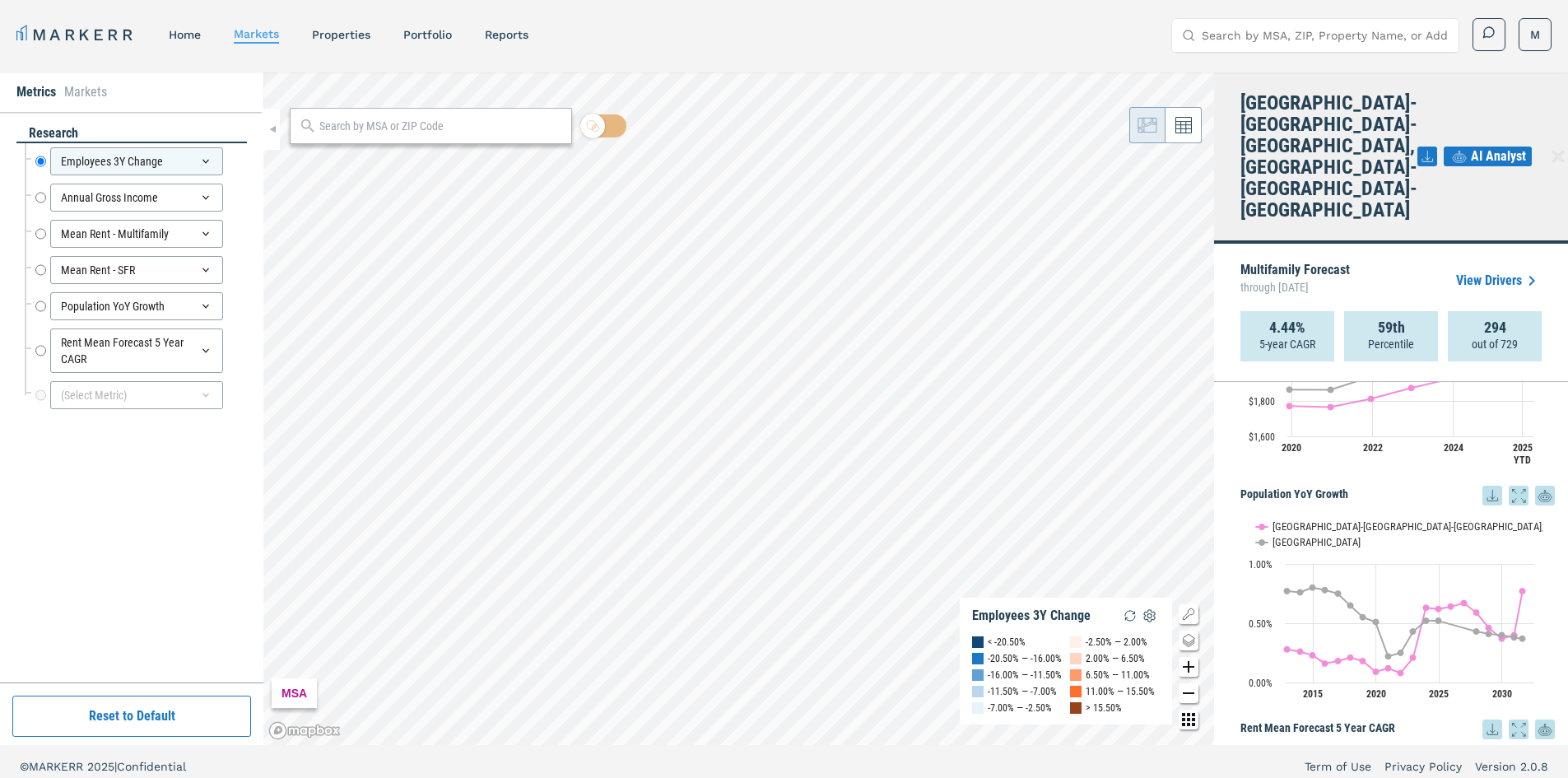
drag, startPoint x: 1243, startPoint y: 603, endPoint x: 1248, endPoint y: 519, distance: 84.1
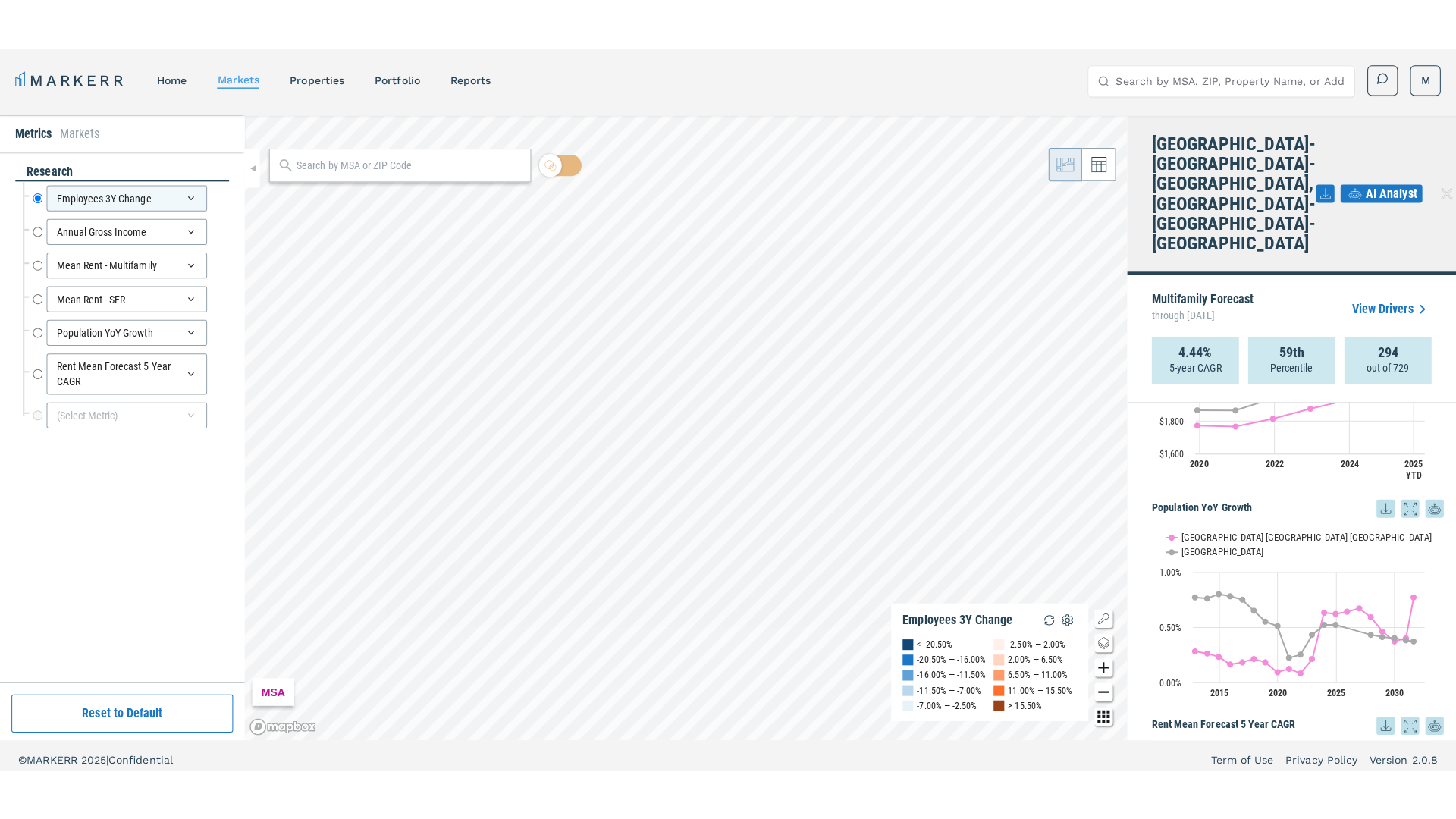
scroll to position [922, 0]
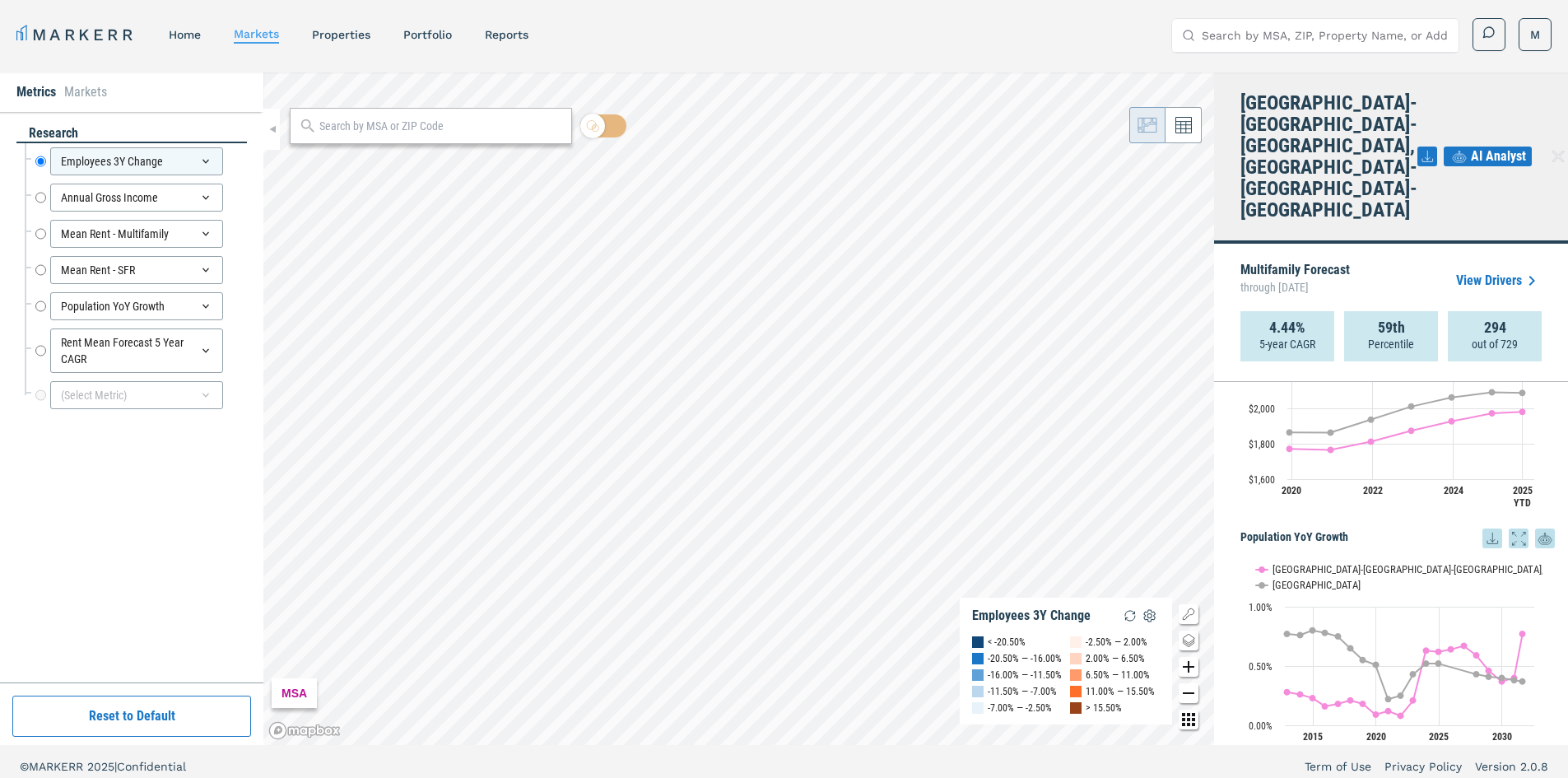
click at [1508, 528] on icon at bounding box center [1518, 538] width 20 height 20
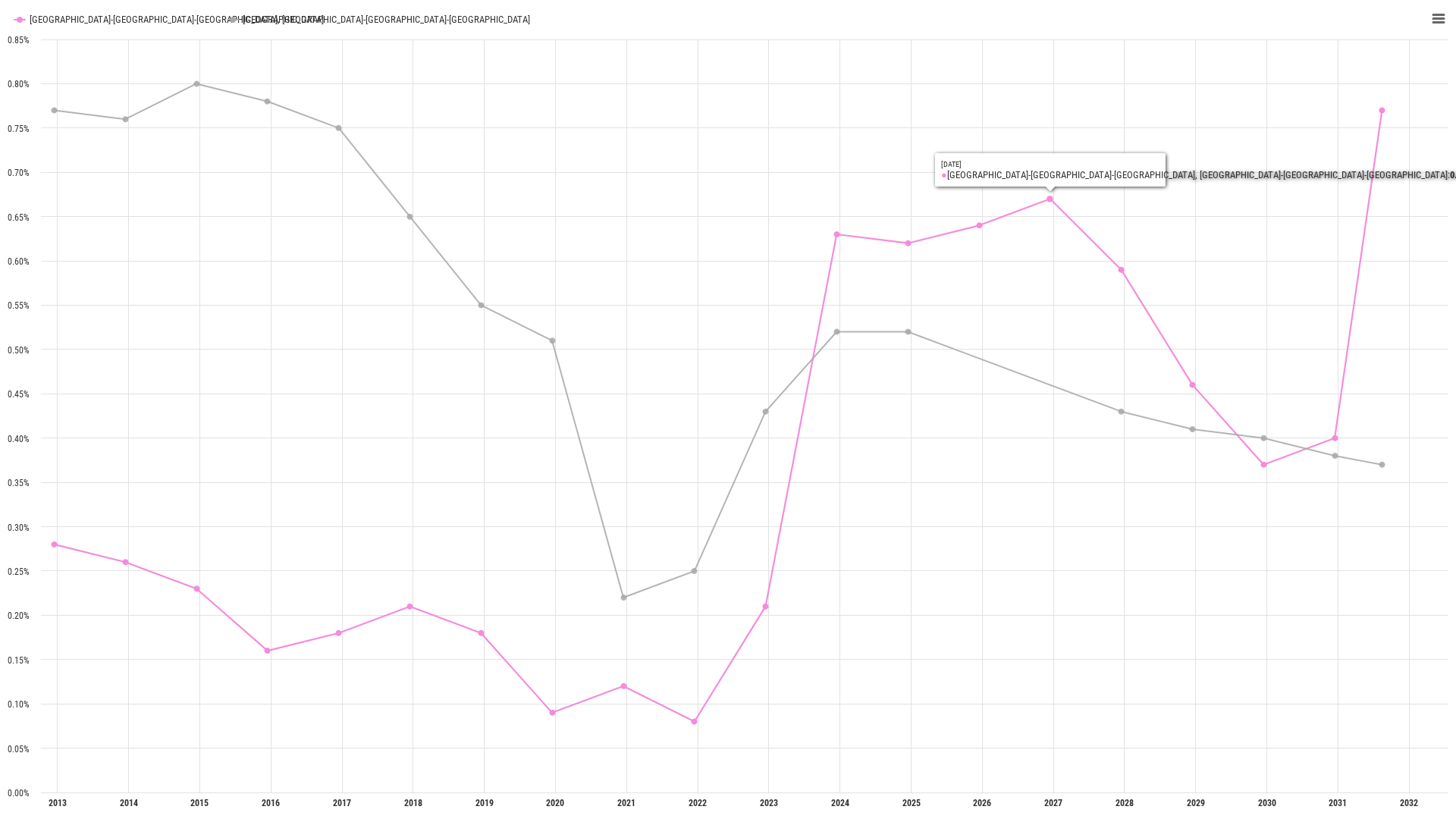
click at [1037, 11] on rect "Interactive chart" at bounding box center [728, 409] width 1456 height 819
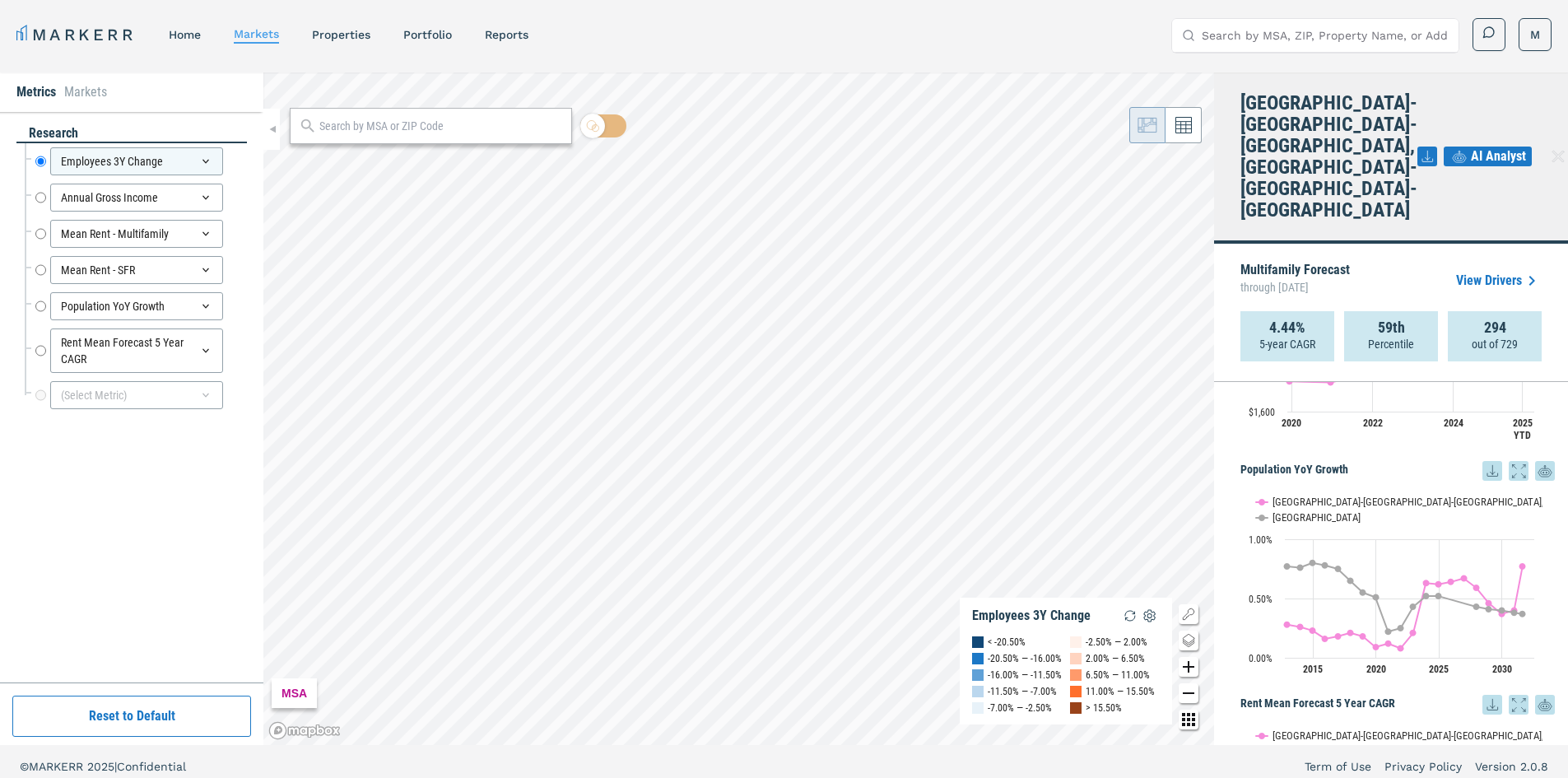
drag, startPoint x: 1240, startPoint y: 399, endPoint x: 1225, endPoint y: 450, distance: 53.2
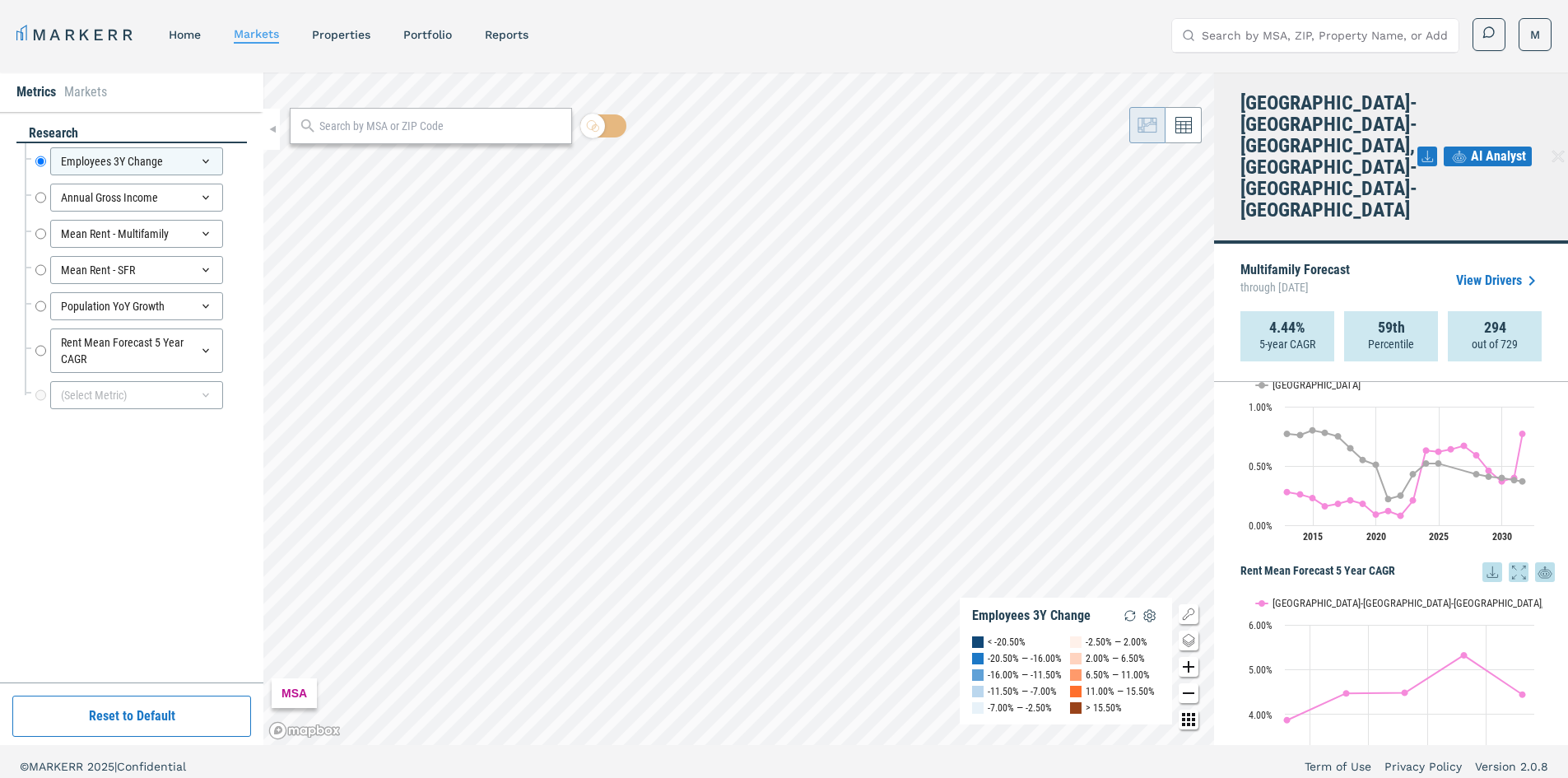
drag, startPoint x: 1237, startPoint y: 430, endPoint x: 1238, endPoint y: 450, distance: 20.0
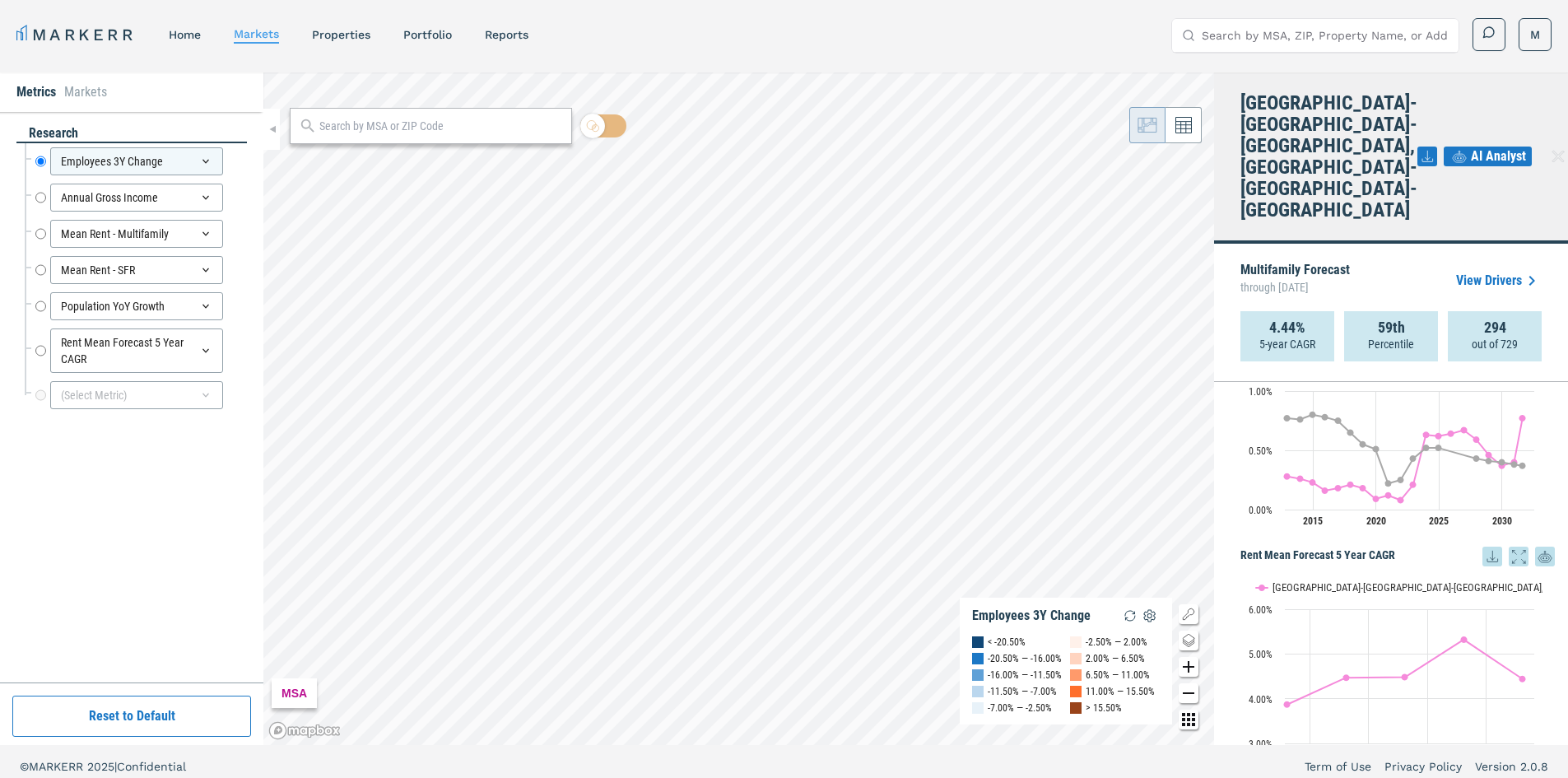
scroll to position [1221, 0]
drag, startPoint x: 1240, startPoint y: 452, endPoint x: 1250, endPoint y: 514, distance: 62.8
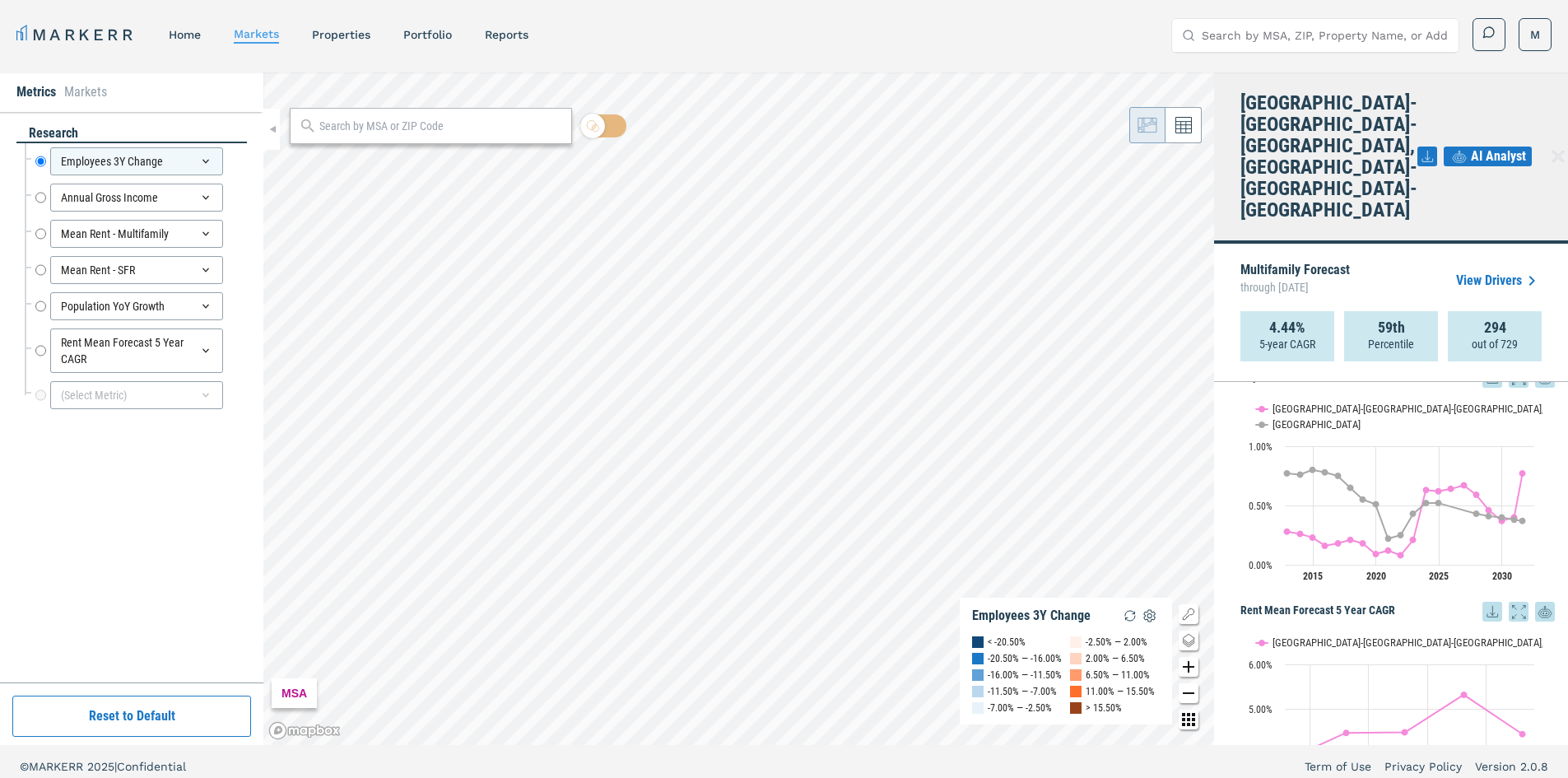
drag, startPoint x: 1244, startPoint y: 465, endPoint x: 1244, endPoint y: 448, distance: 17.0
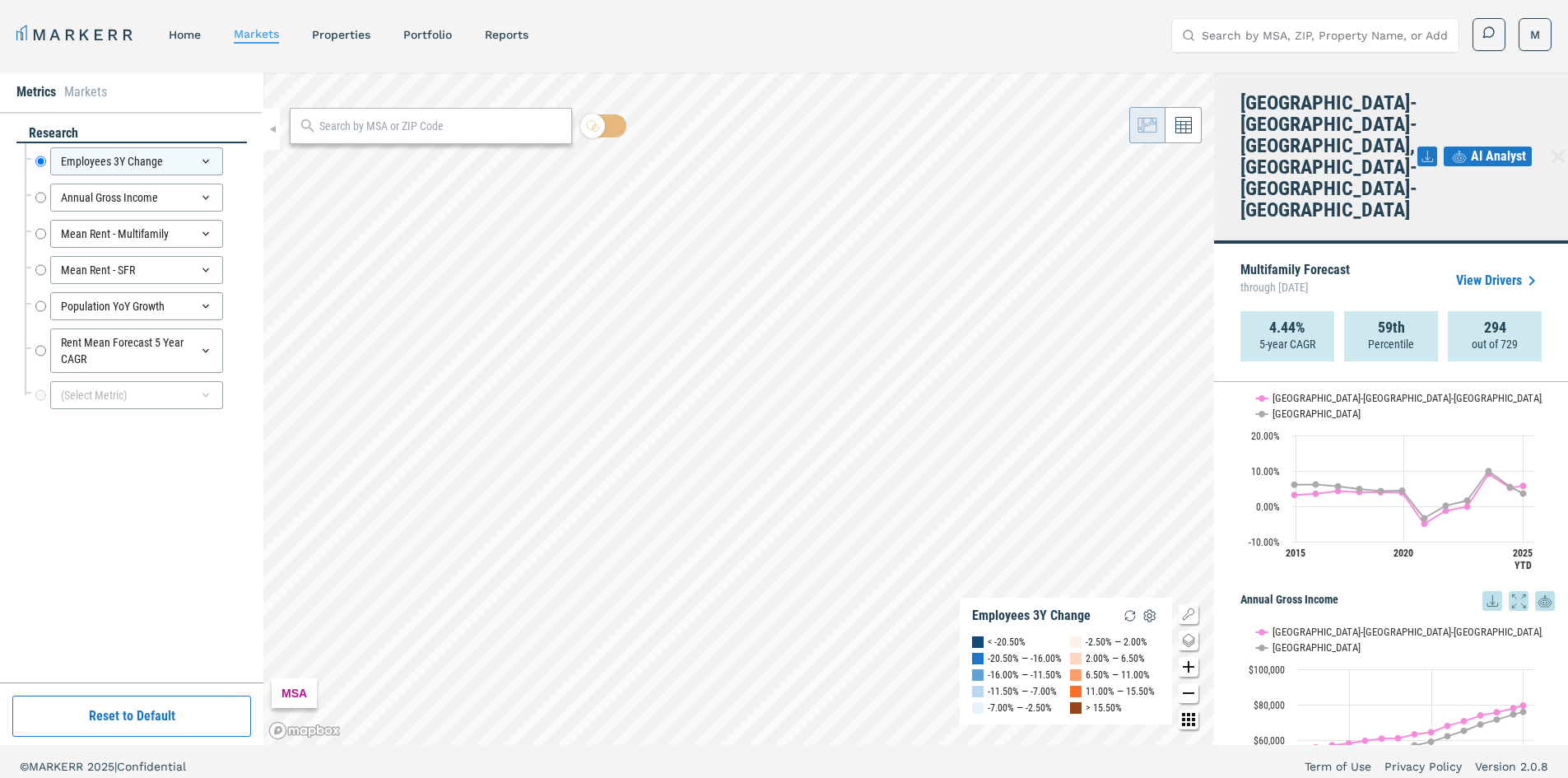
drag, startPoint x: 1242, startPoint y: 492, endPoint x: 1257, endPoint y: 349, distance: 143.8
